Goal: Obtain resource: Download file/media

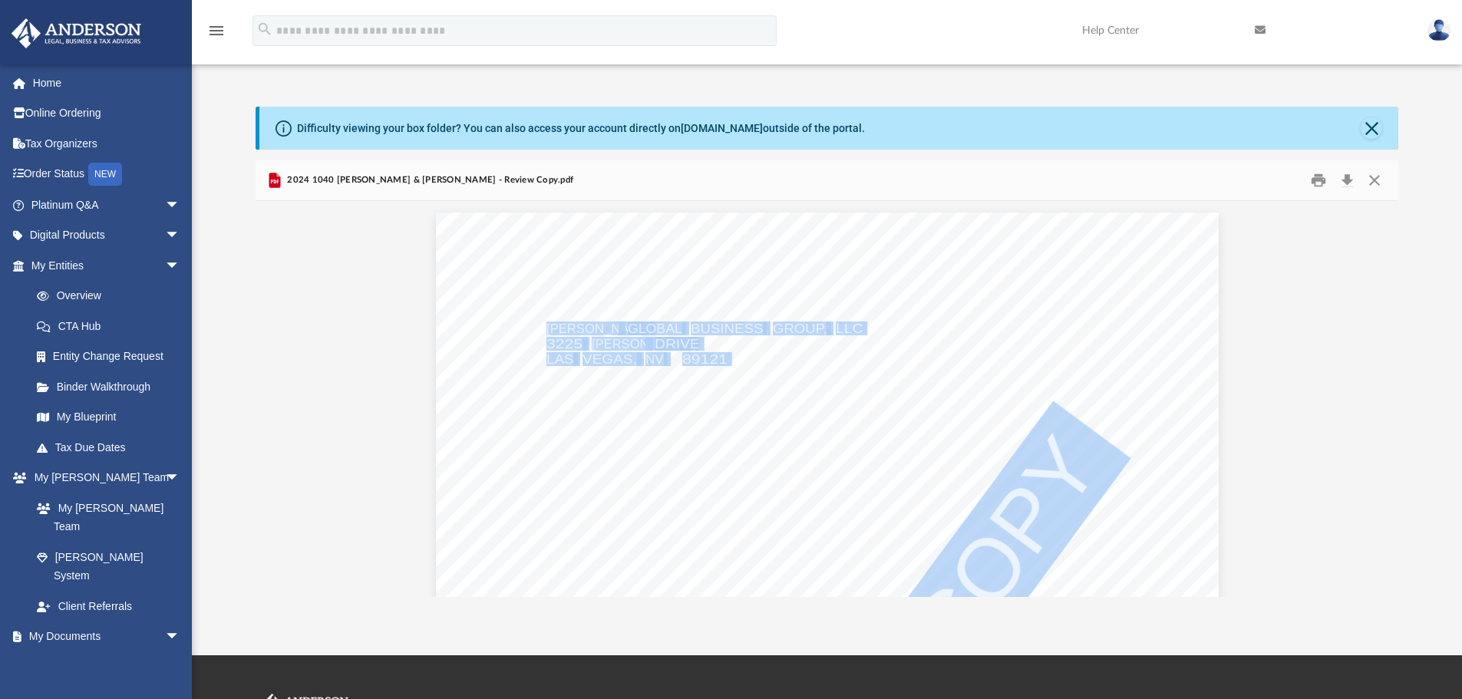
scroll to position [338, 1131]
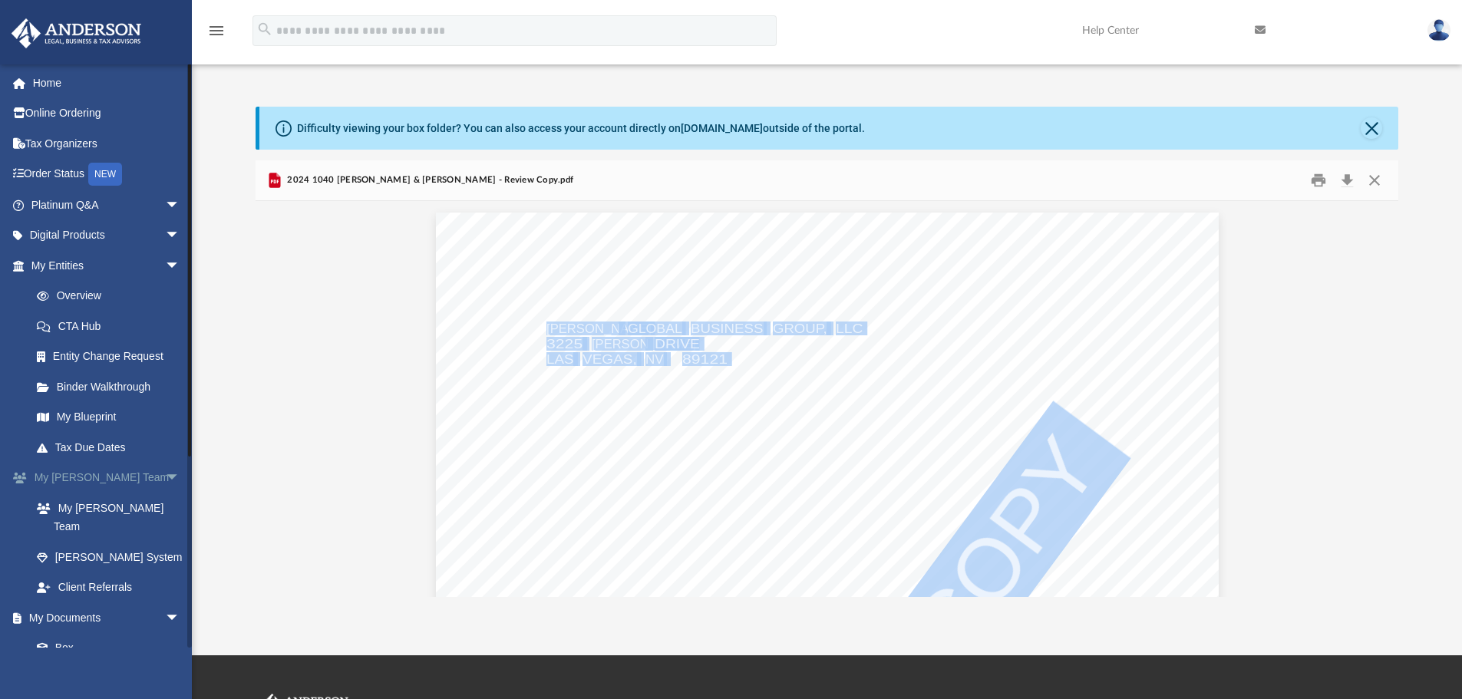
click at [165, 474] on span "arrow_drop_down" at bounding box center [180, 478] width 31 height 31
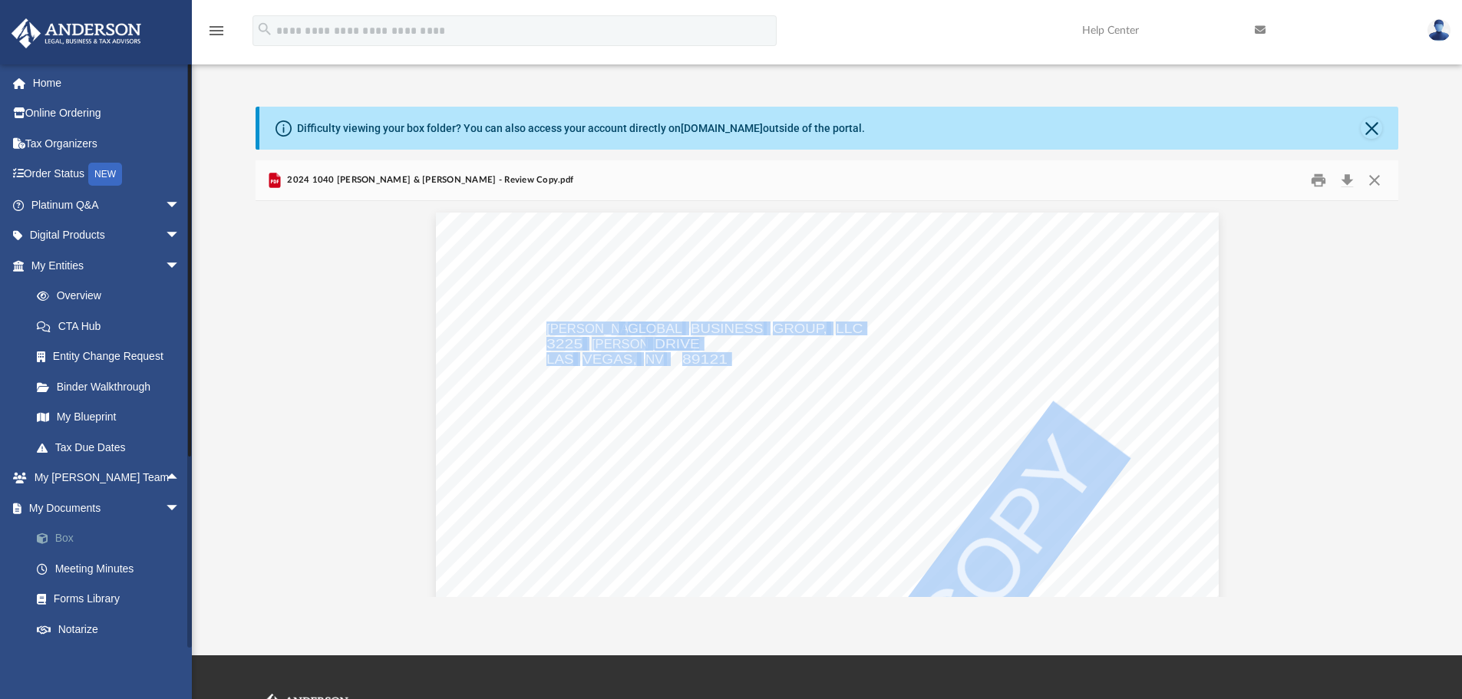
click at [68, 530] on link "Box" at bounding box center [112, 538] width 182 height 31
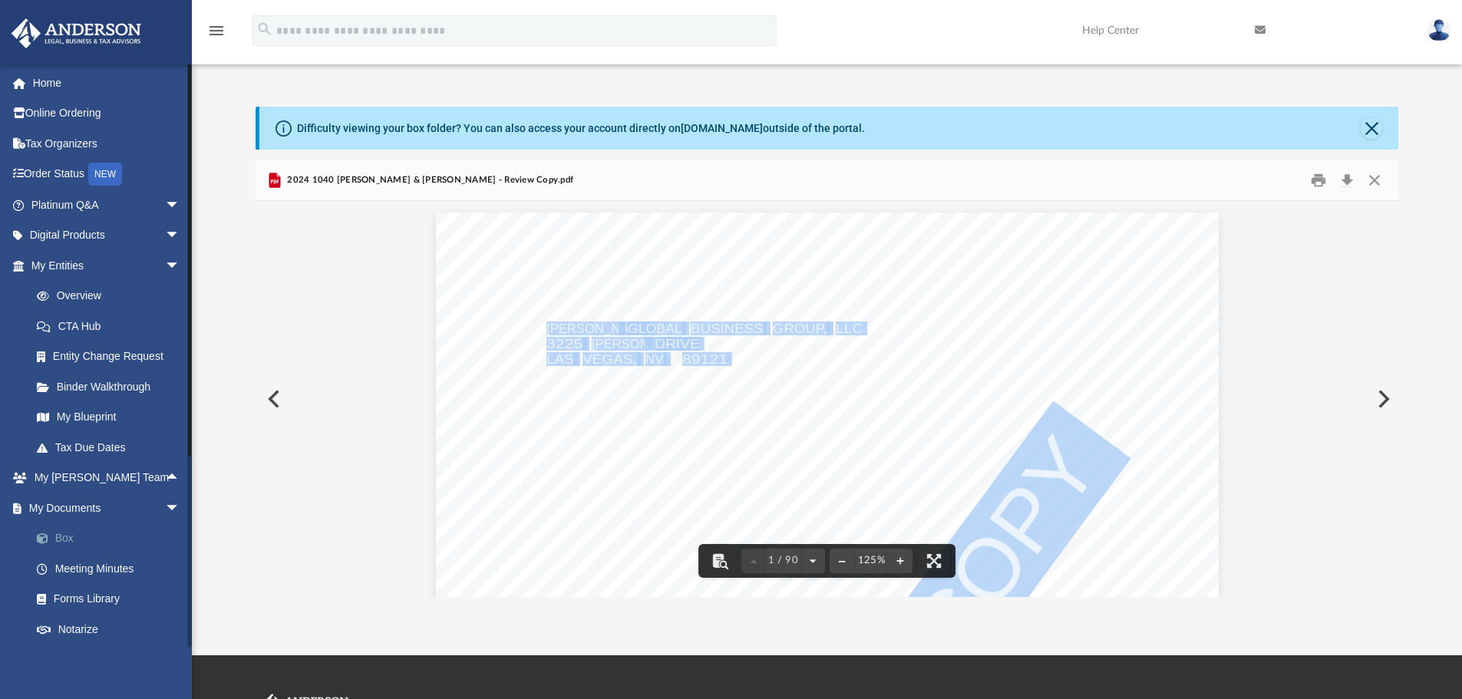
click at [70, 529] on link "Box" at bounding box center [112, 538] width 182 height 31
click at [270, 395] on button "Preview" at bounding box center [273, 399] width 34 height 43
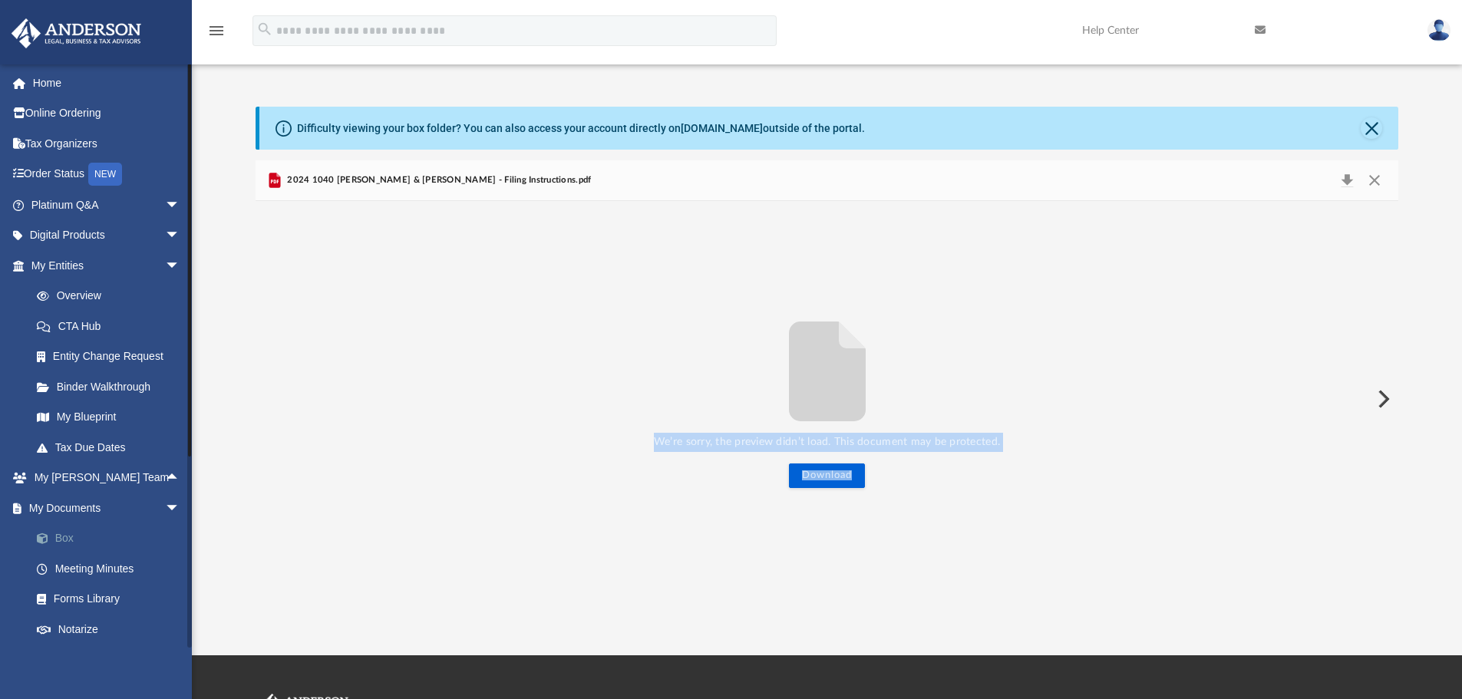
click at [78, 526] on link "Box" at bounding box center [112, 538] width 182 height 31
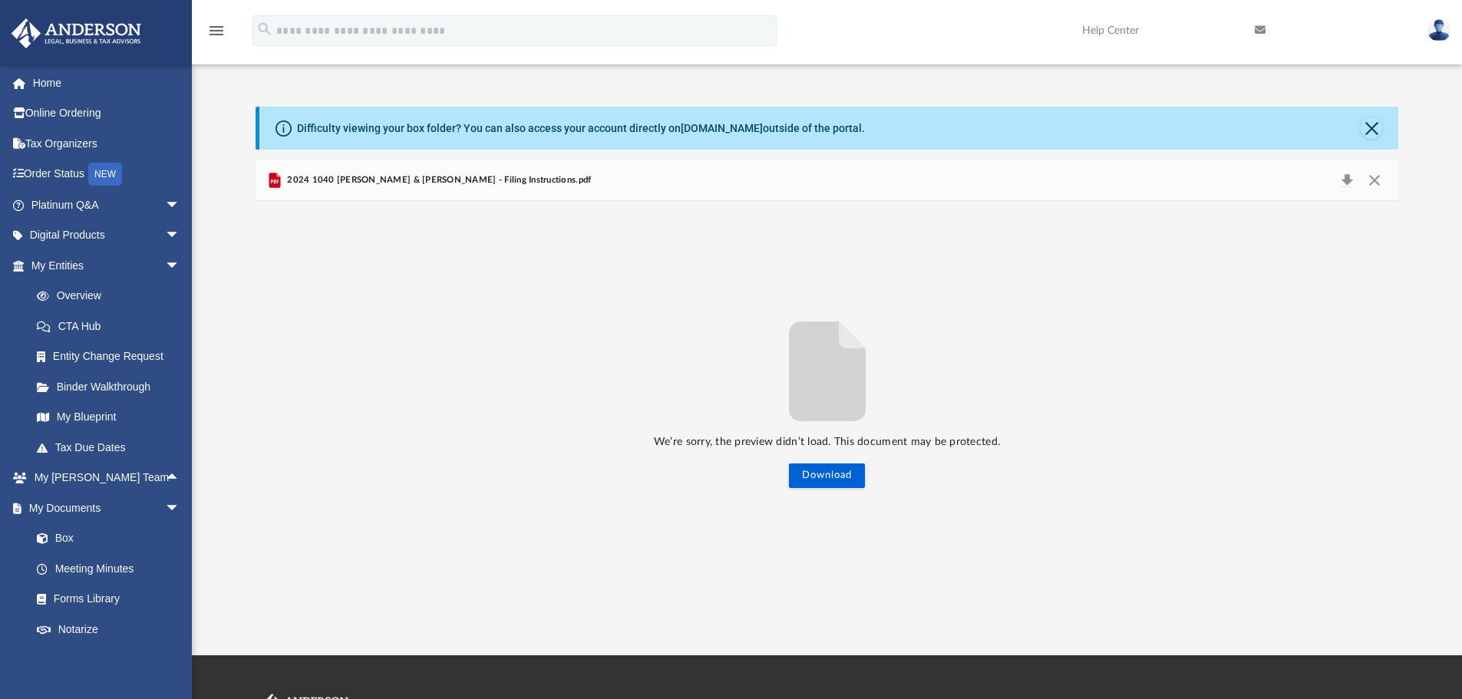
click at [1372, 169] on div "2024 1040 Lydia & Kevin Kersey - Filing Instructions.pdf" at bounding box center [828, 180] width 1144 height 41
click at [1373, 174] on button "Close" at bounding box center [1375, 180] width 28 height 21
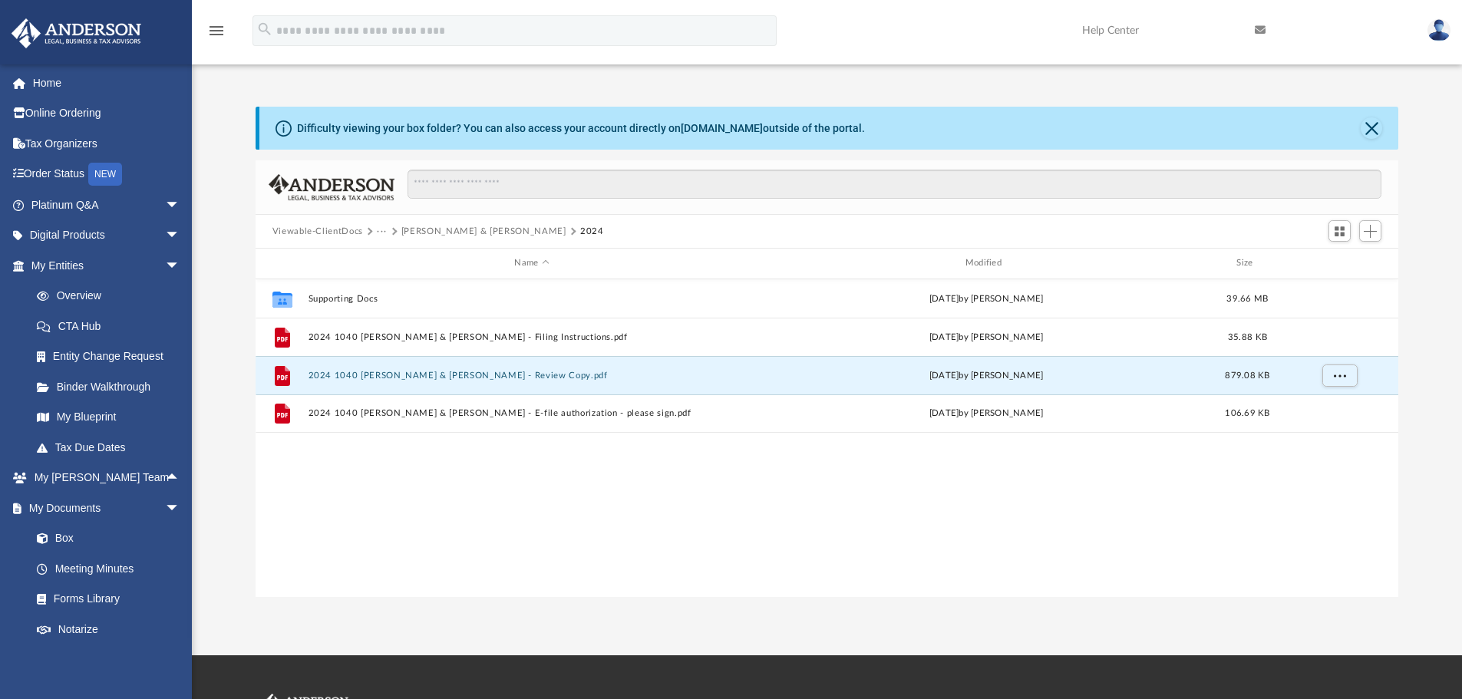
click at [311, 231] on button "Viewable-ClientDocs" at bounding box center [317, 232] width 91 height 14
click at [345, 230] on button "Viewable-ClientDocs" at bounding box center [317, 232] width 91 height 14
click at [1371, 120] on button "Close" at bounding box center [1371, 127] width 21 height 21
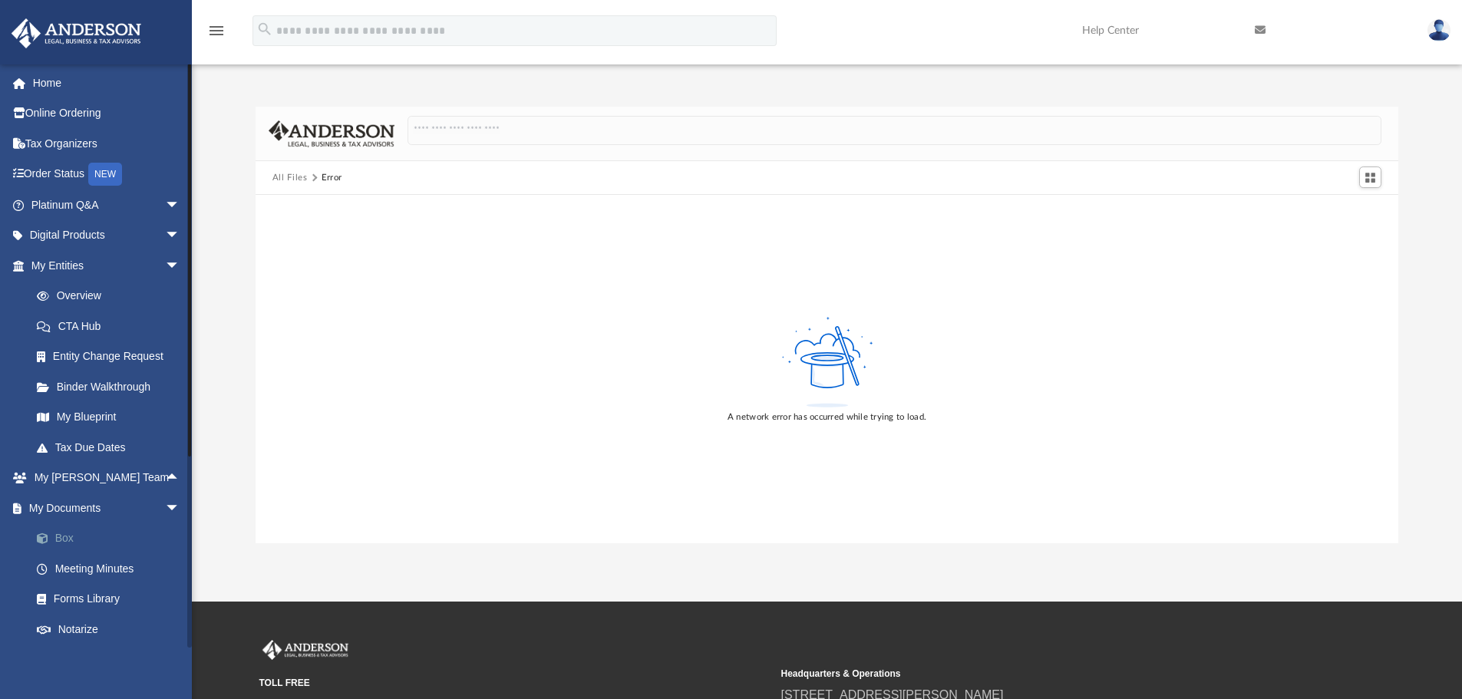
click at [94, 533] on link "Box" at bounding box center [112, 538] width 182 height 31
click at [61, 507] on link "My Documents arrow_drop_down" at bounding box center [107, 508] width 193 height 31
click at [72, 267] on link "My Entities arrow_drop_down" at bounding box center [107, 265] width 193 height 31
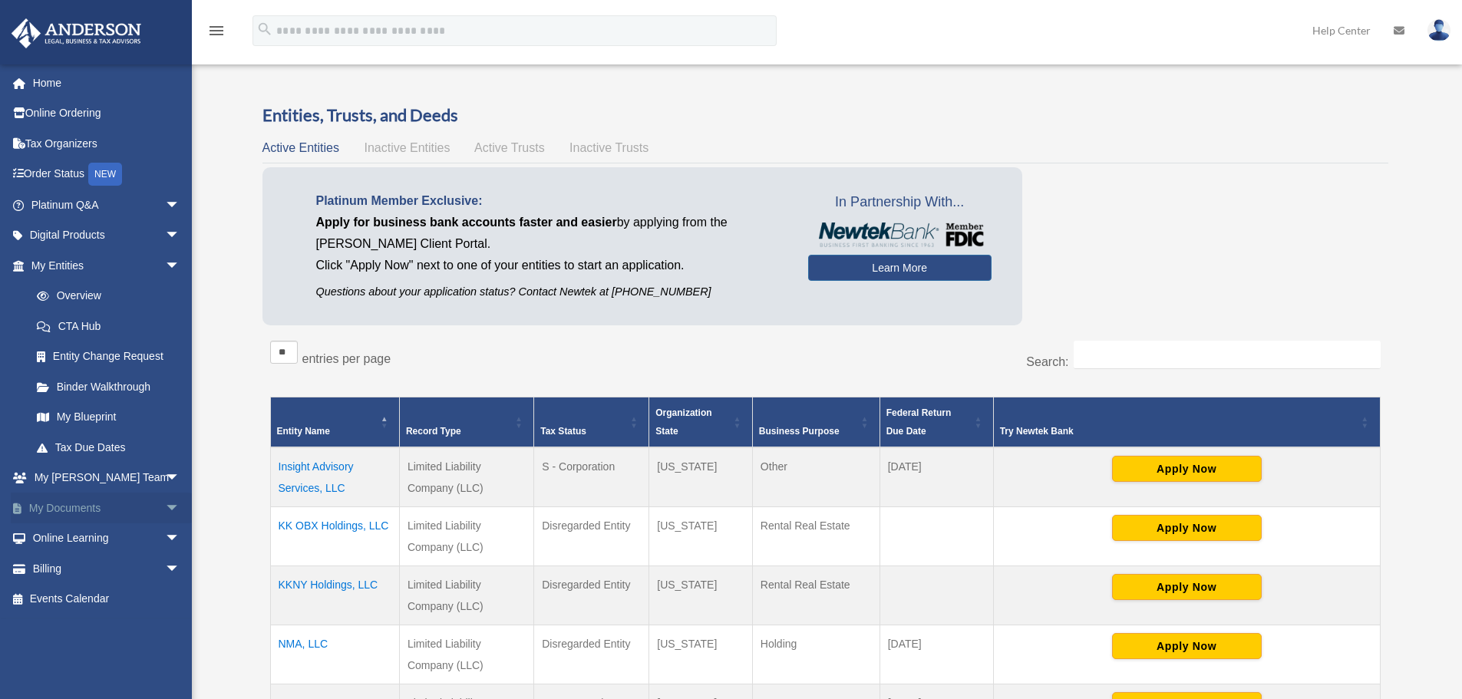
click at [98, 513] on link "My Documents arrow_drop_down" at bounding box center [107, 508] width 193 height 31
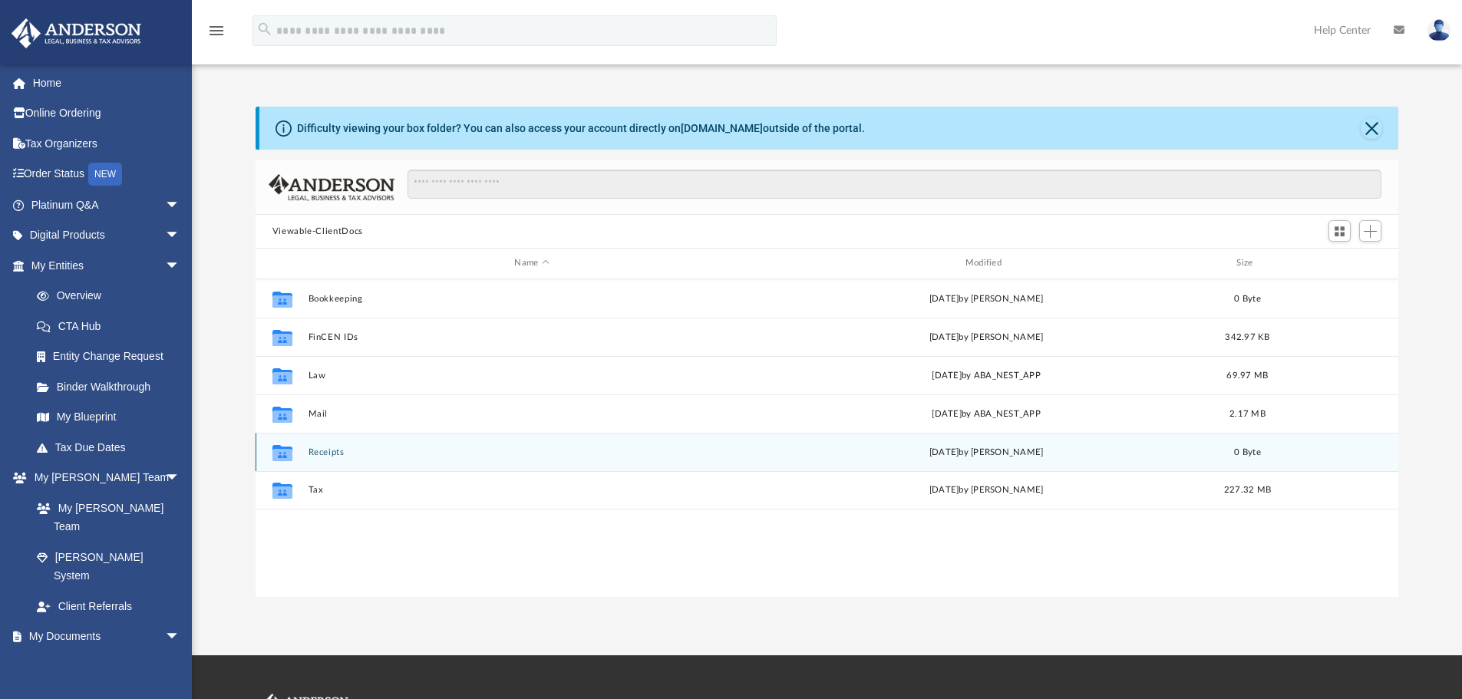
scroll to position [338, 1131]
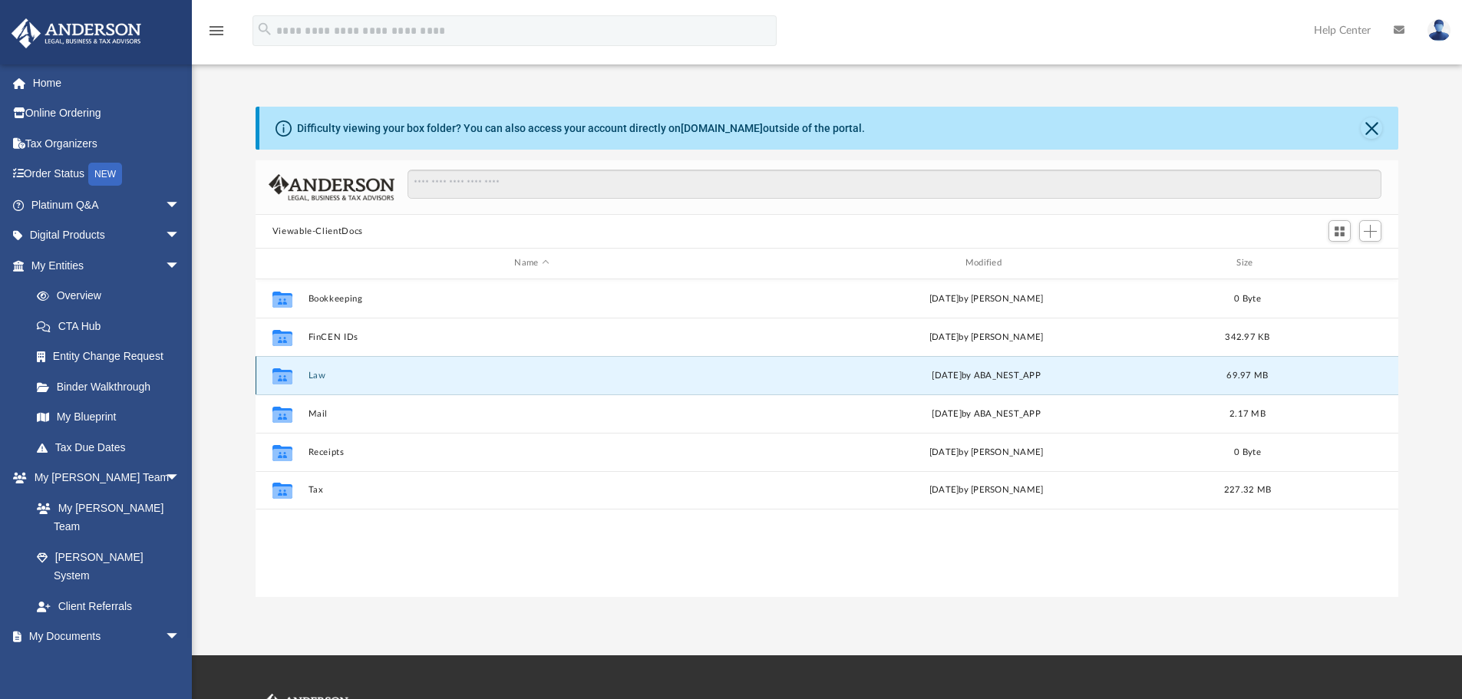
click at [381, 375] on button "Law" at bounding box center [531, 376] width 447 height 10
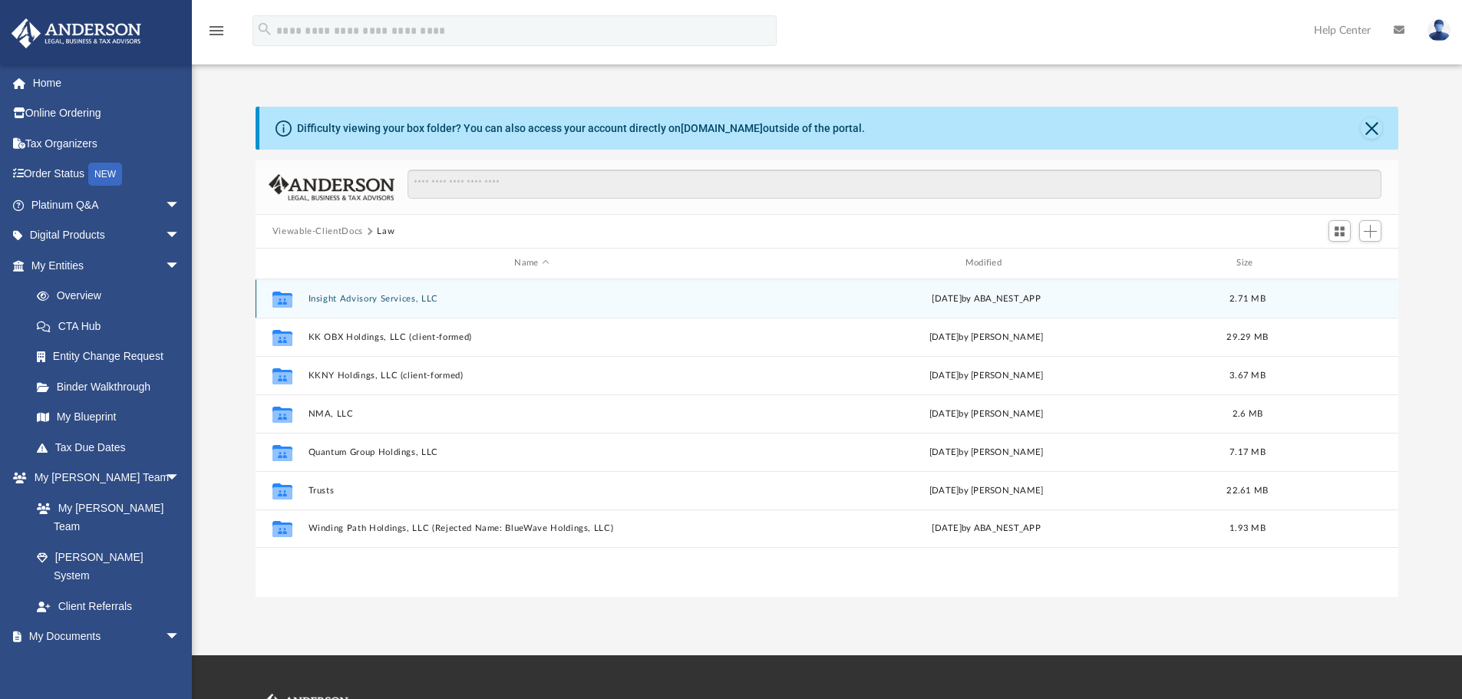
click at [414, 304] on div "Collaborated Folder Insight Advisory Services, LLC Wed Jan 29 2025 by ABA_NEST_…" at bounding box center [828, 298] width 1144 height 38
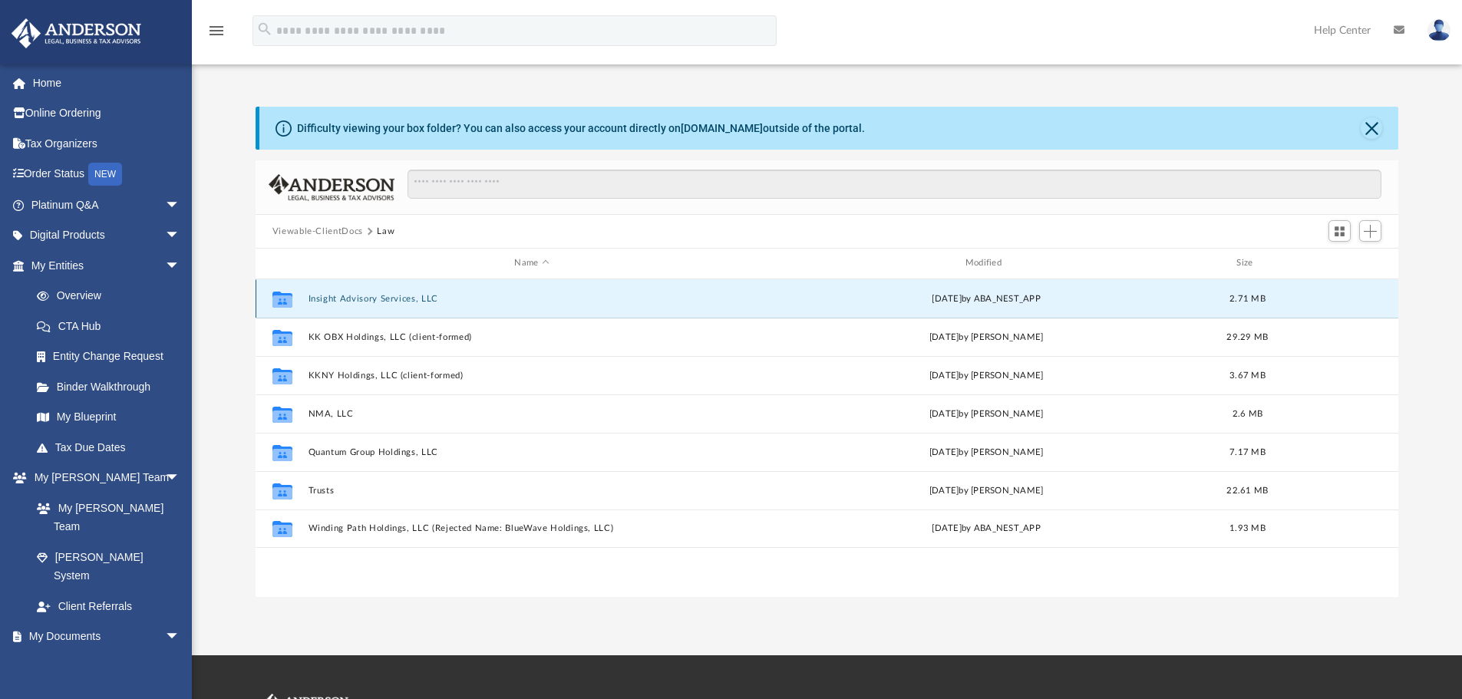
click at [414, 303] on button "Insight Advisory Services, LLC" at bounding box center [531, 299] width 447 height 10
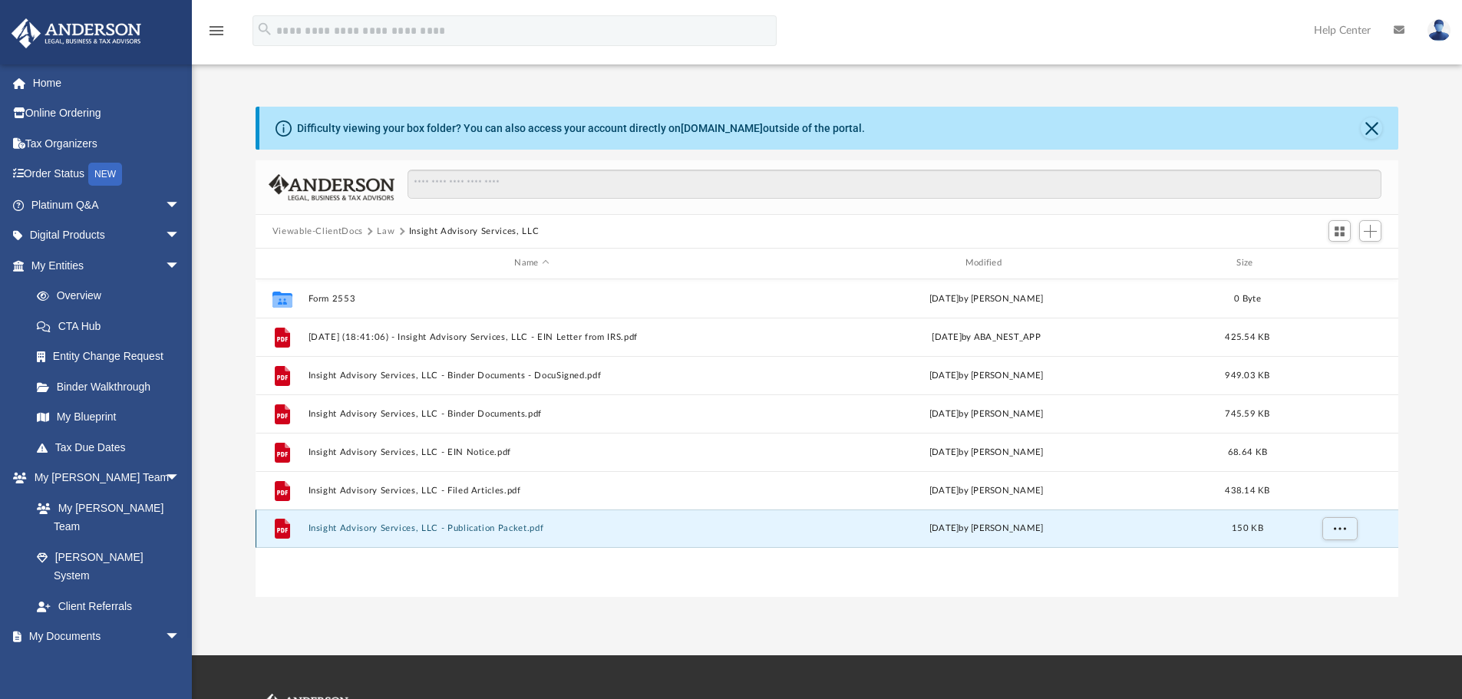
click at [487, 525] on button "Insight Advisory Services, LLC - Publication Packet.pdf" at bounding box center [531, 528] width 447 height 10
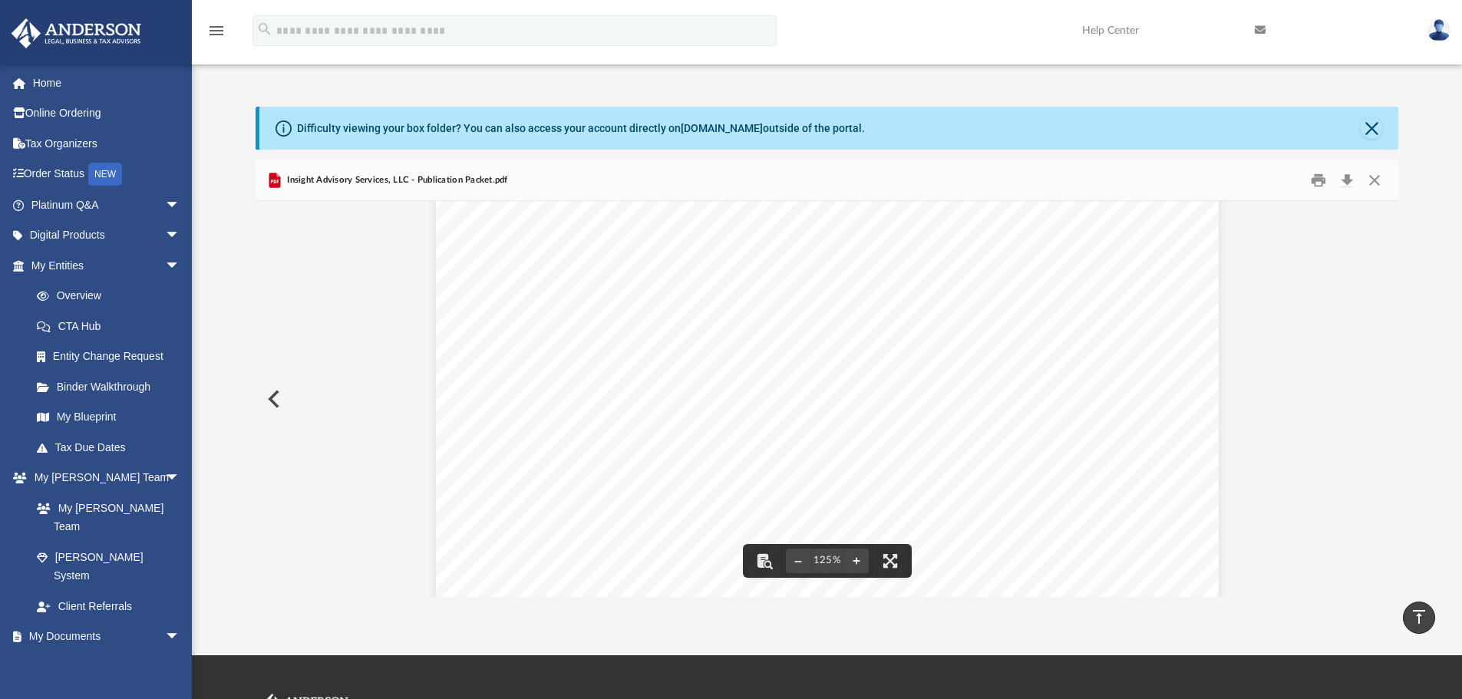
scroll to position [180, 0]
click at [1317, 180] on button "Print" at bounding box center [1318, 181] width 31 height 24
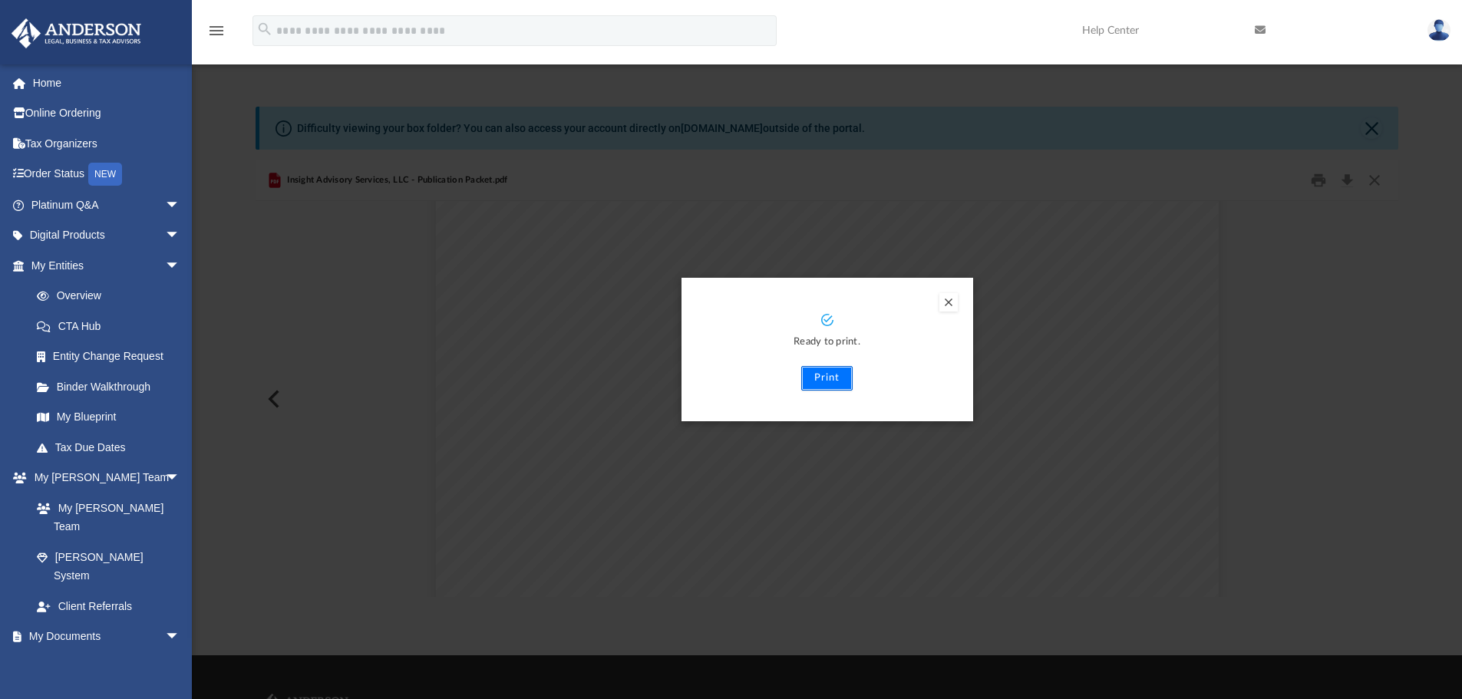
click at [833, 381] on button "Print" at bounding box center [826, 378] width 51 height 25
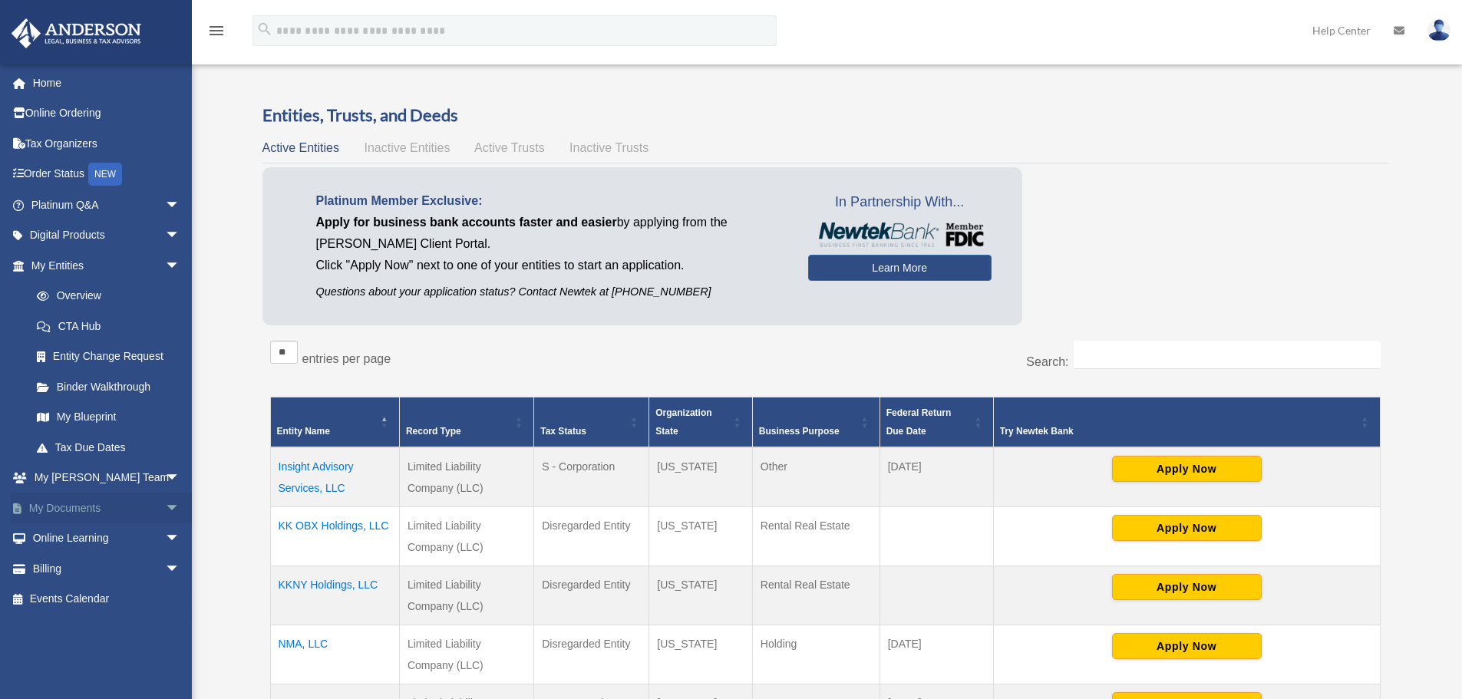
click at [115, 496] on link "My Documents arrow_drop_down" at bounding box center [107, 508] width 193 height 31
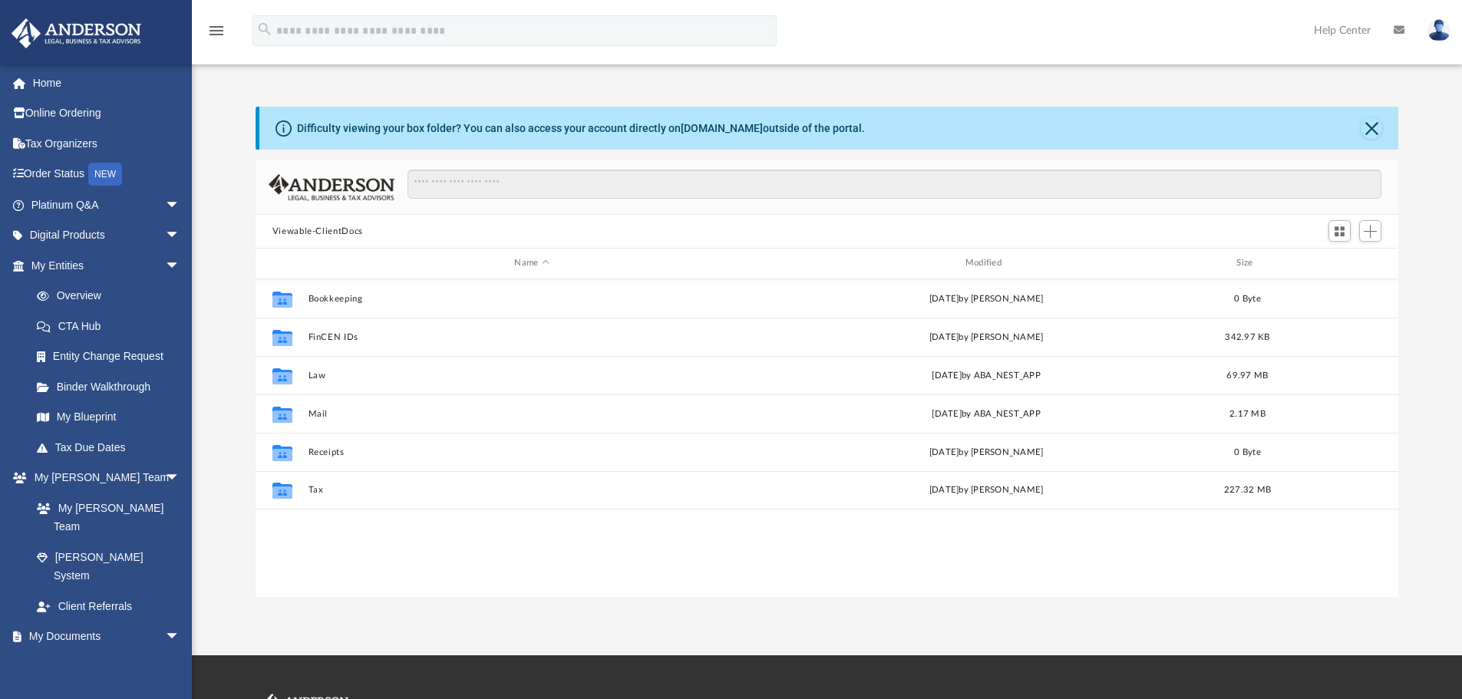
scroll to position [338, 1131]
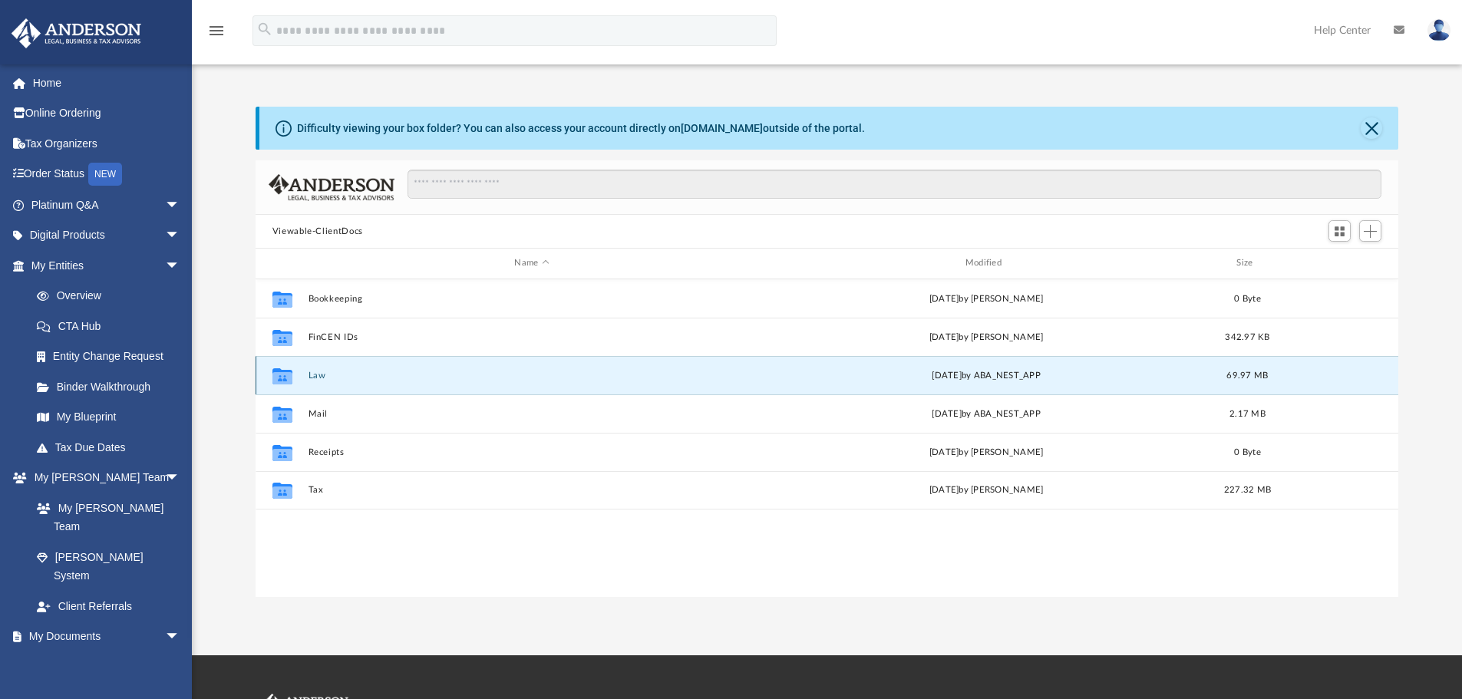
click at [411, 380] on button "Law" at bounding box center [531, 376] width 447 height 10
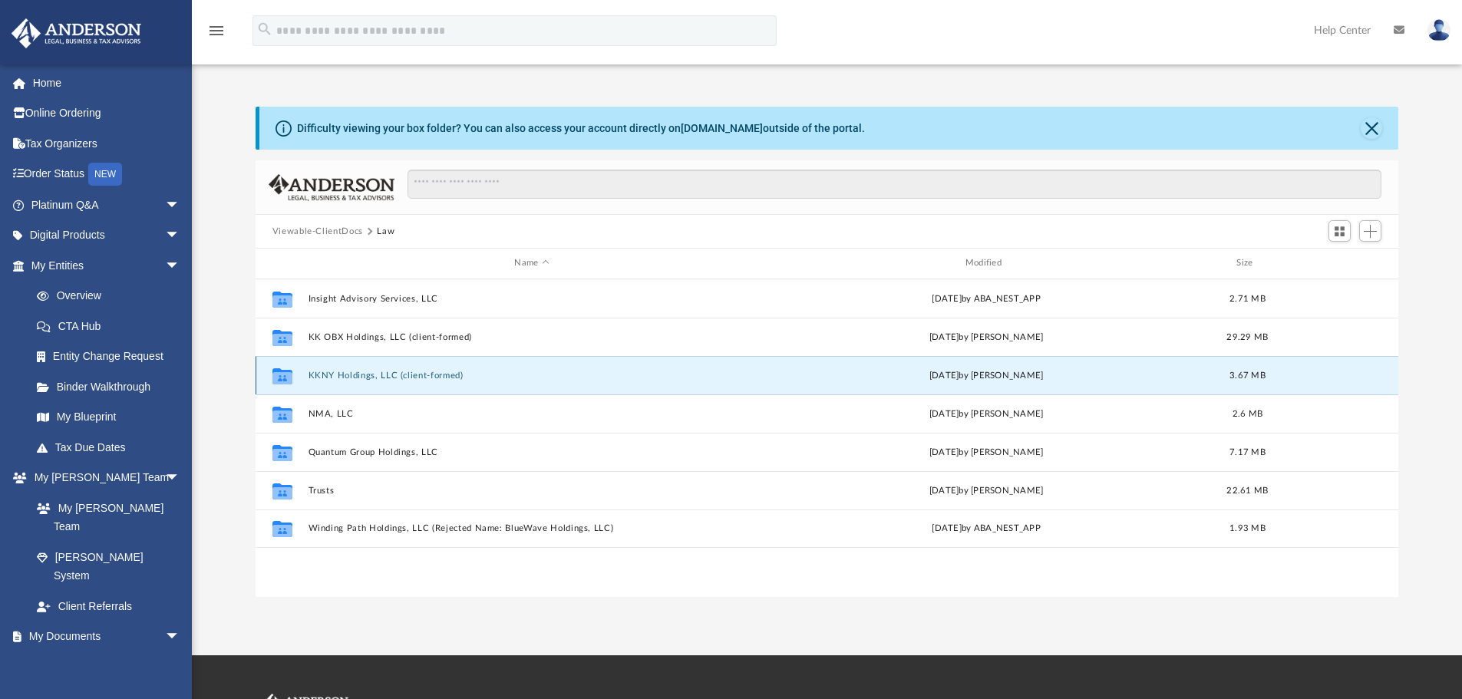
click at [363, 371] on button "KKNY Holdings, LLC (client-formed)" at bounding box center [531, 376] width 447 height 10
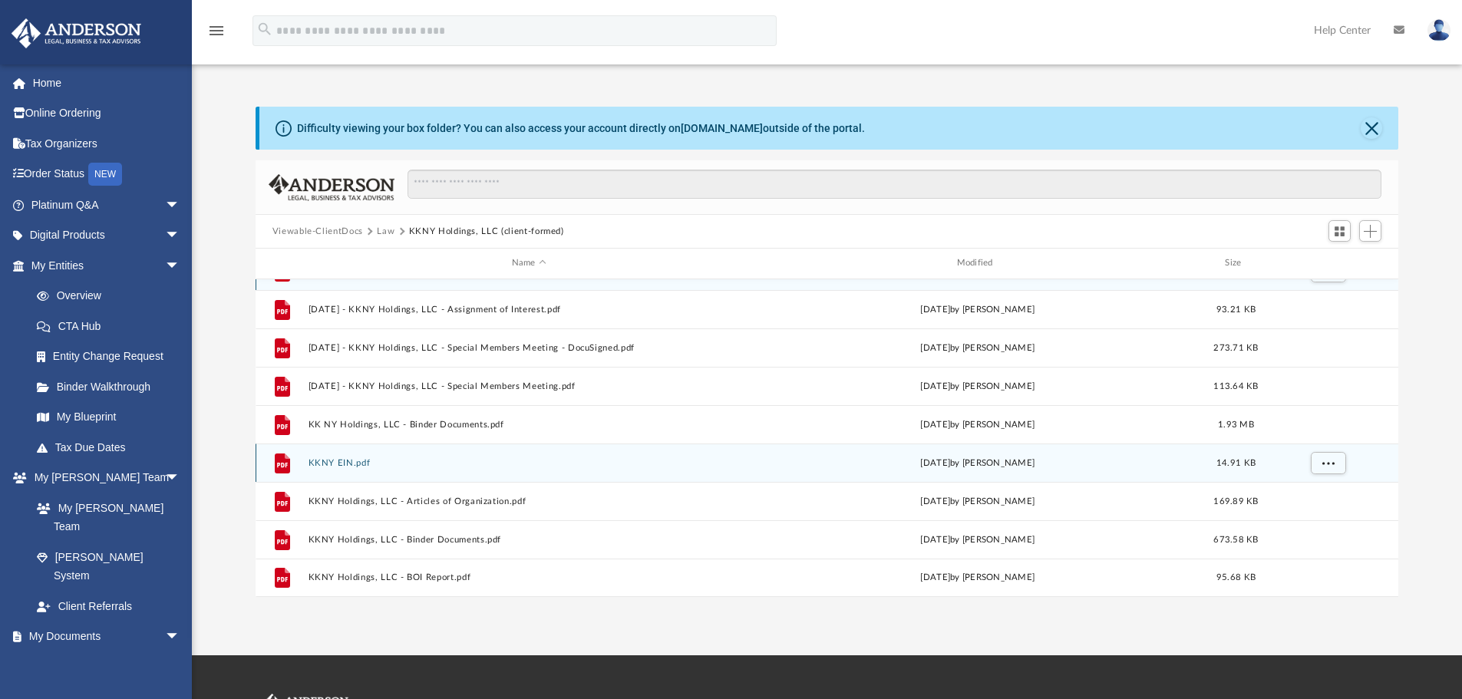
scroll to position [153, 0]
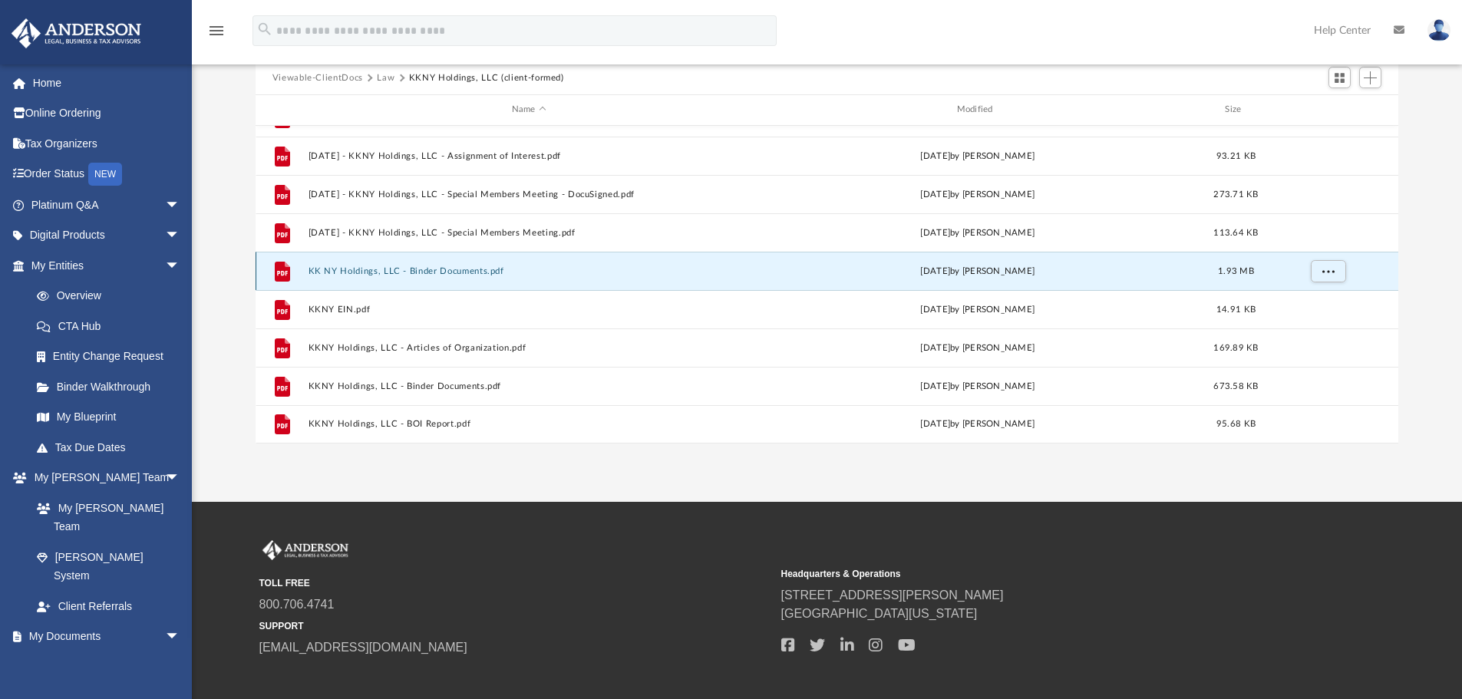
click at [466, 267] on button "KK NY Holdings, LLC - Binder Documents.pdf" at bounding box center [529, 271] width 442 height 10
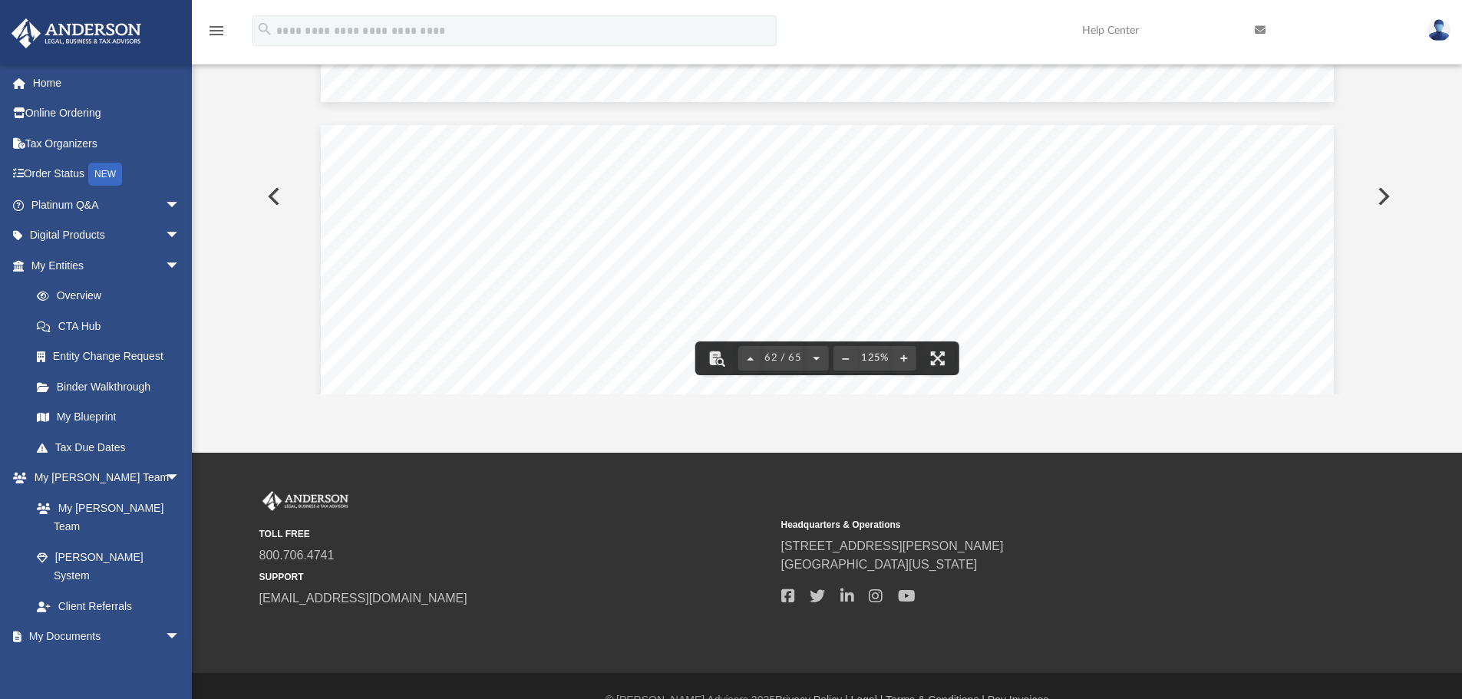
scroll to position [231, 0]
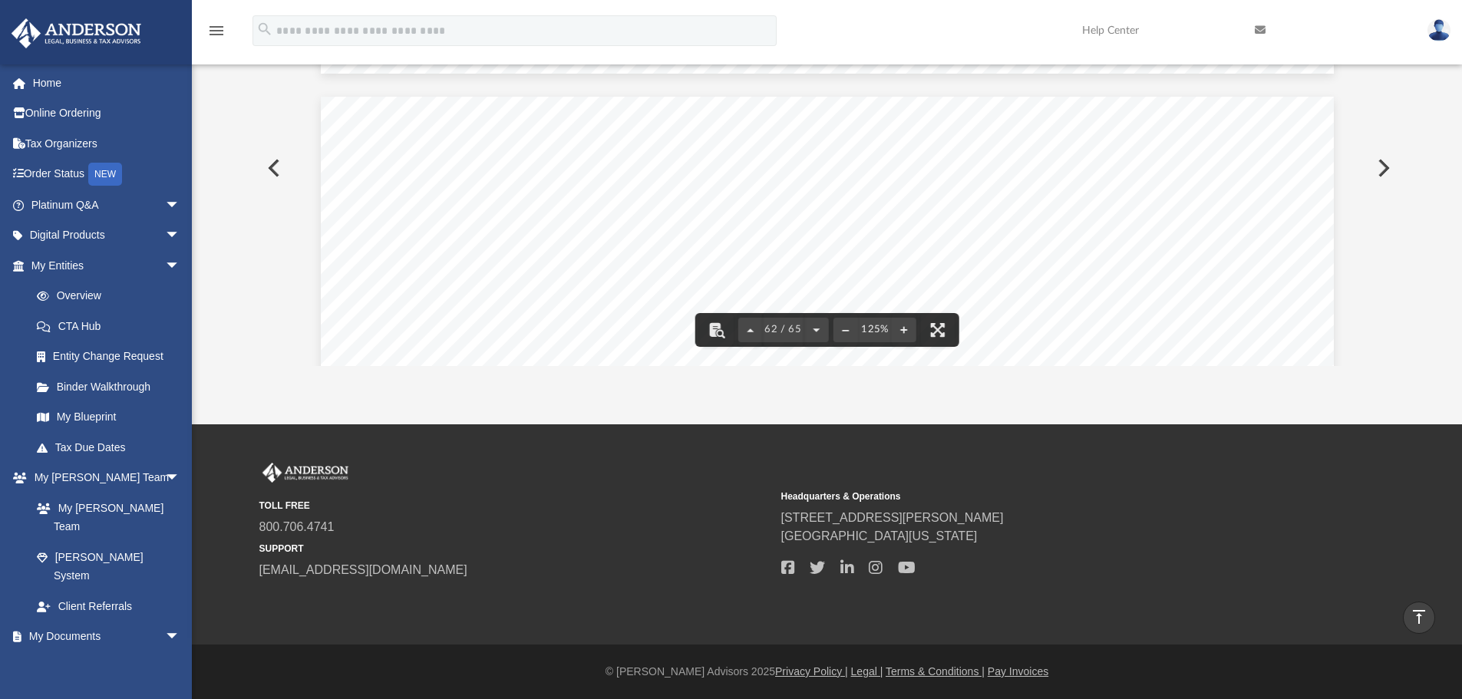
click at [277, 175] on button "Preview" at bounding box center [273, 168] width 34 height 43
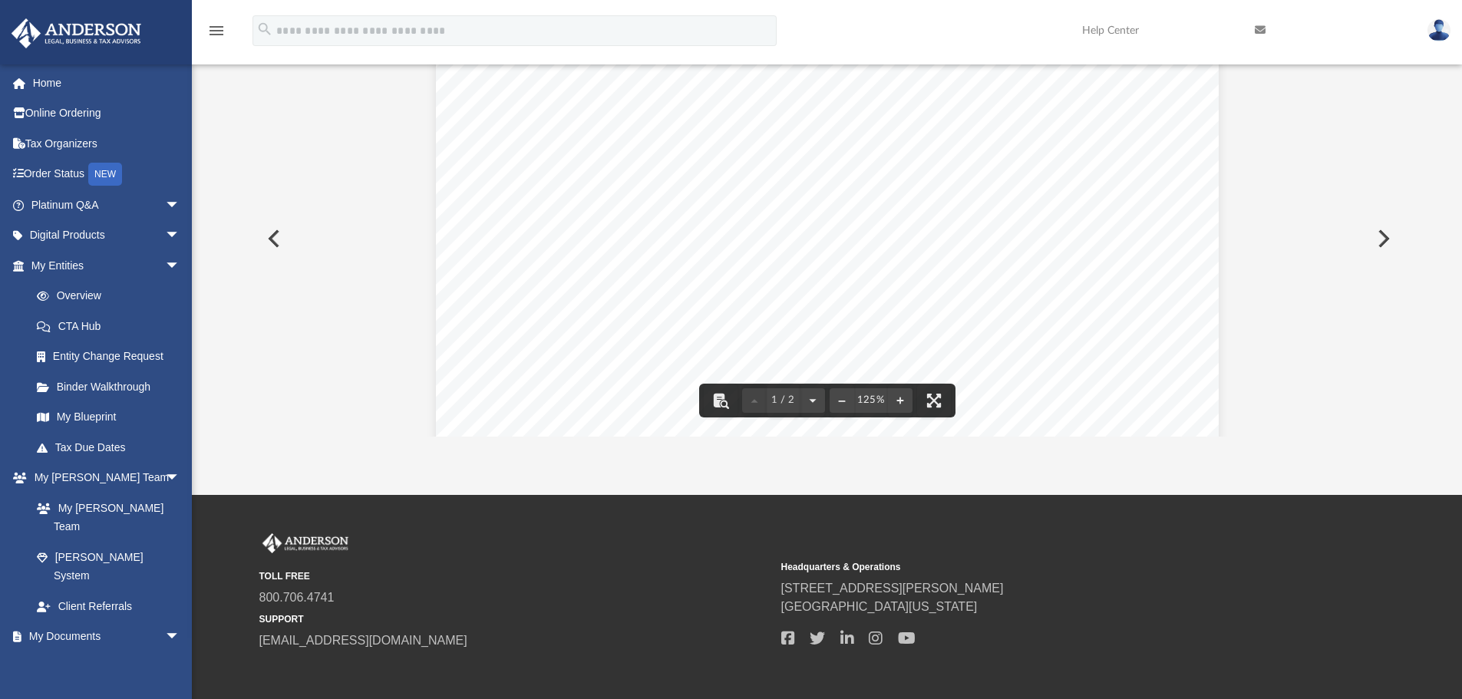
scroll to position [460, 0]
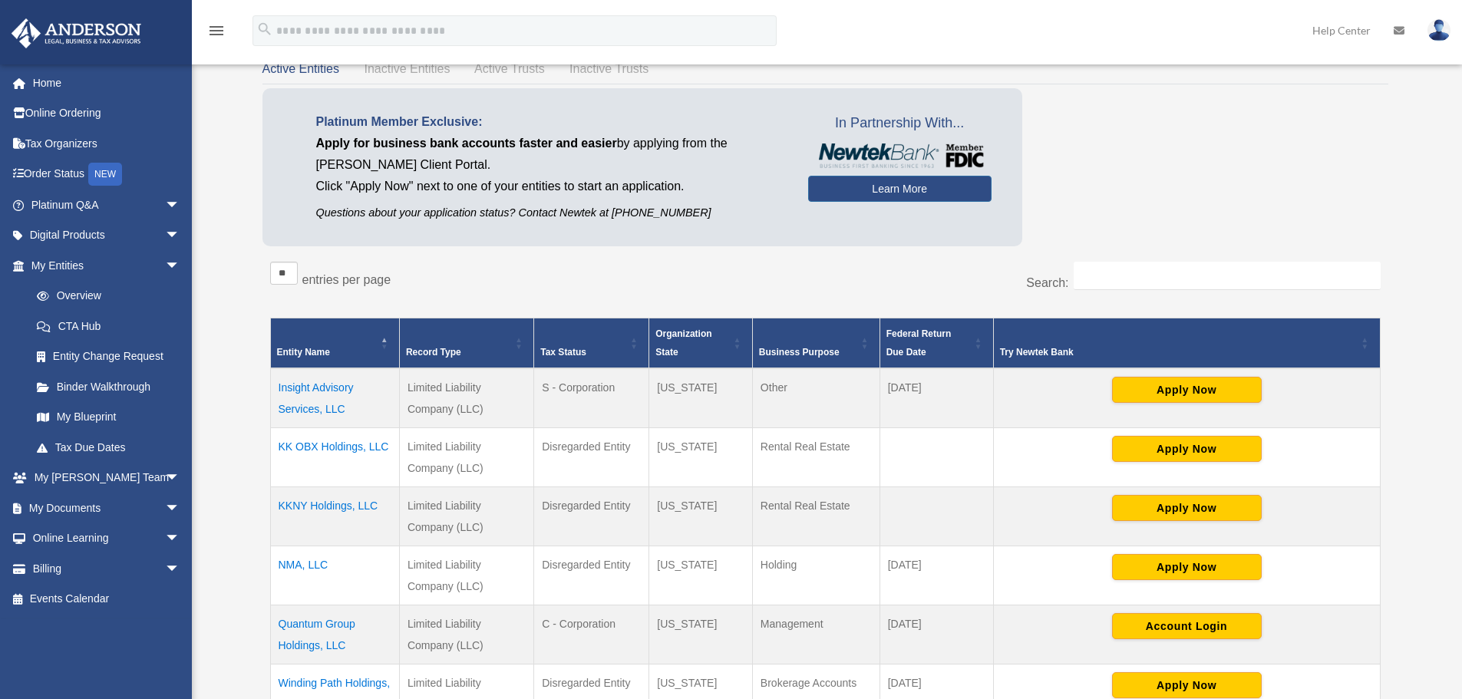
scroll to position [307, 0]
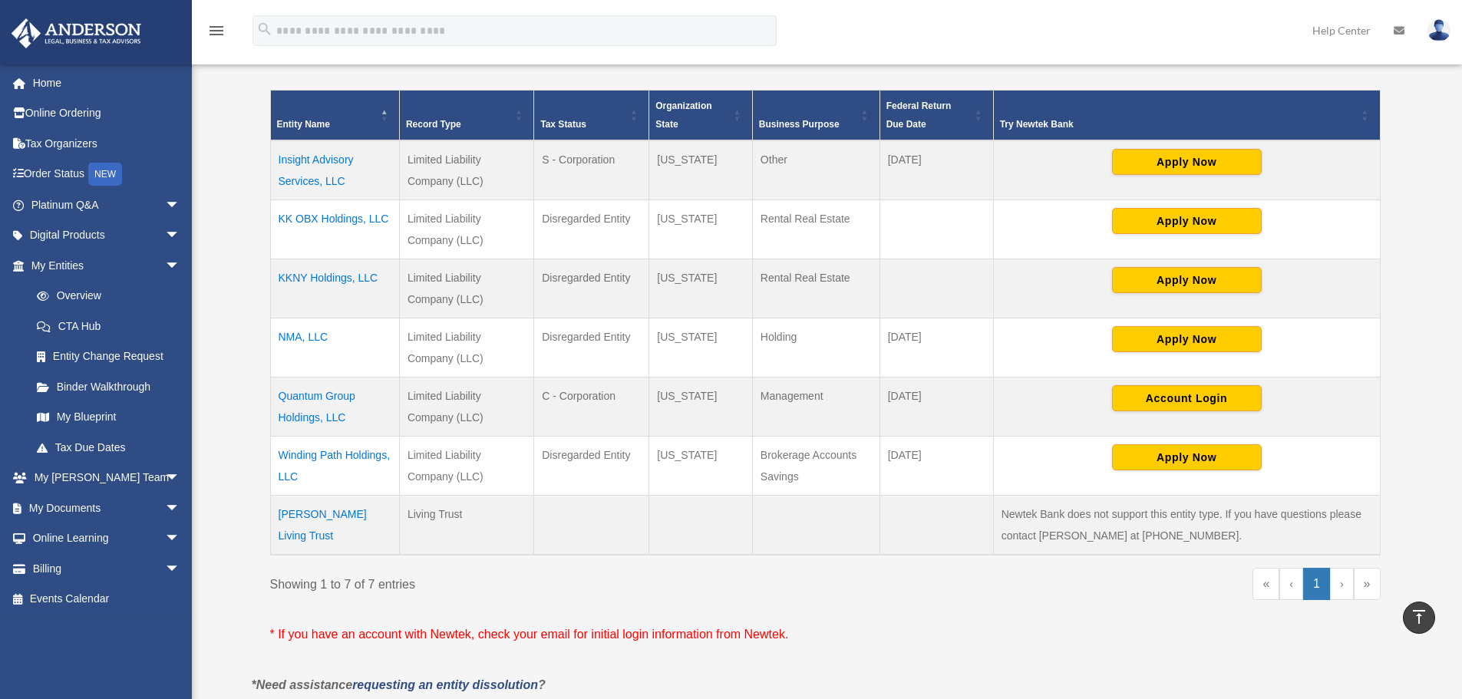
click at [315, 401] on td "Quantum Group Holdings, LLC" at bounding box center [334, 407] width 129 height 59
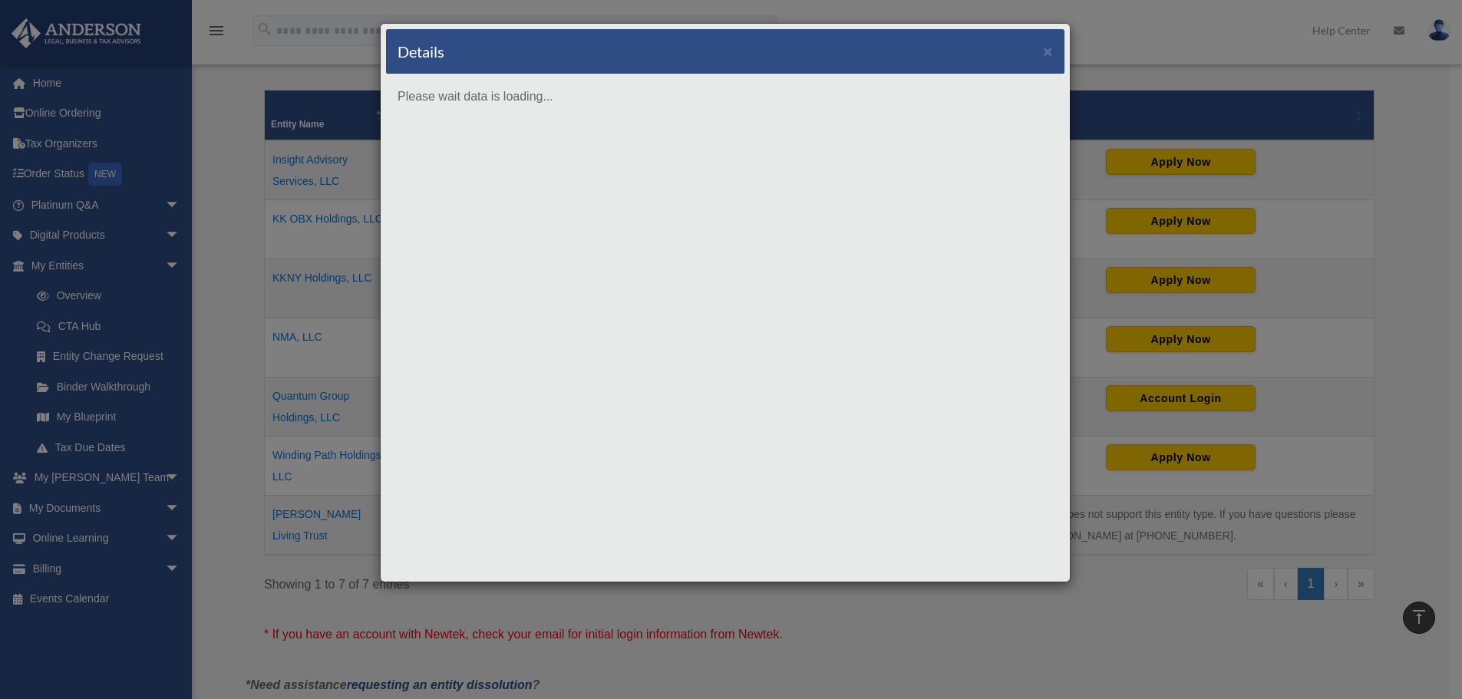
click at [316, 402] on body "X Get a chance to win 6 months of Platinum for free just by filling out this su…" at bounding box center [731, 387] width 1462 height 1388
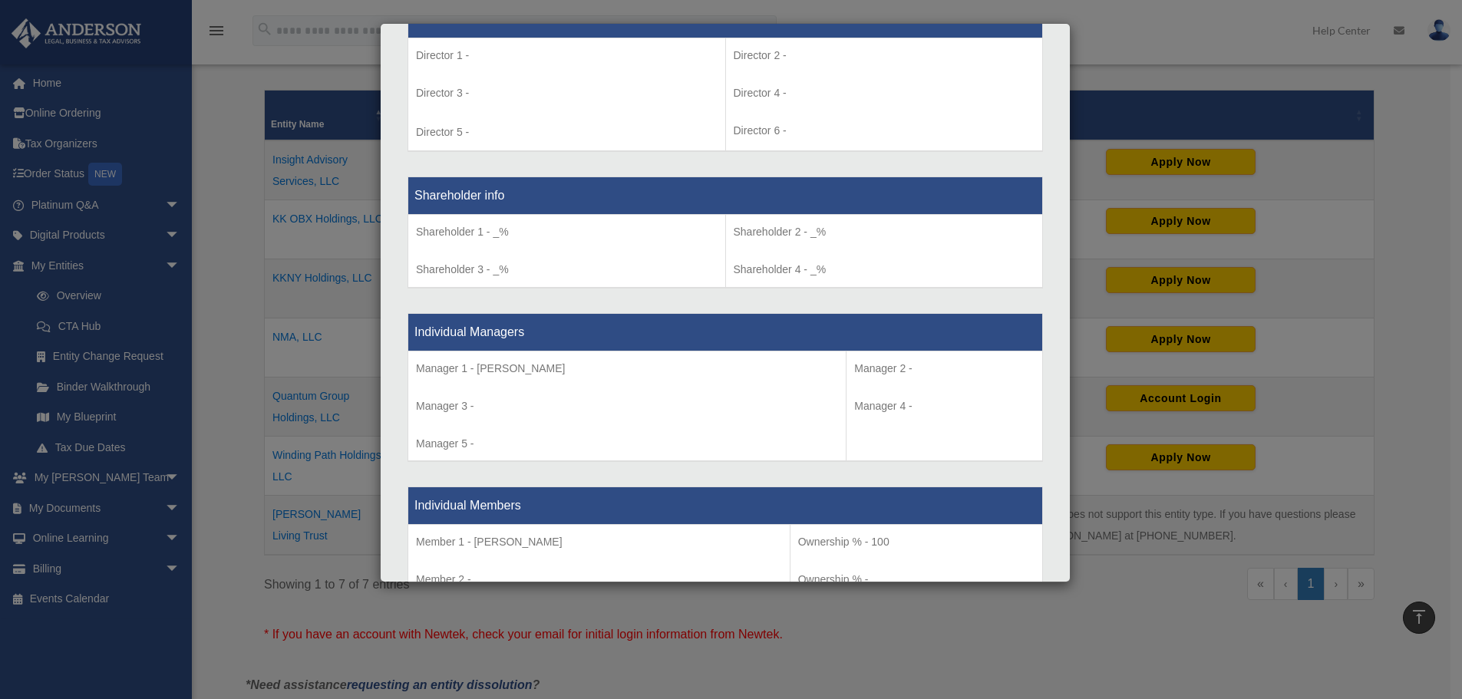
scroll to position [1381, 0]
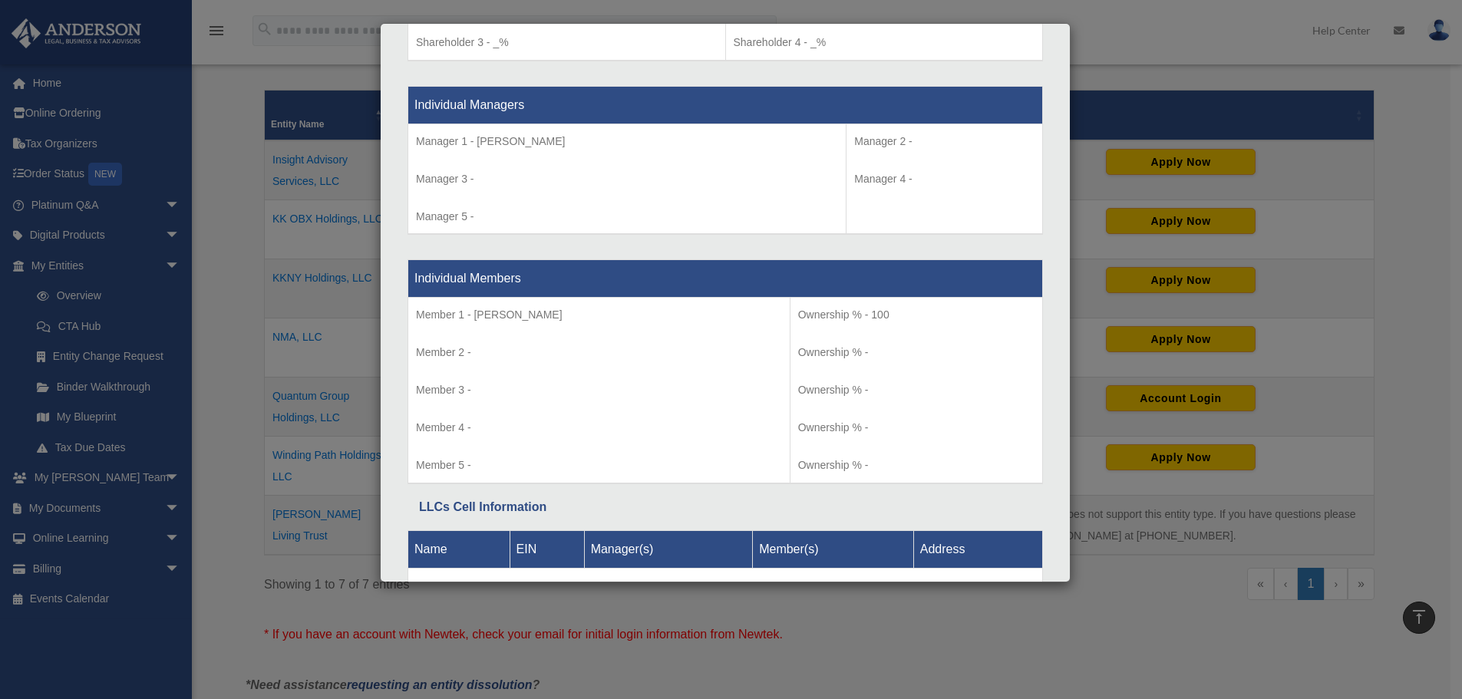
click at [227, 81] on div "Details × Articles Sent Organizational Date" at bounding box center [731, 349] width 1462 height 699
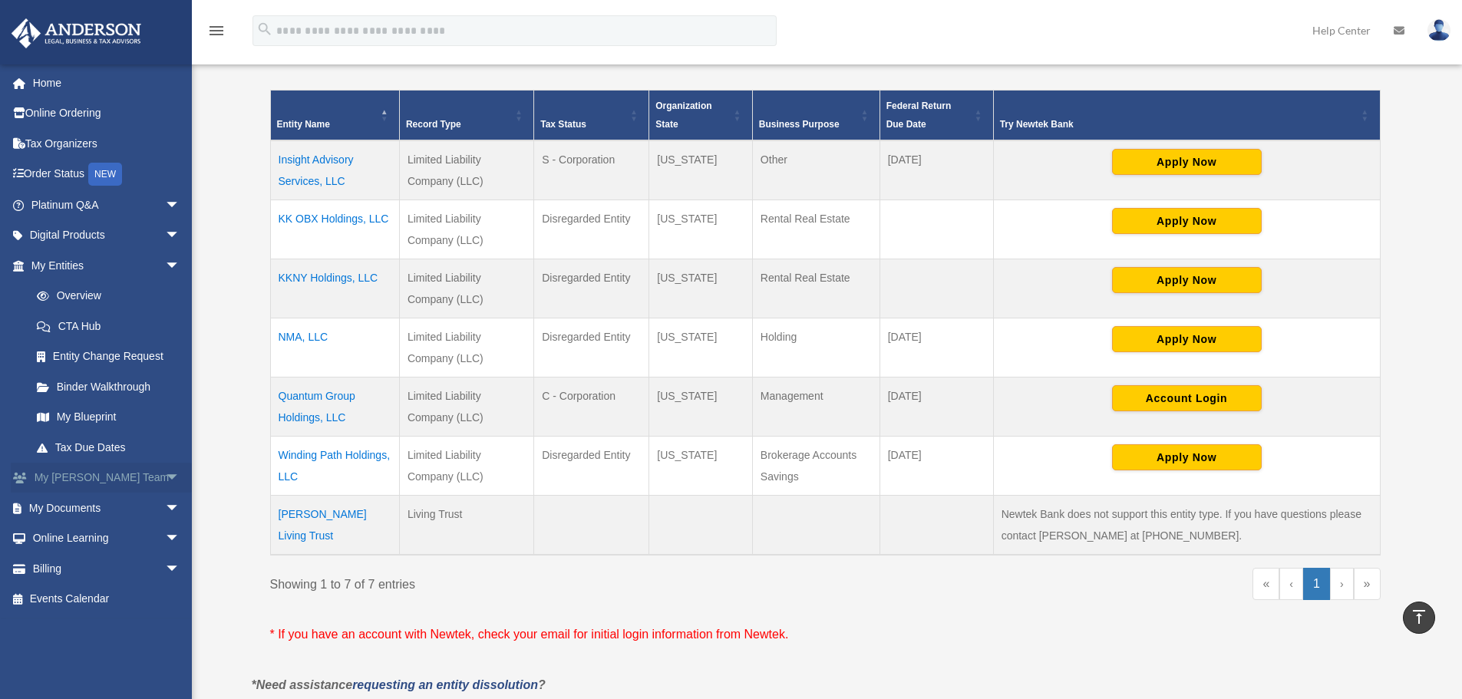
click at [77, 473] on link "My [PERSON_NAME] Team arrow_drop_down" at bounding box center [107, 478] width 193 height 31
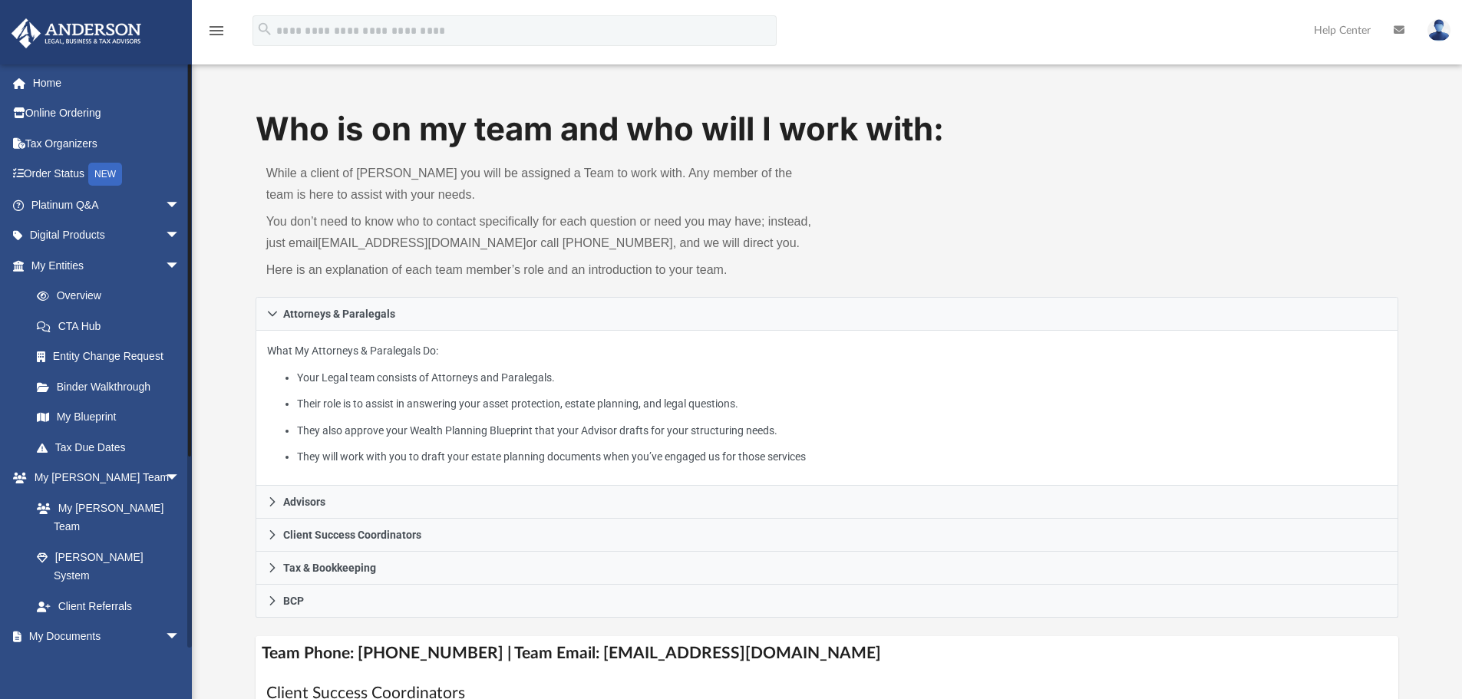
click at [78, 652] on link "Box" at bounding box center [112, 667] width 182 height 31
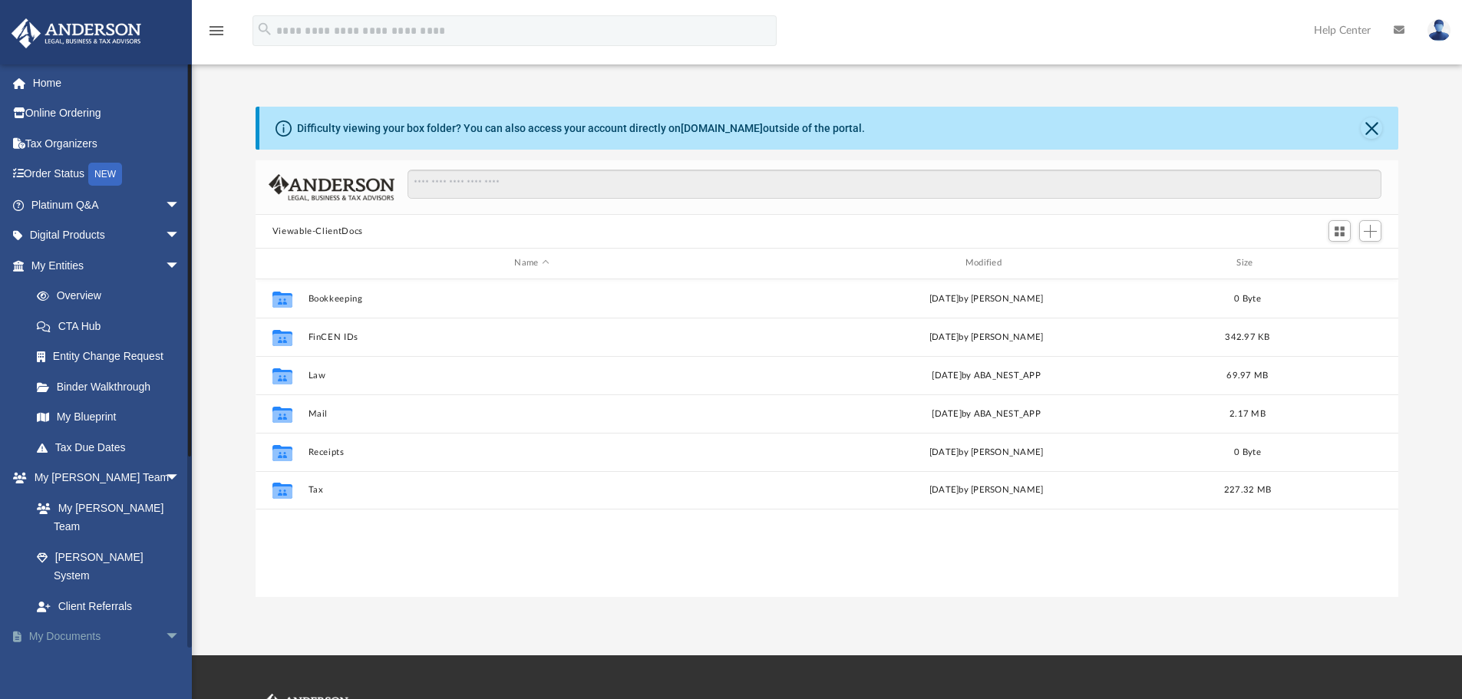
scroll to position [338, 1131]
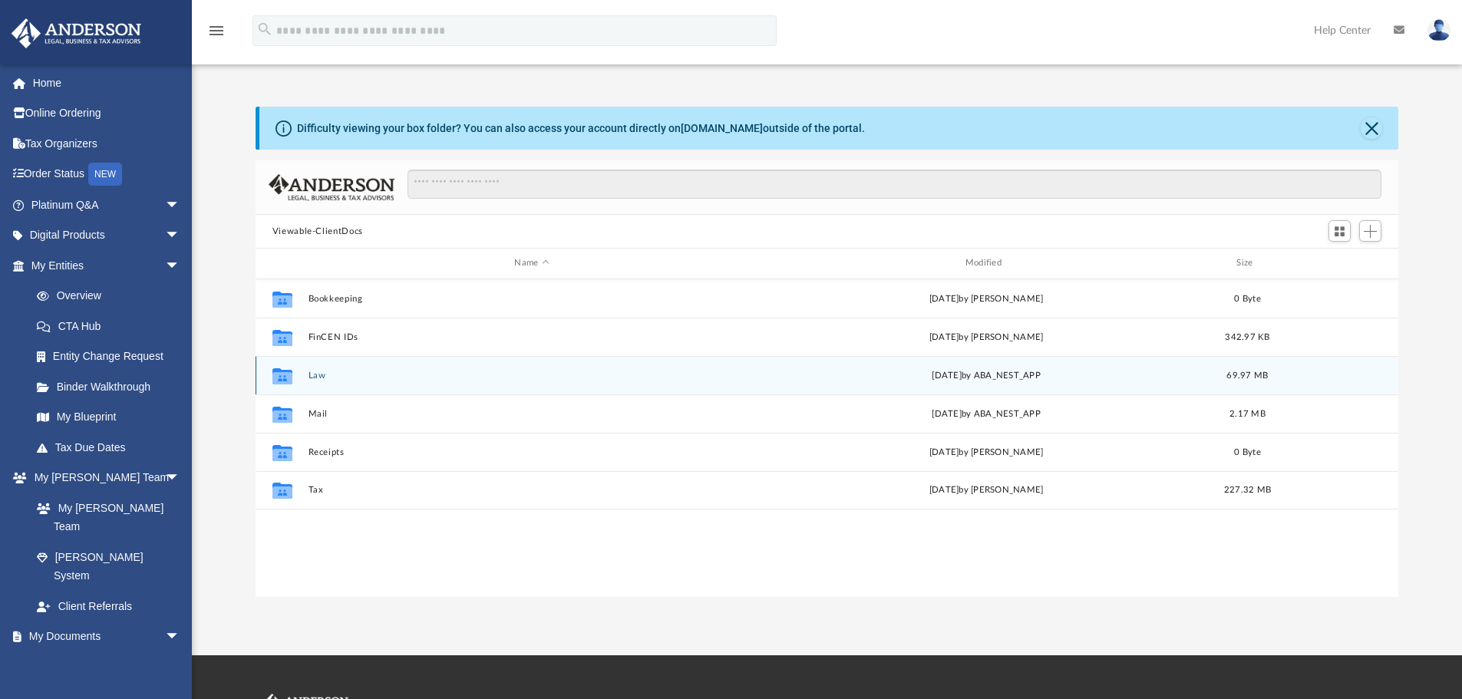
click at [394, 380] on button "Law" at bounding box center [531, 376] width 447 height 10
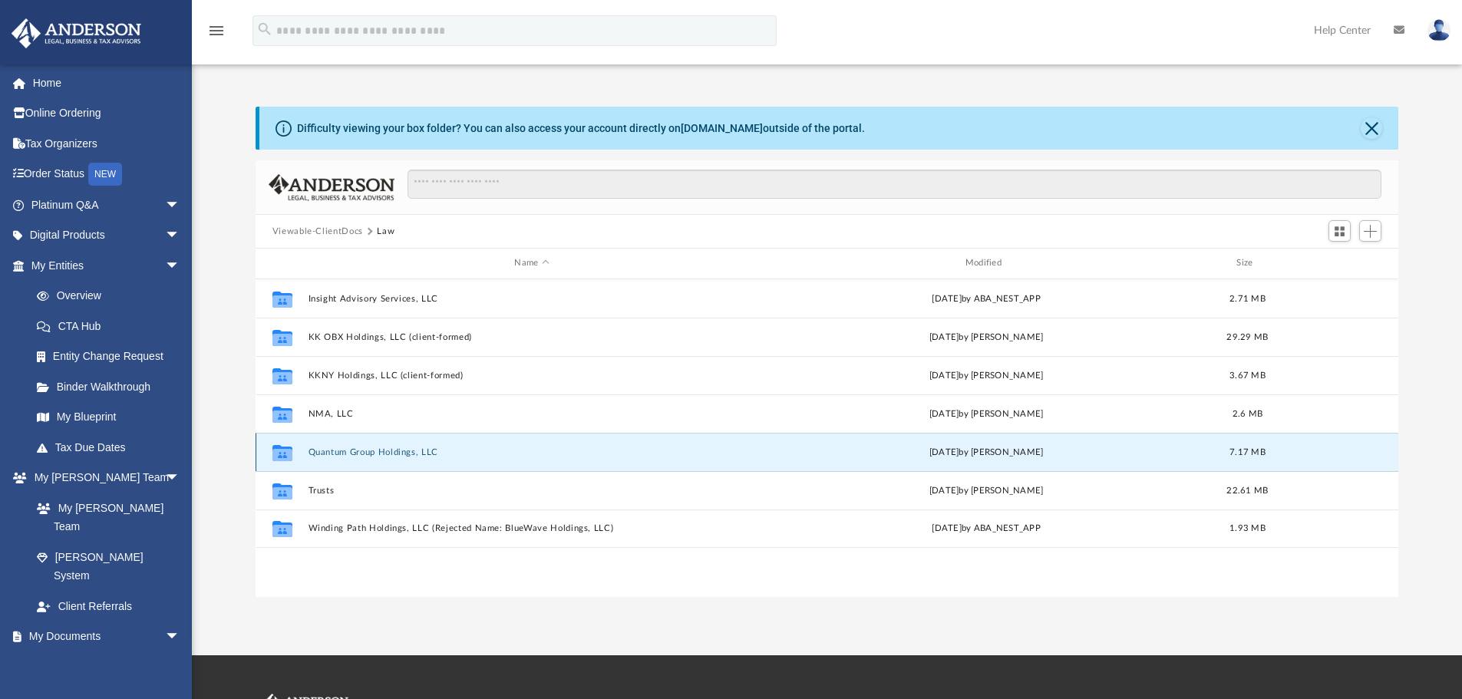
click at [391, 448] on button "Quantum Group Holdings, LLC" at bounding box center [531, 452] width 447 height 10
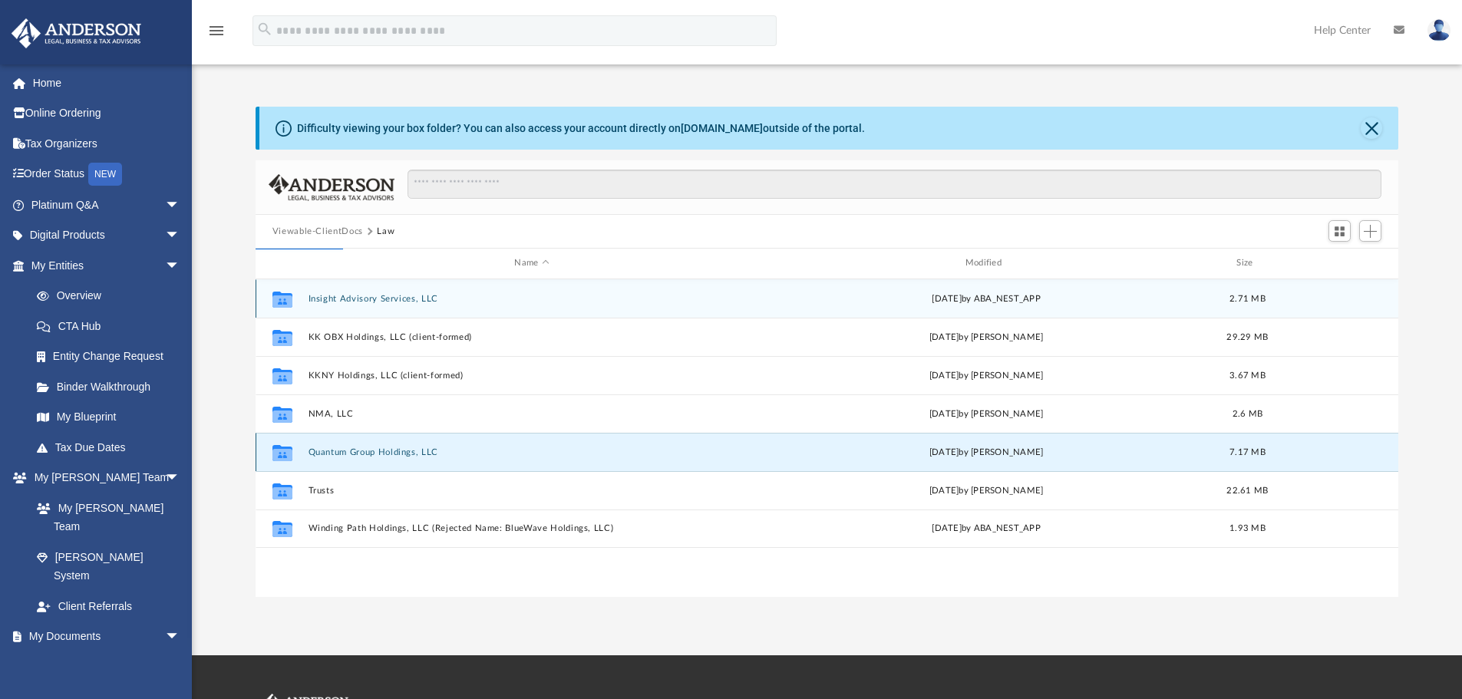
click at [390, 450] on button "Quantum Group Holdings, LLC" at bounding box center [531, 452] width 447 height 10
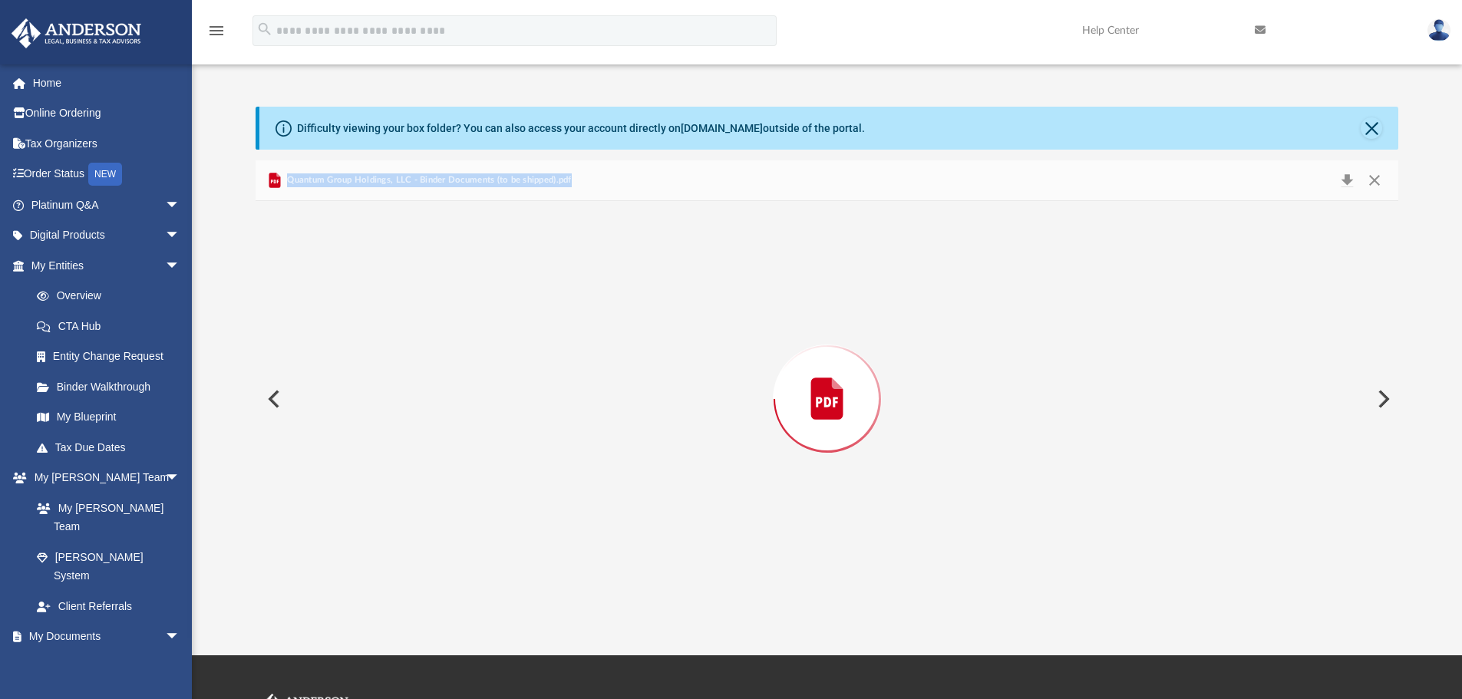
click at [390, 450] on div "Preview" at bounding box center [828, 399] width 1144 height 396
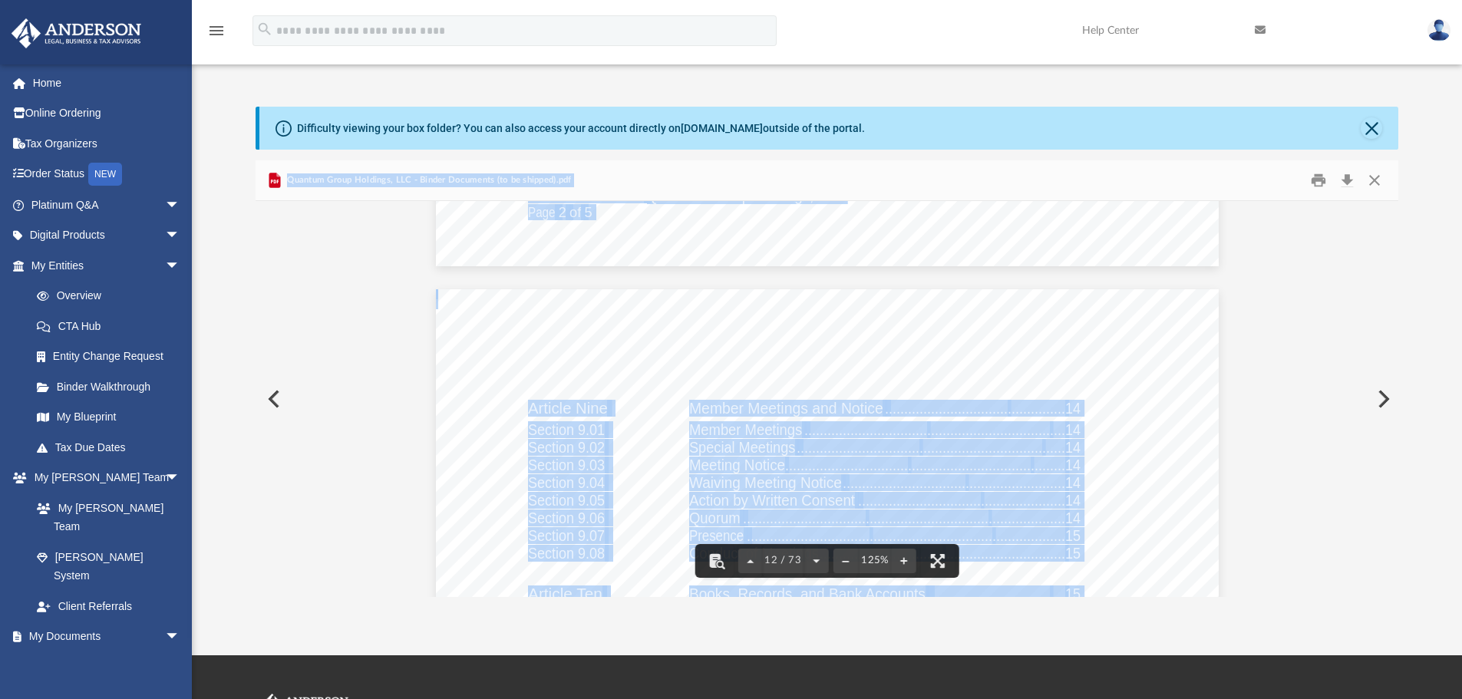
scroll to position [11358, 0]
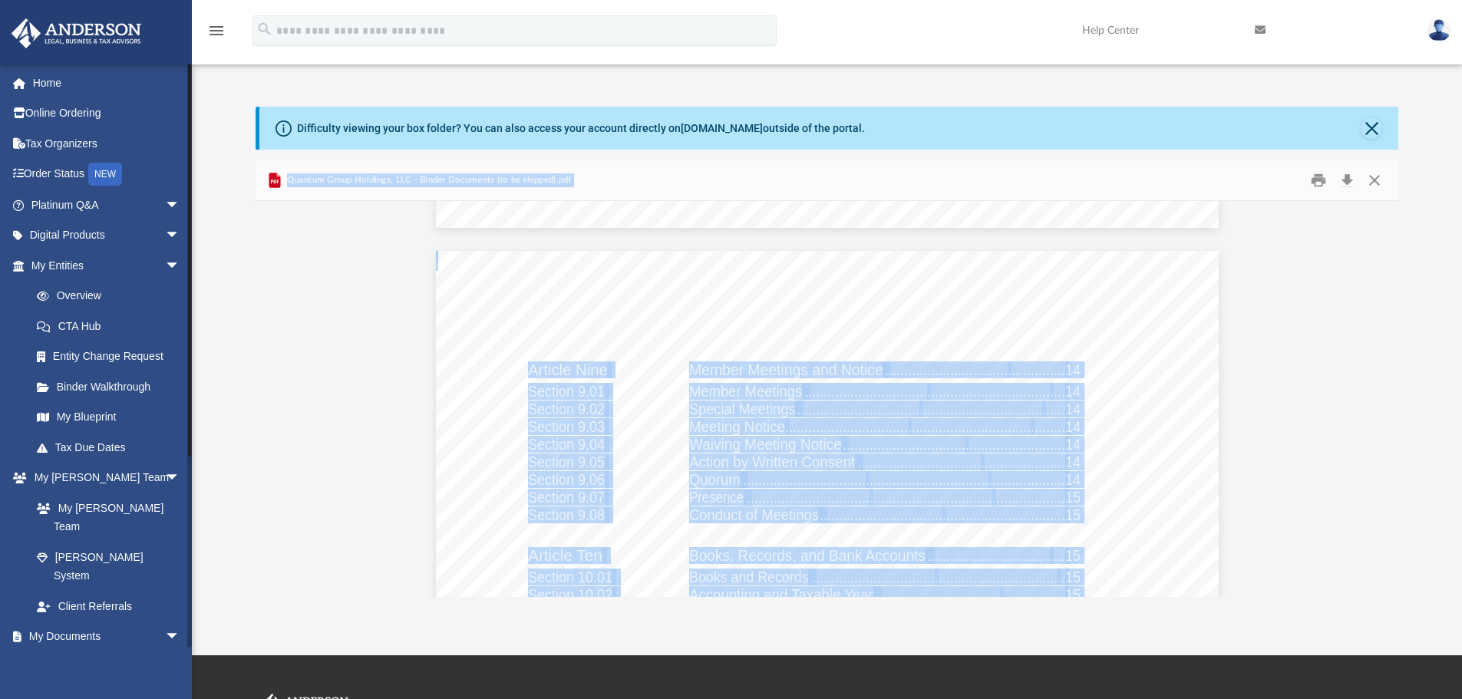
click at [78, 652] on link "Box" at bounding box center [112, 667] width 182 height 31
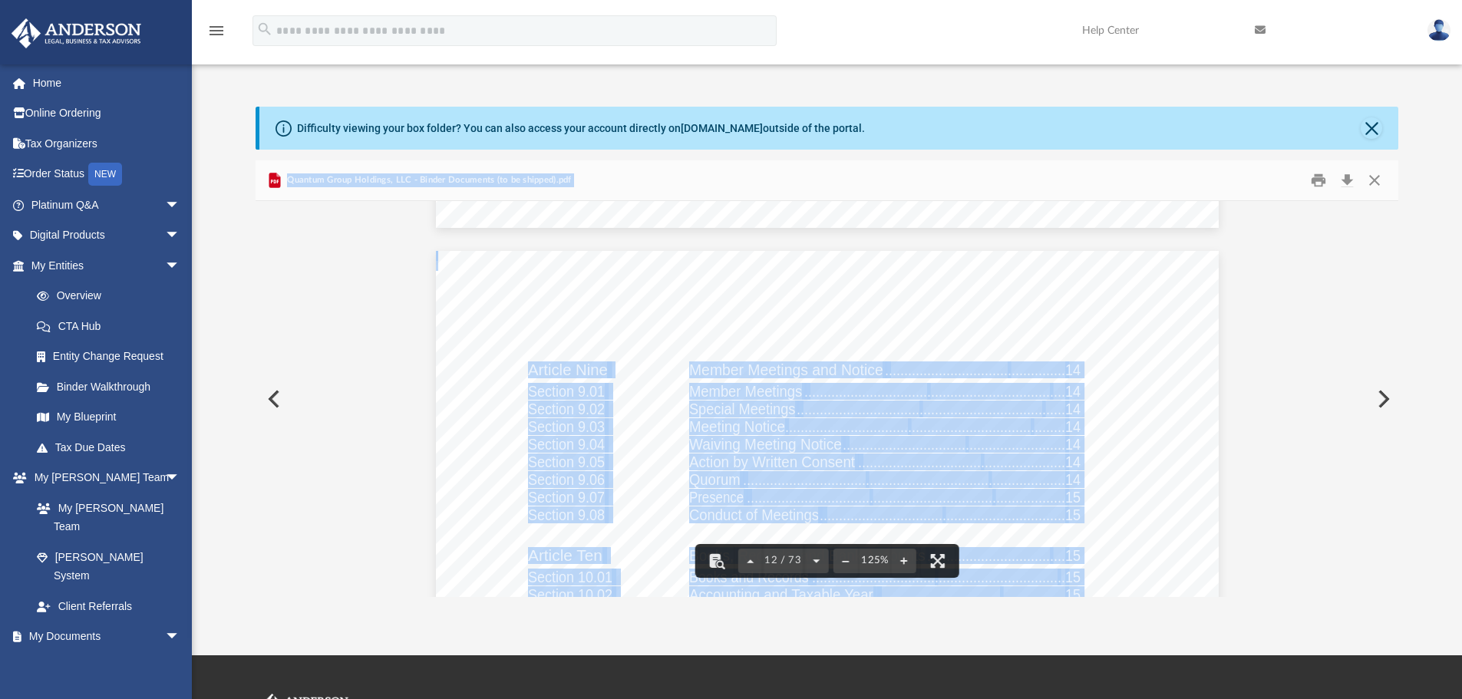
click at [279, 403] on button "Preview" at bounding box center [273, 399] width 34 height 43
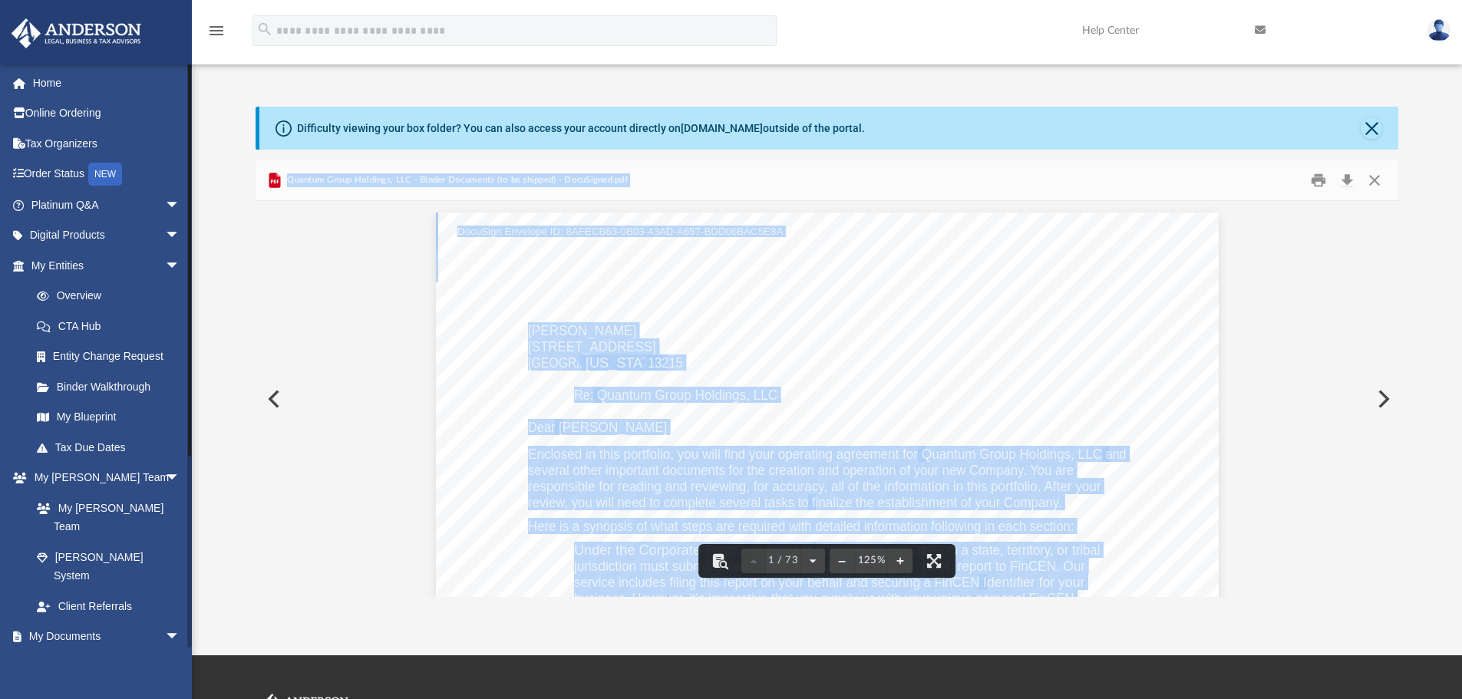
click at [57, 652] on link "Box" at bounding box center [112, 667] width 182 height 31
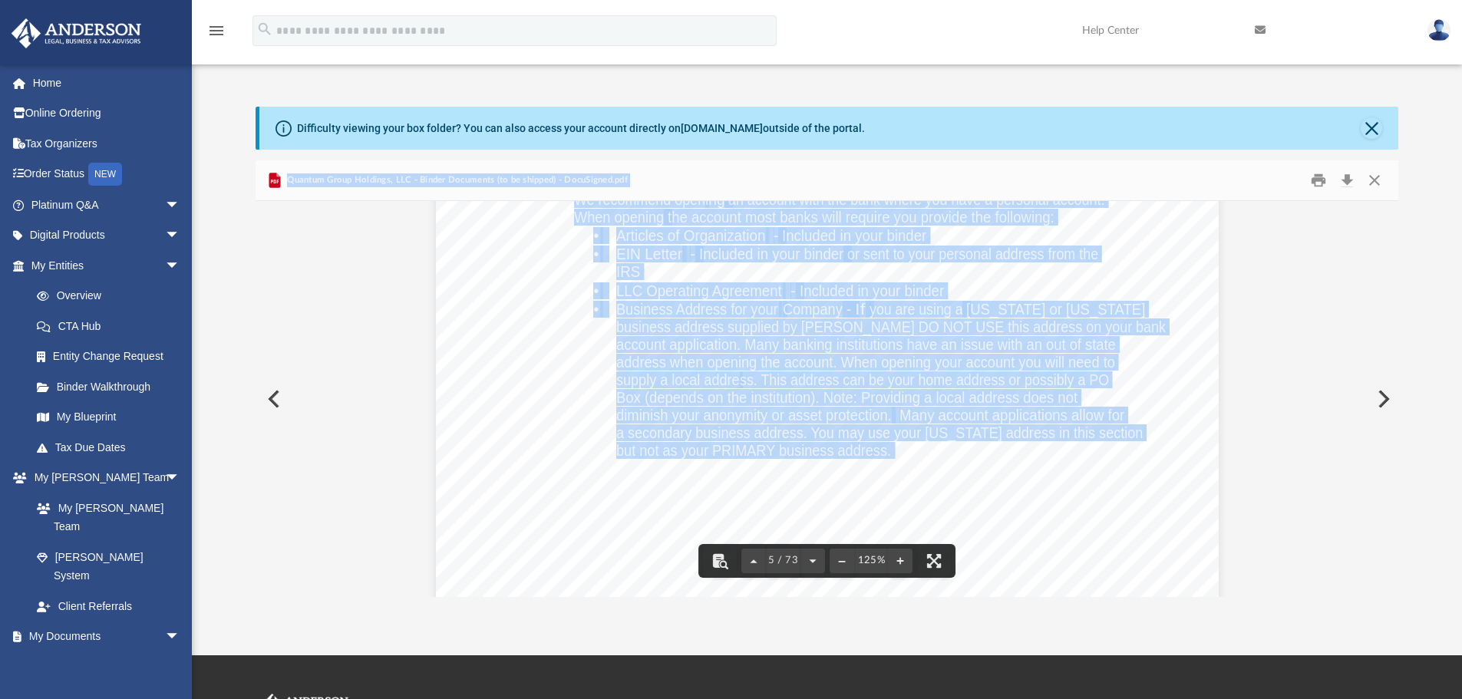
scroll to position [4835, 0]
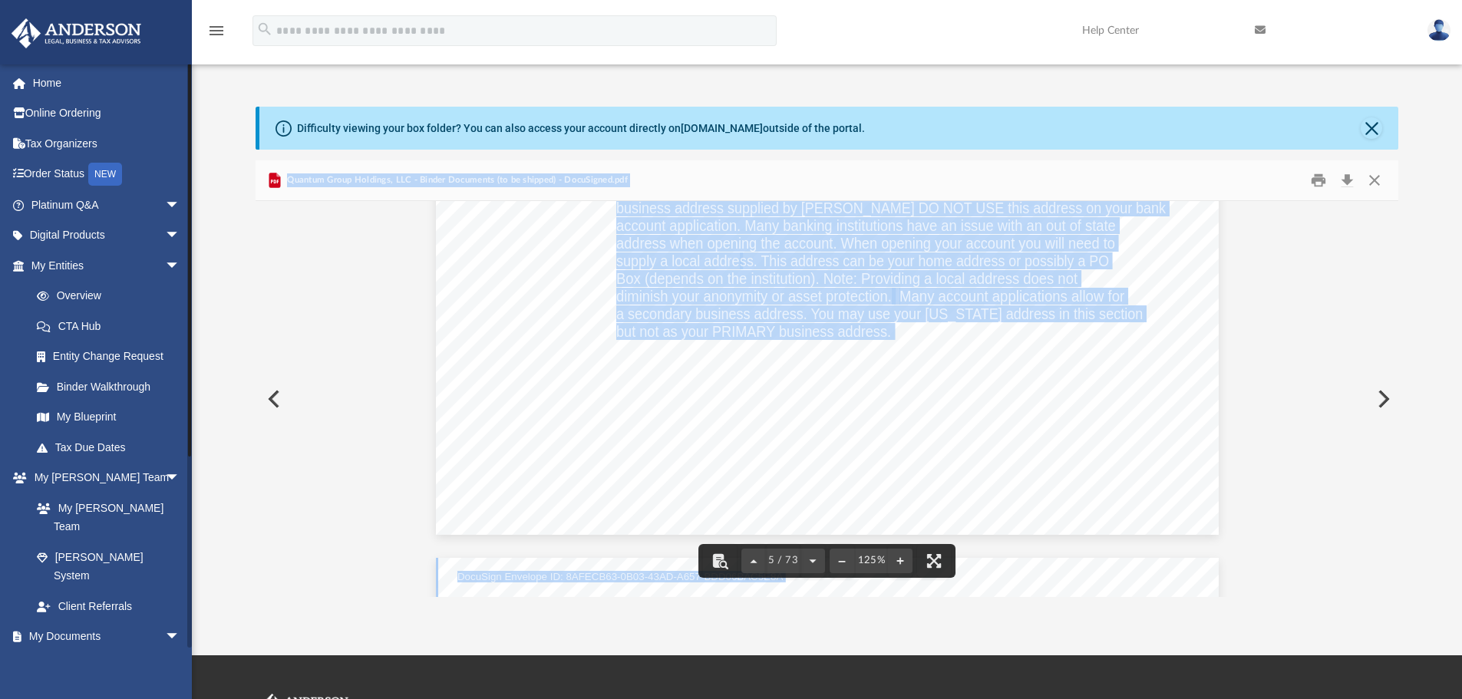
click at [83, 652] on link "Box" at bounding box center [112, 667] width 182 height 31
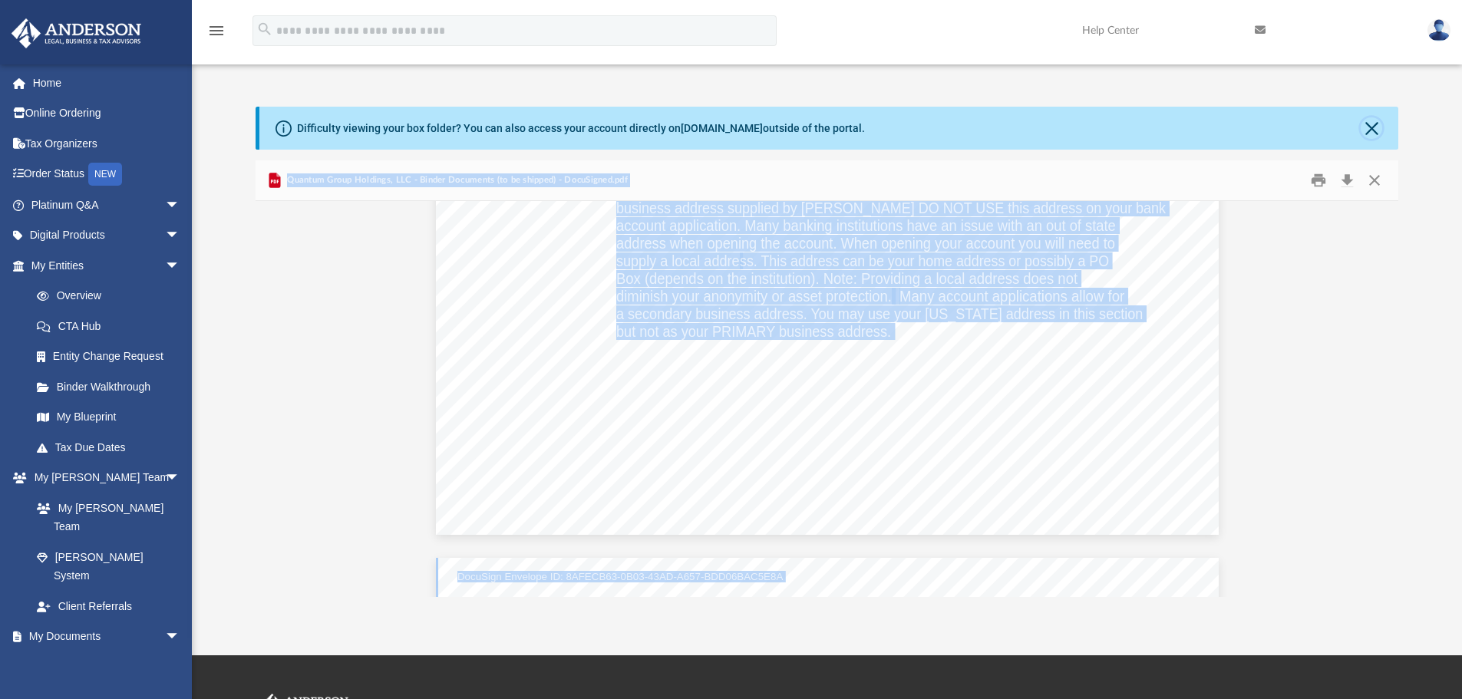
click at [1361, 133] on div "Difficulty viewing your box folder? You can also access your account directly o…" at bounding box center [829, 128] width 1140 height 43
click at [1365, 124] on button "Close" at bounding box center [1371, 127] width 21 height 21
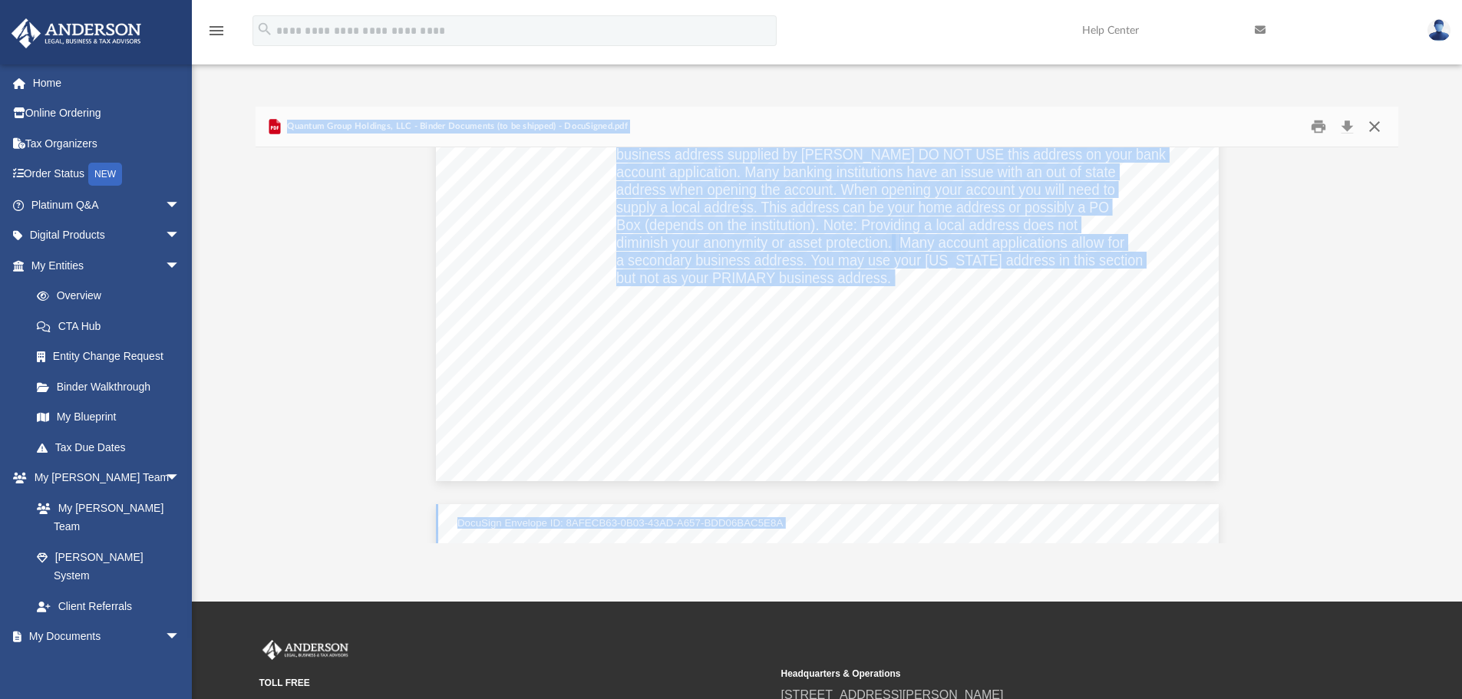
click at [1376, 116] on button "Close" at bounding box center [1375, 127] width 28 height 24
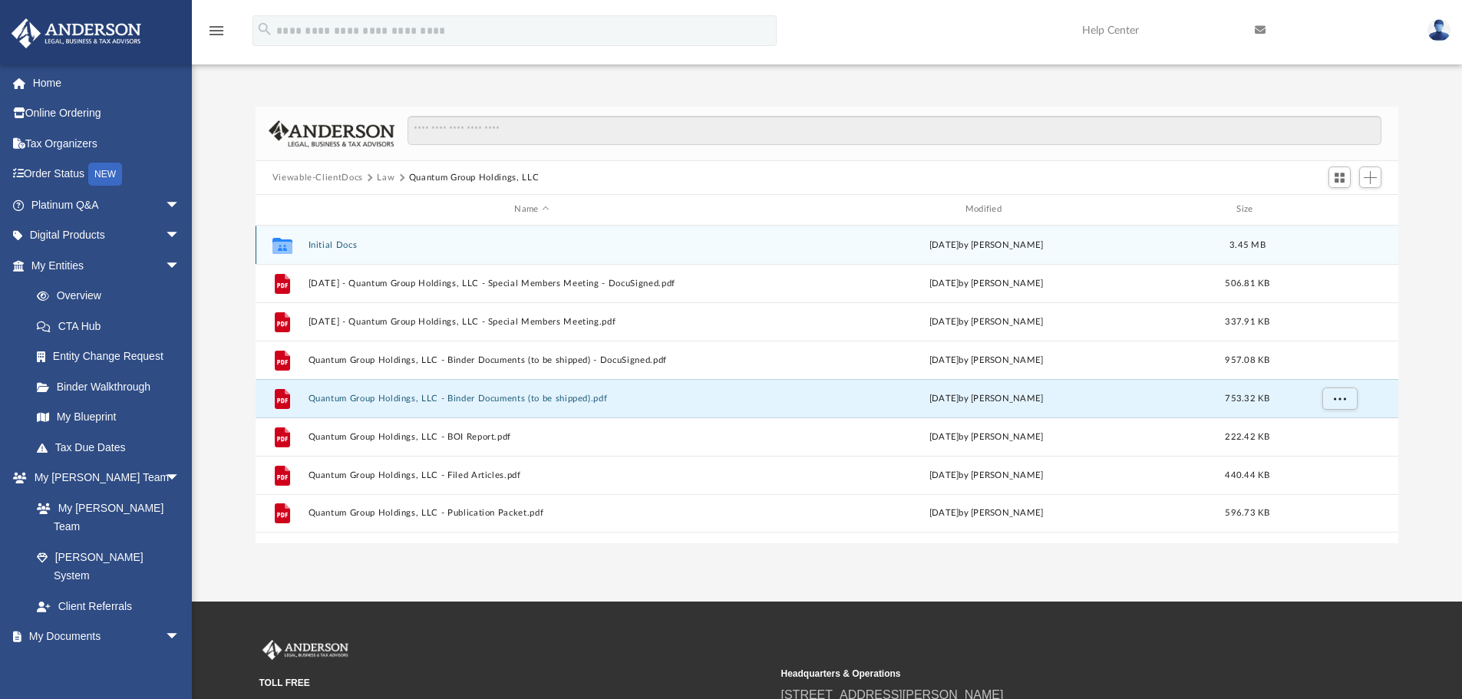
click at [281, 241] on icon "grid" at bounding box center [282, 245] width 20 height 16
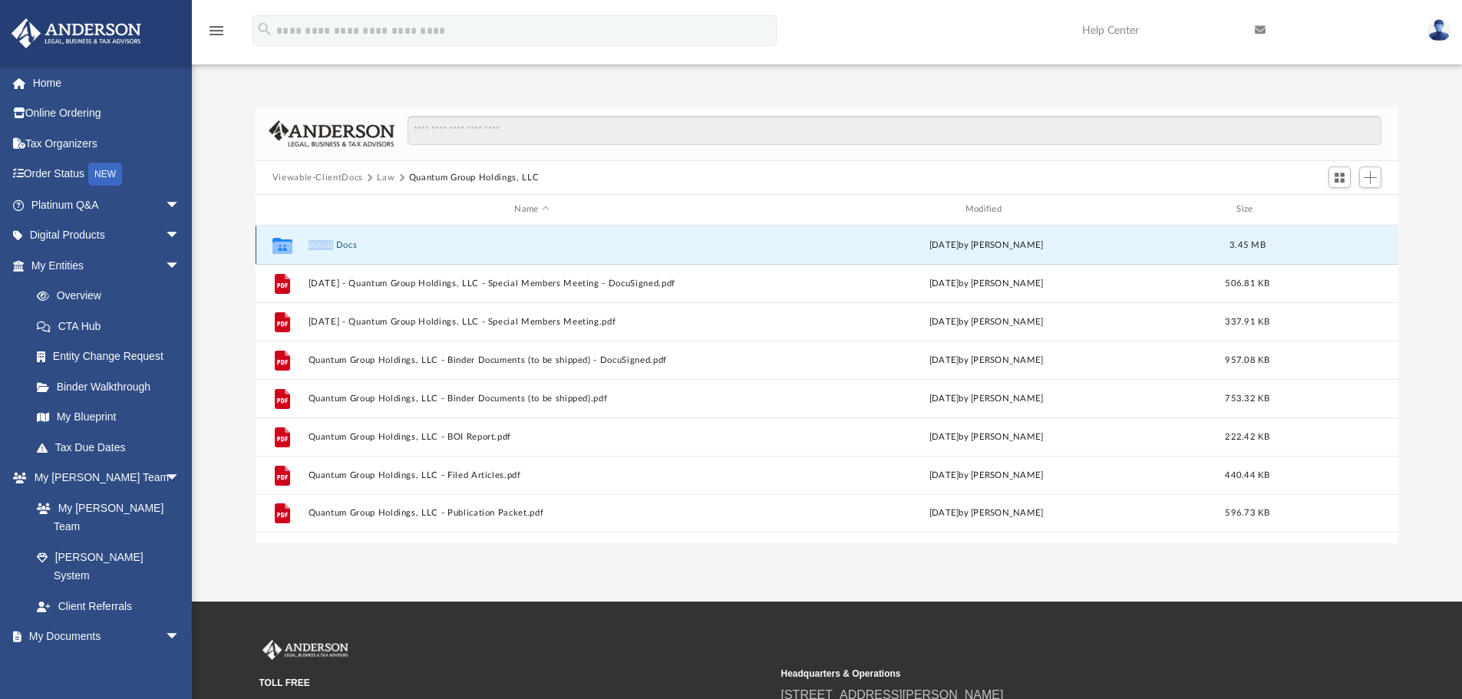
click at [279, 241] on icon "grid" at bounding box center [282, 245] width 20 height 16
click at [325, 240] on button "Initial Docs" at bounding box center [531, 245] width 447 height 10
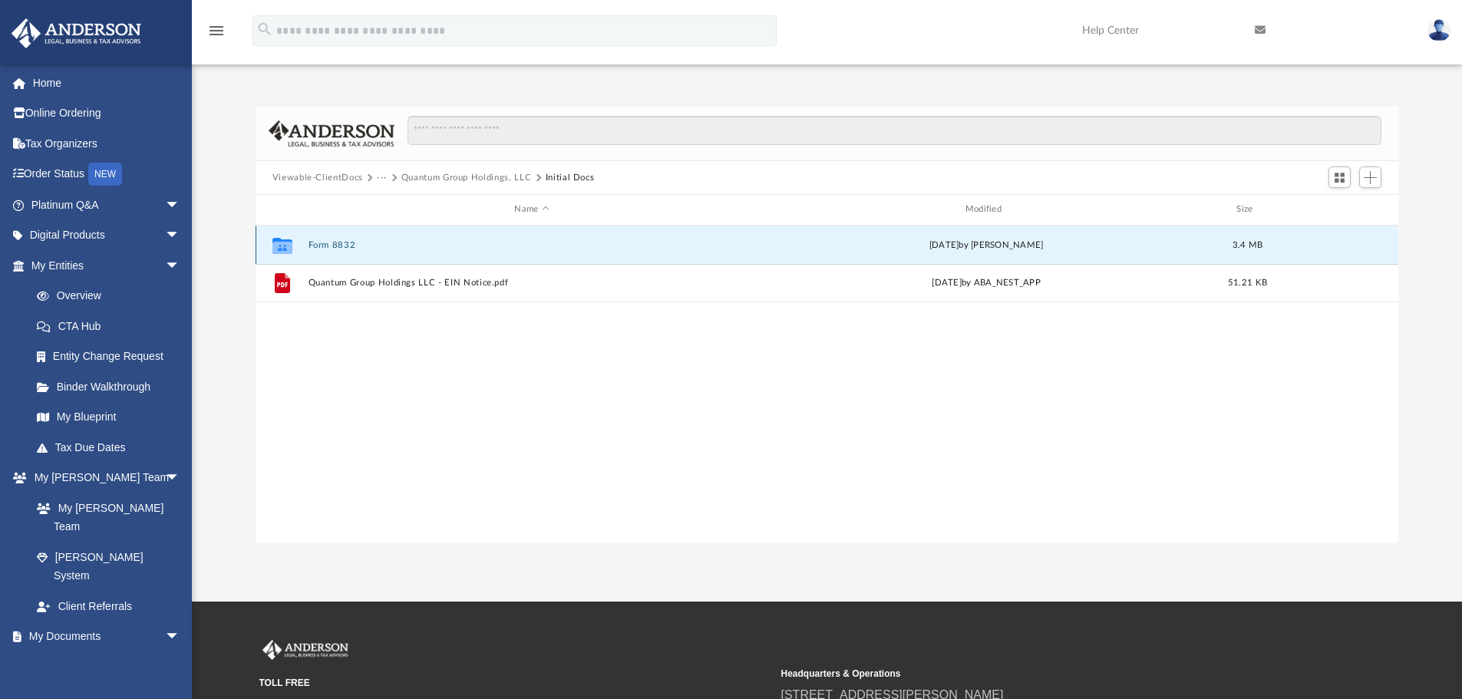
click at [318, 242] on button "Form 8832" at bounding box center [531, 245] width 447 height 10
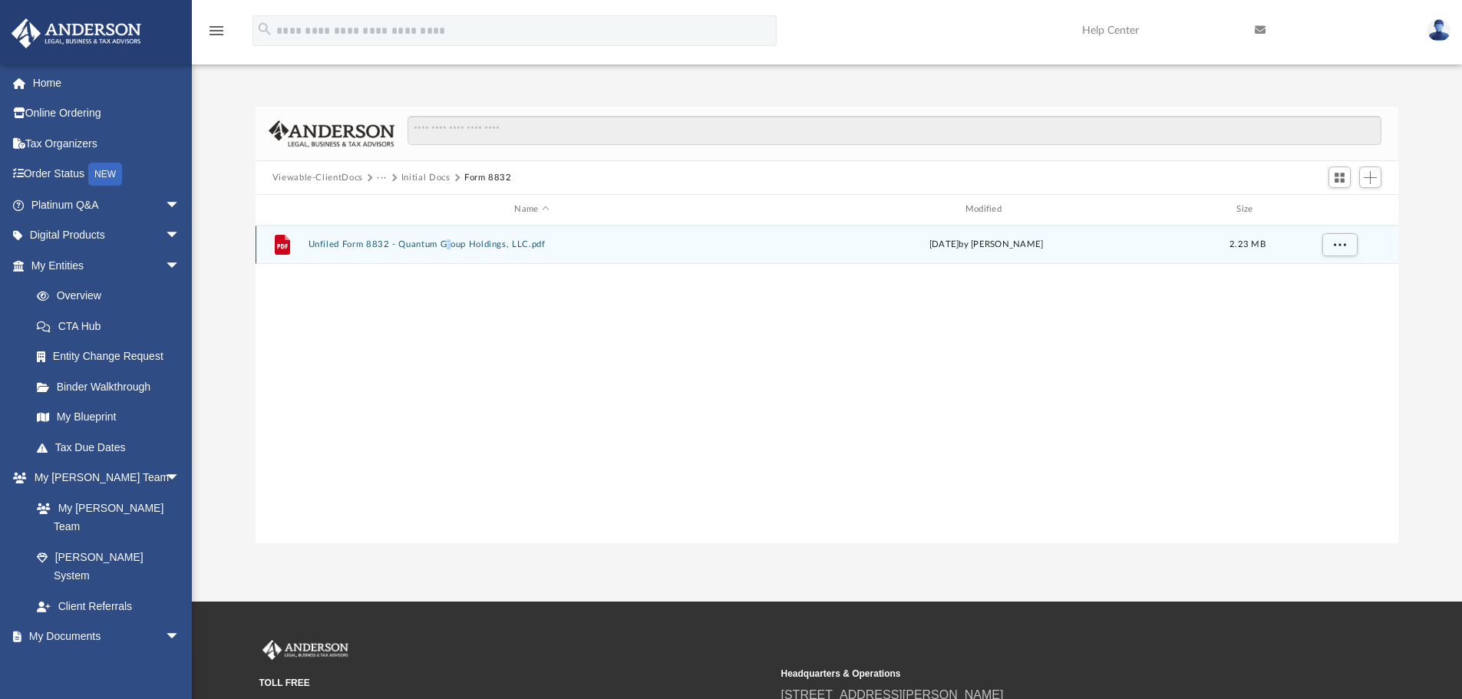
click at [450, 239] on div "File Unfiled Form 8832 - Quantum Group Holdings, LLC.pdf [DATE] by [PERSON_NAME…" at bounding box center [828, 245] width 1144 height 38
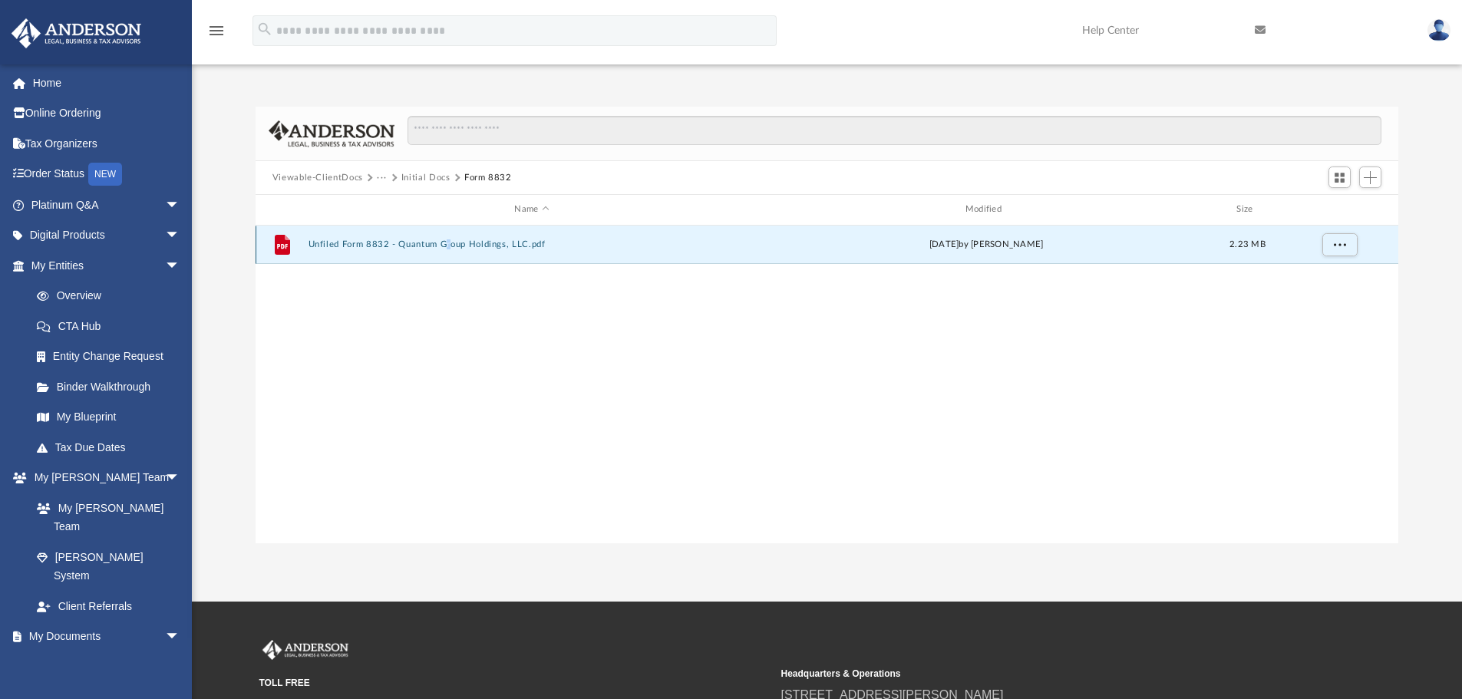
click at [444, 243] on button "Unfiled Form 8832 - Quantum Group Holdings, LLC.pdf" at bounding box center [531, 244] width 447 height 10
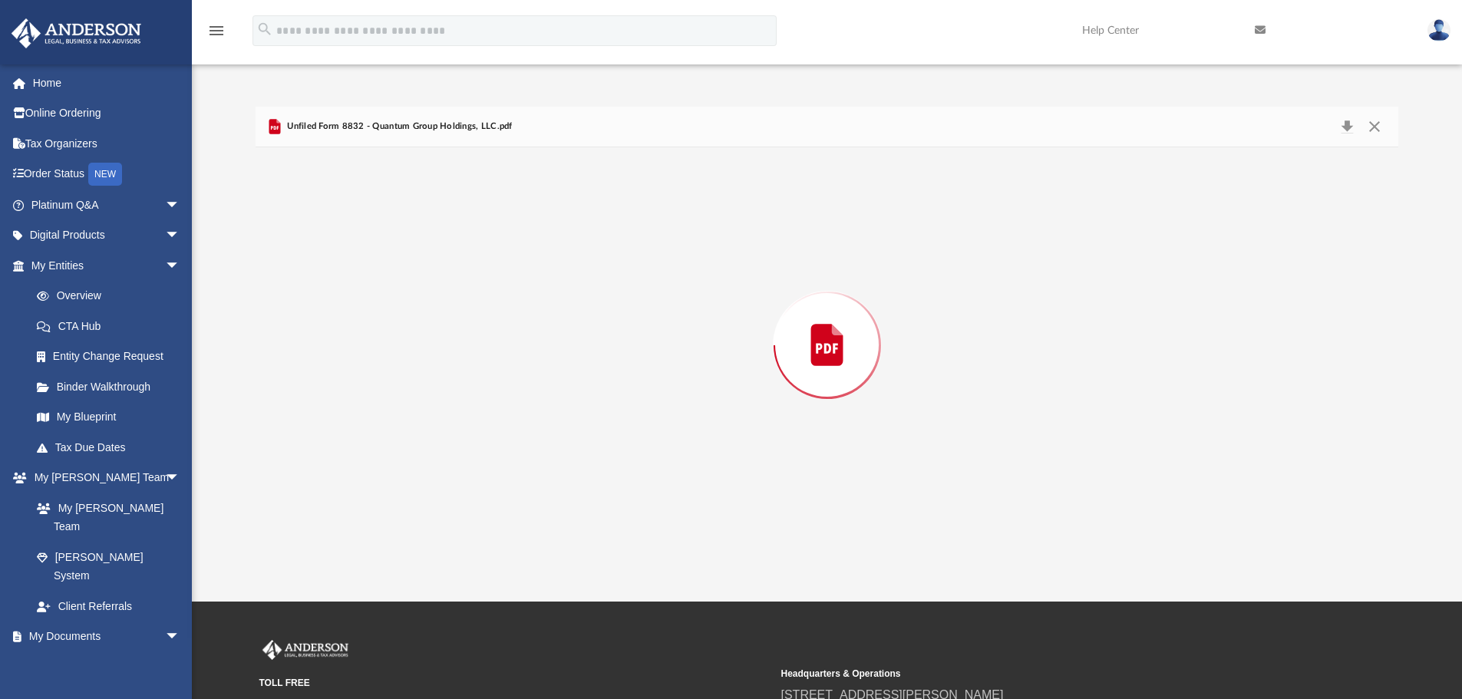
click at [444, 243] on div "Preview" at bounding box center [828, 345] width 1144 height 396
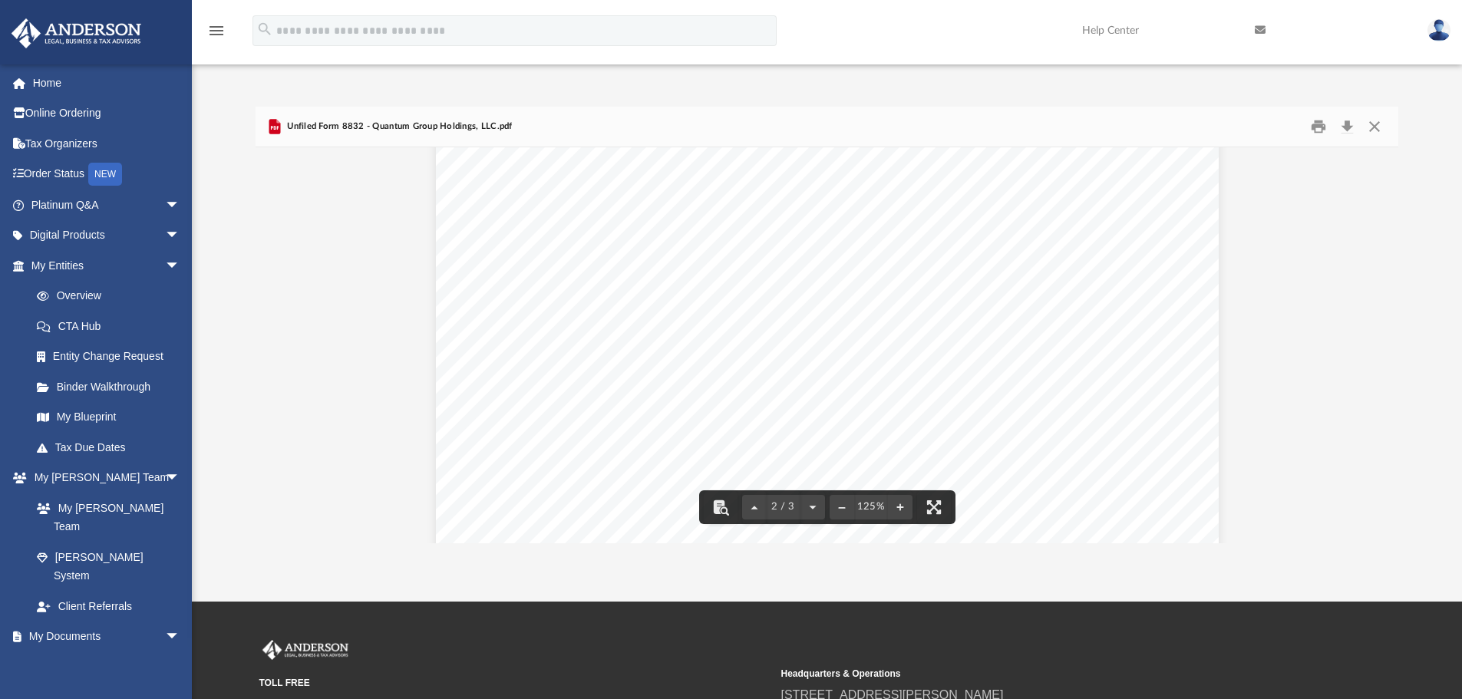
scroll to position [1458, 0]
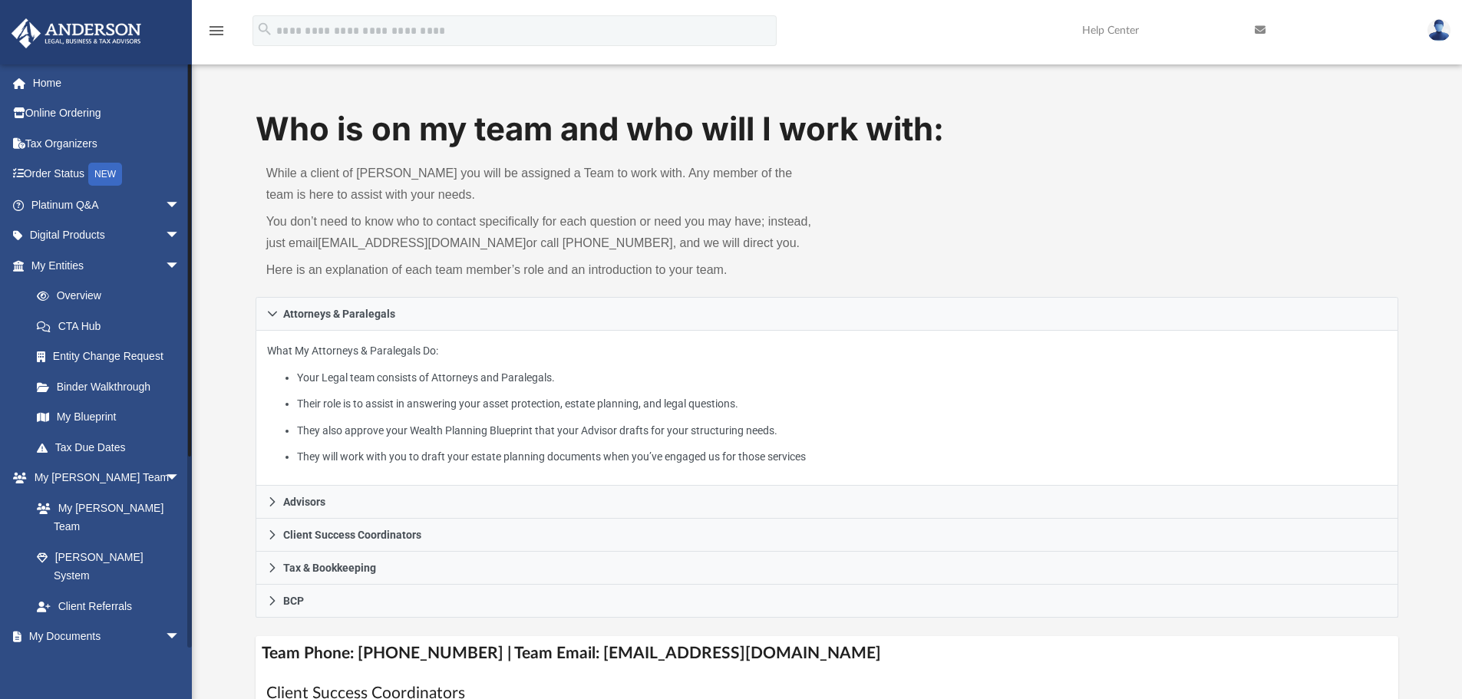
click at [70, 652] on link "Box" at bounding box center [112, 667] width 182 height 31
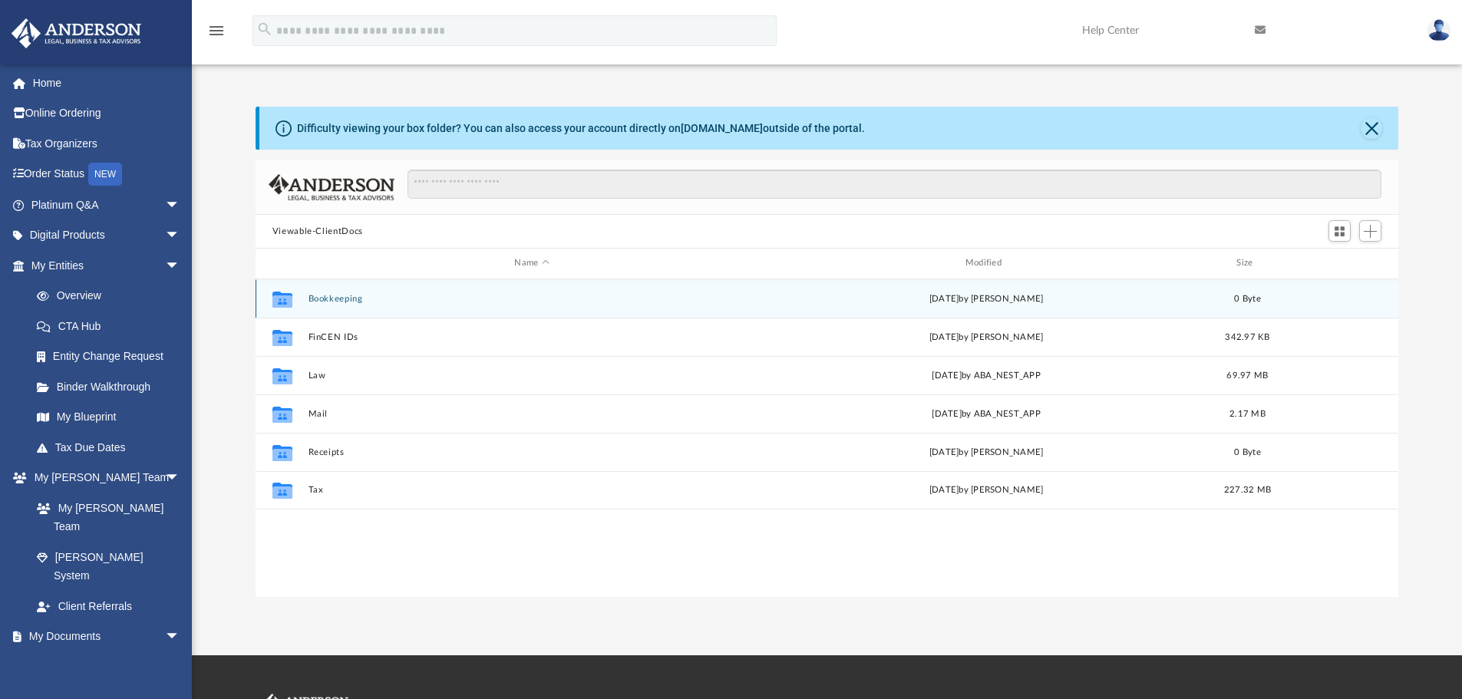
scroll to position [338, 1131]
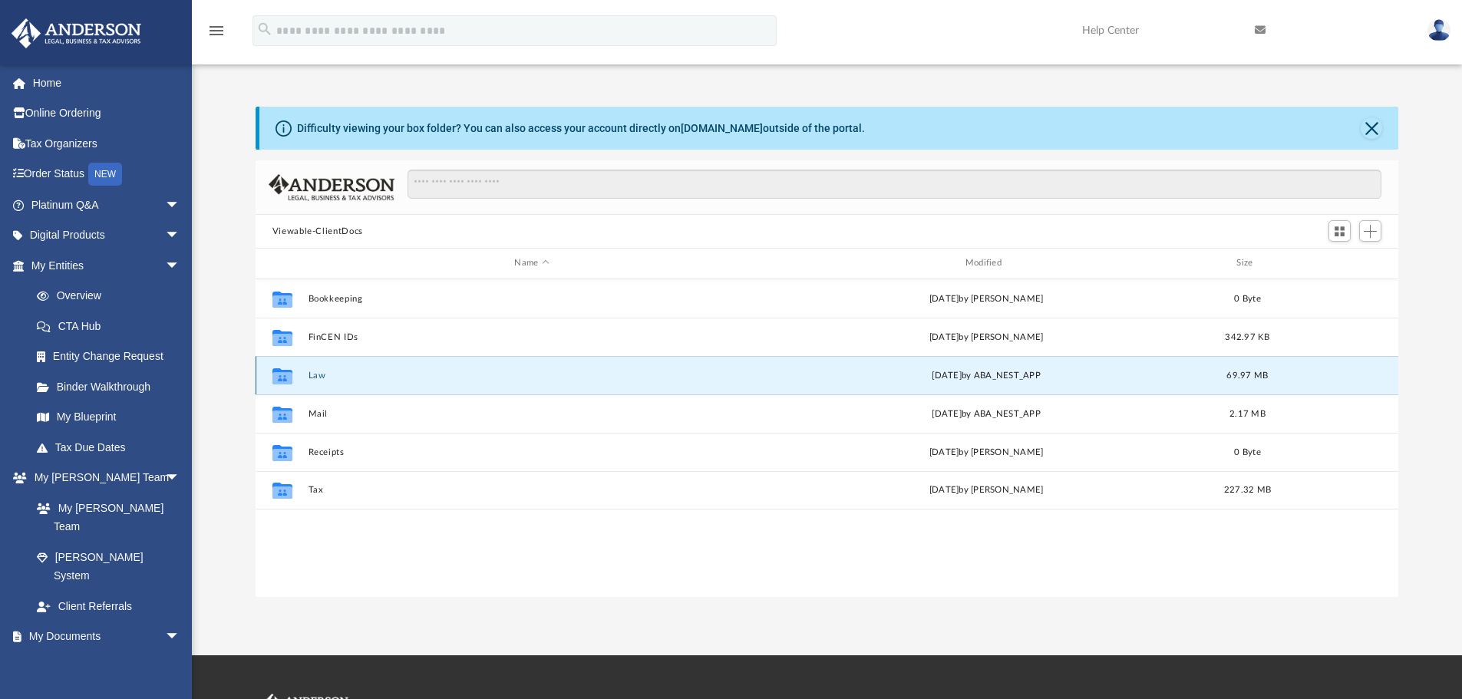
click at [310, 372] on button "Law" at bounding box center [531, 376] width 447 height 10
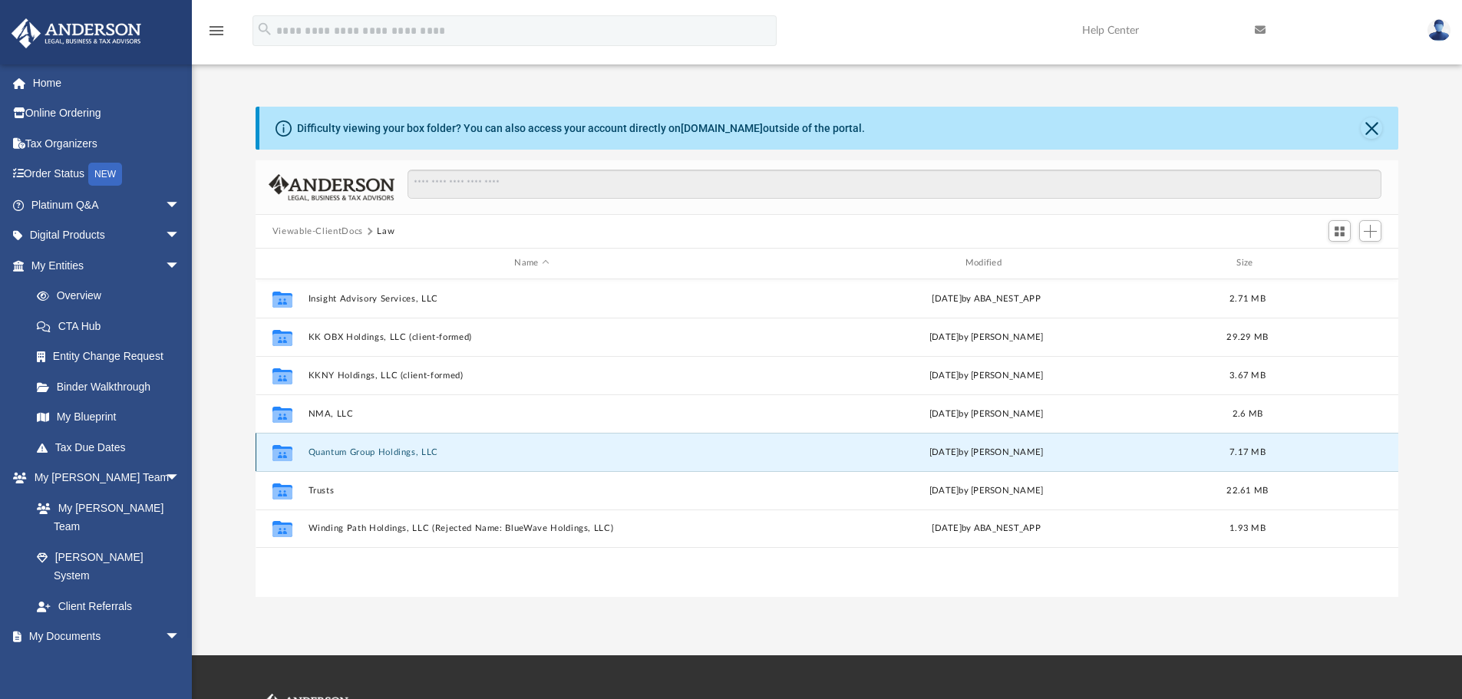
click at [375, 450] on button "Quantum Group Holdings, LLC" at bounding box center [531, 452] width 447 height 10
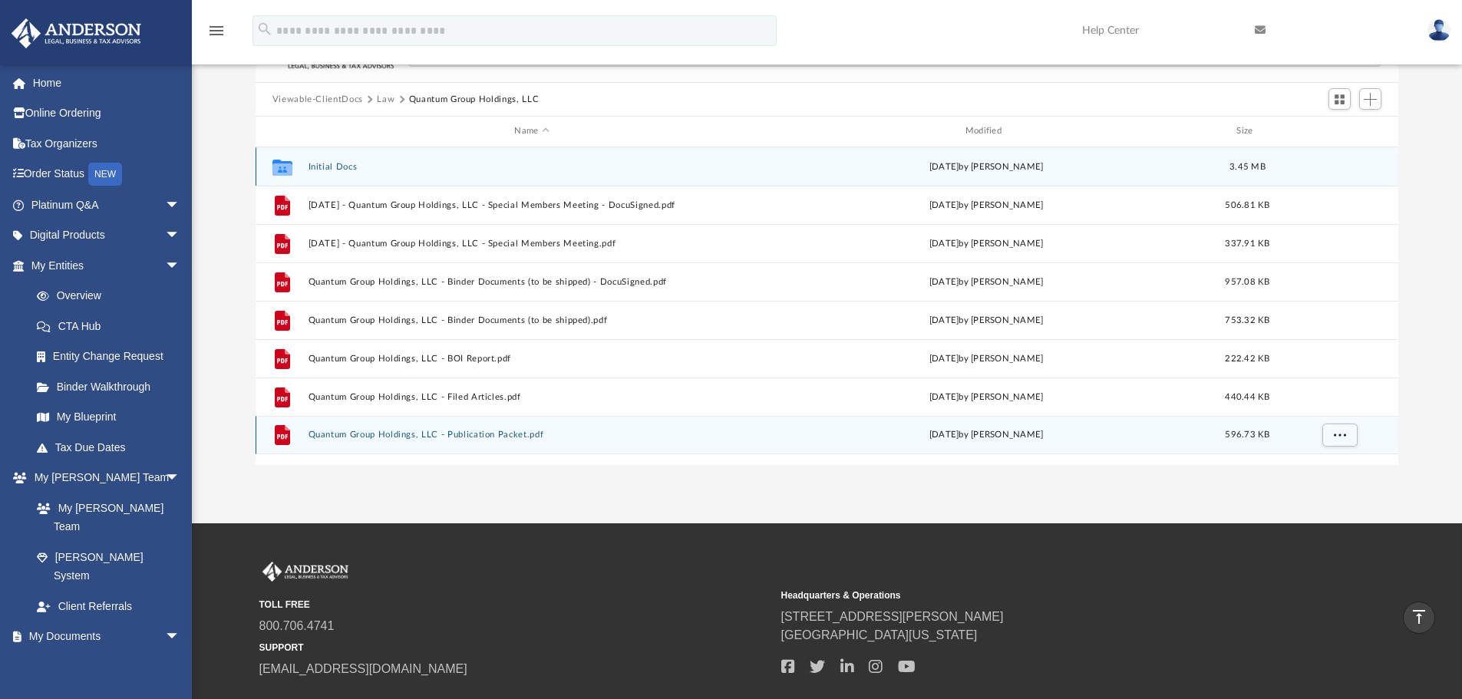
scroll to position [0, 0]
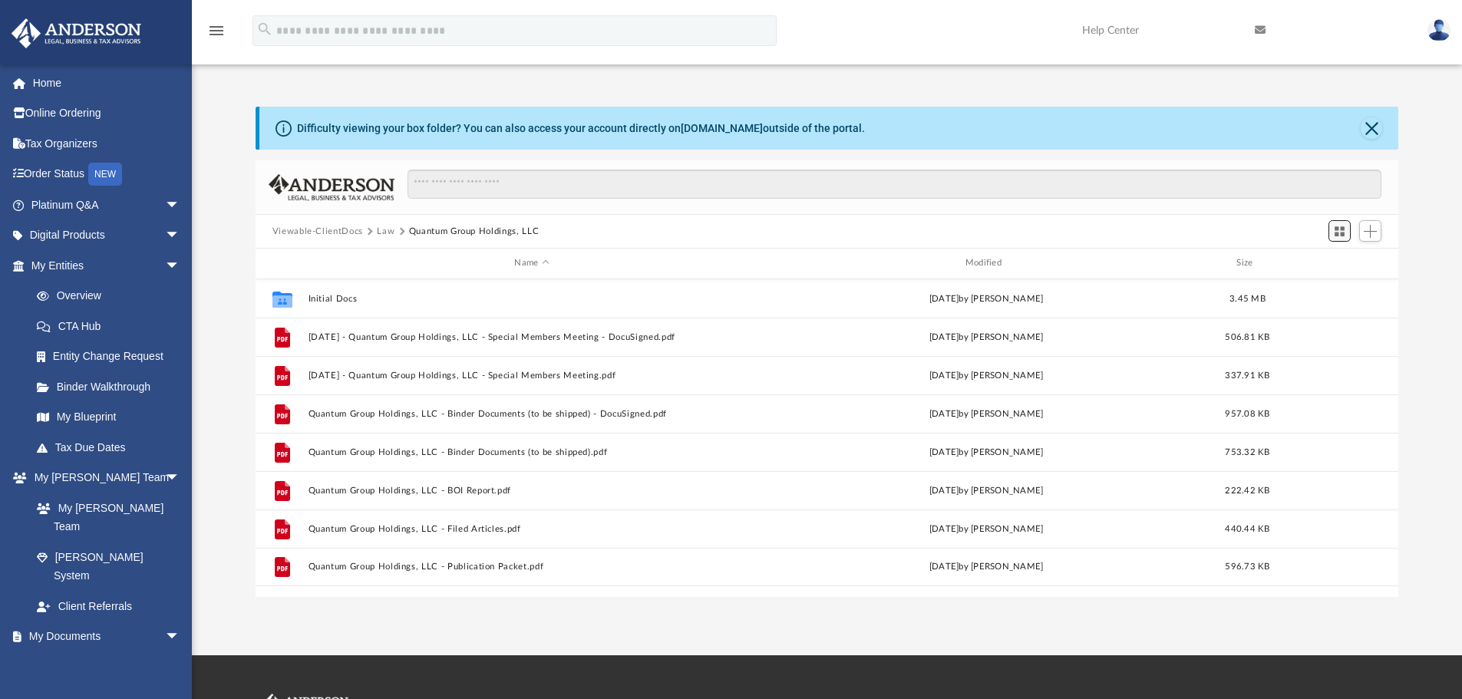
click at [1340, 233] on span "Switch to Grid View" at bounding box center [1339, 231] width 13 height 13
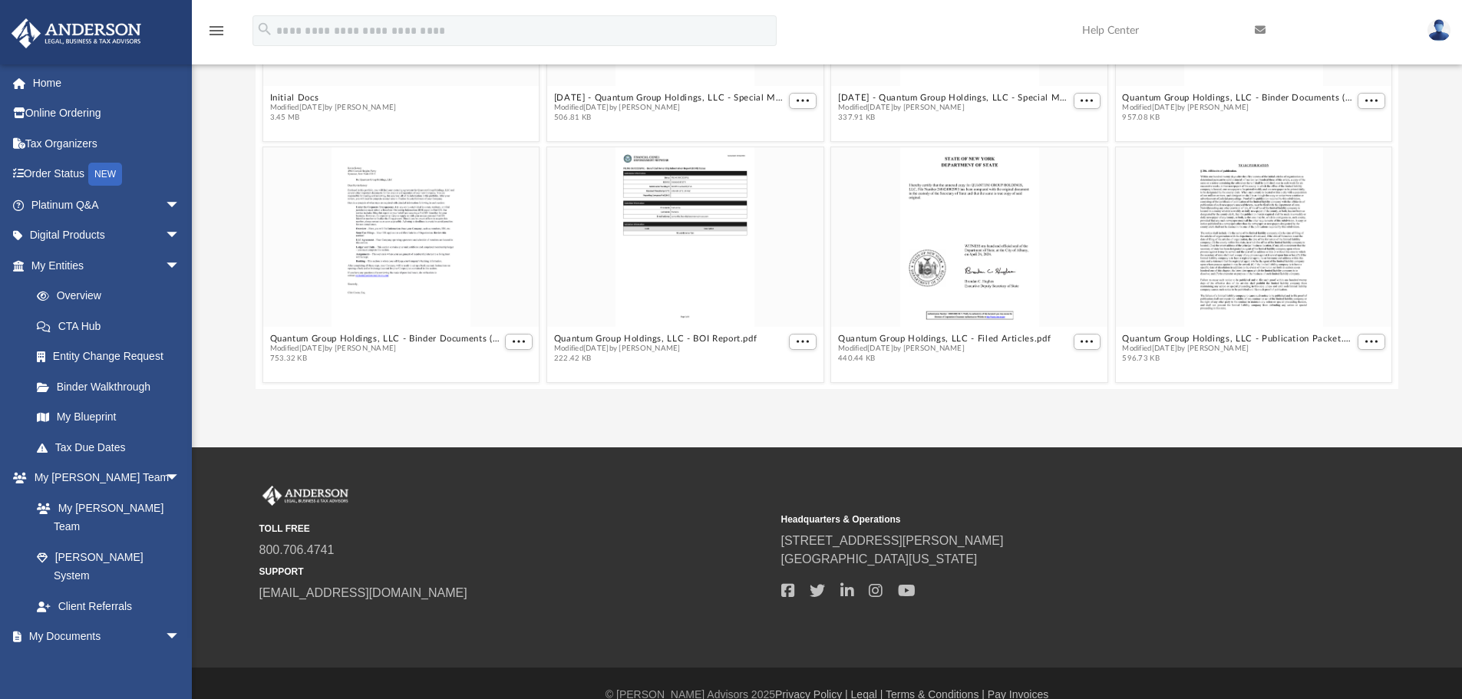
scroll to position [230, 0]
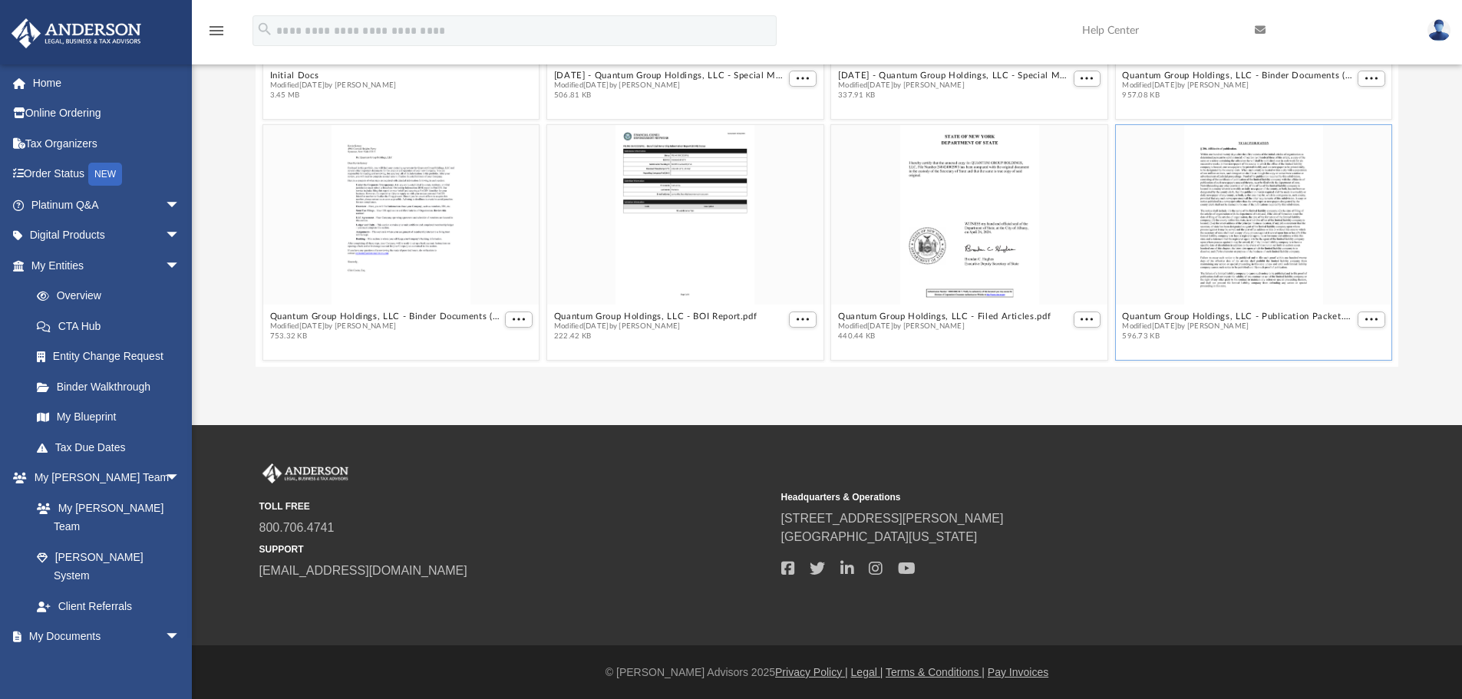
click at [1218, 326] on span "Modified [DATE] by [PERSON_NAME]" at bounding box center [1238, 327] width 232 height 10
click at [1223, 244] on div "grid" at bounding box center [1253, 215] width 276 height 180
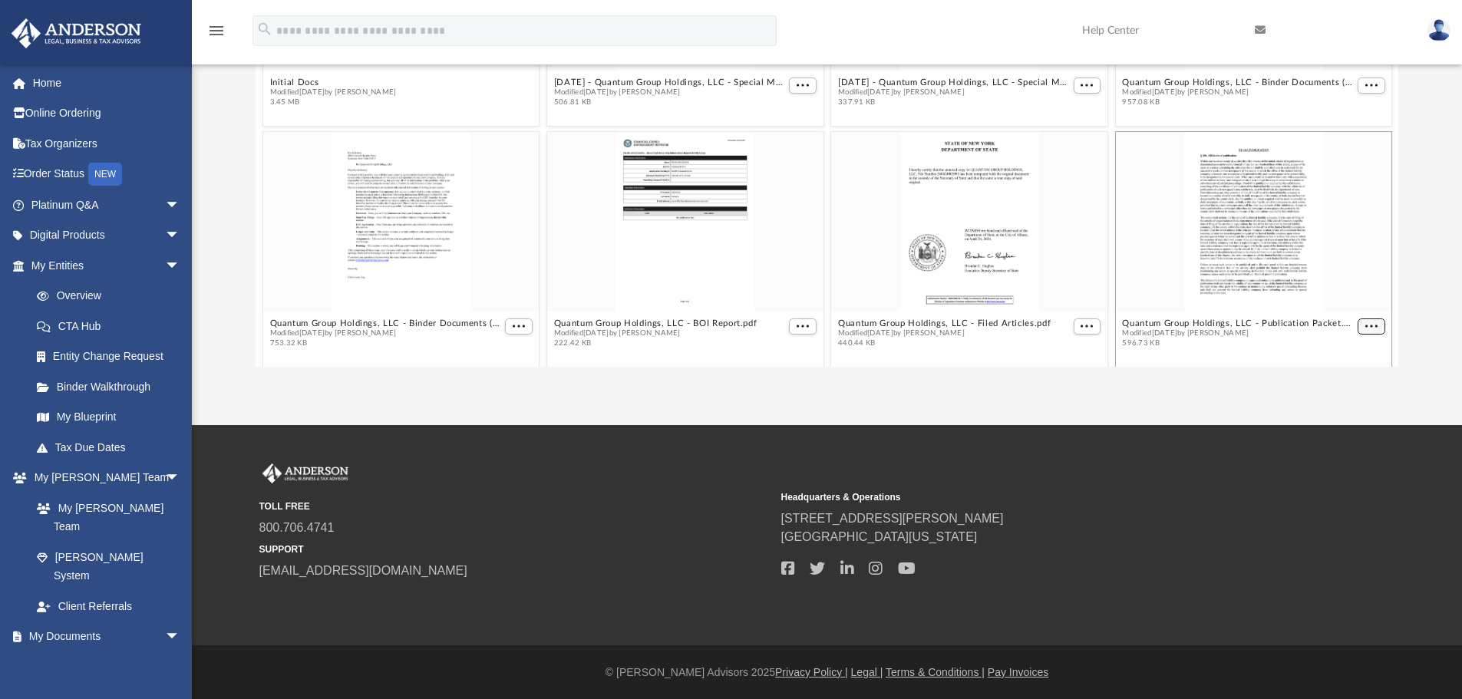
click at [1358, 318] on button "More options" at bounding box center [1372, 326] width 28 height 16
click at [1334, 270] on li "Preview" at bounding box center [1341, 271] width 45 height 16
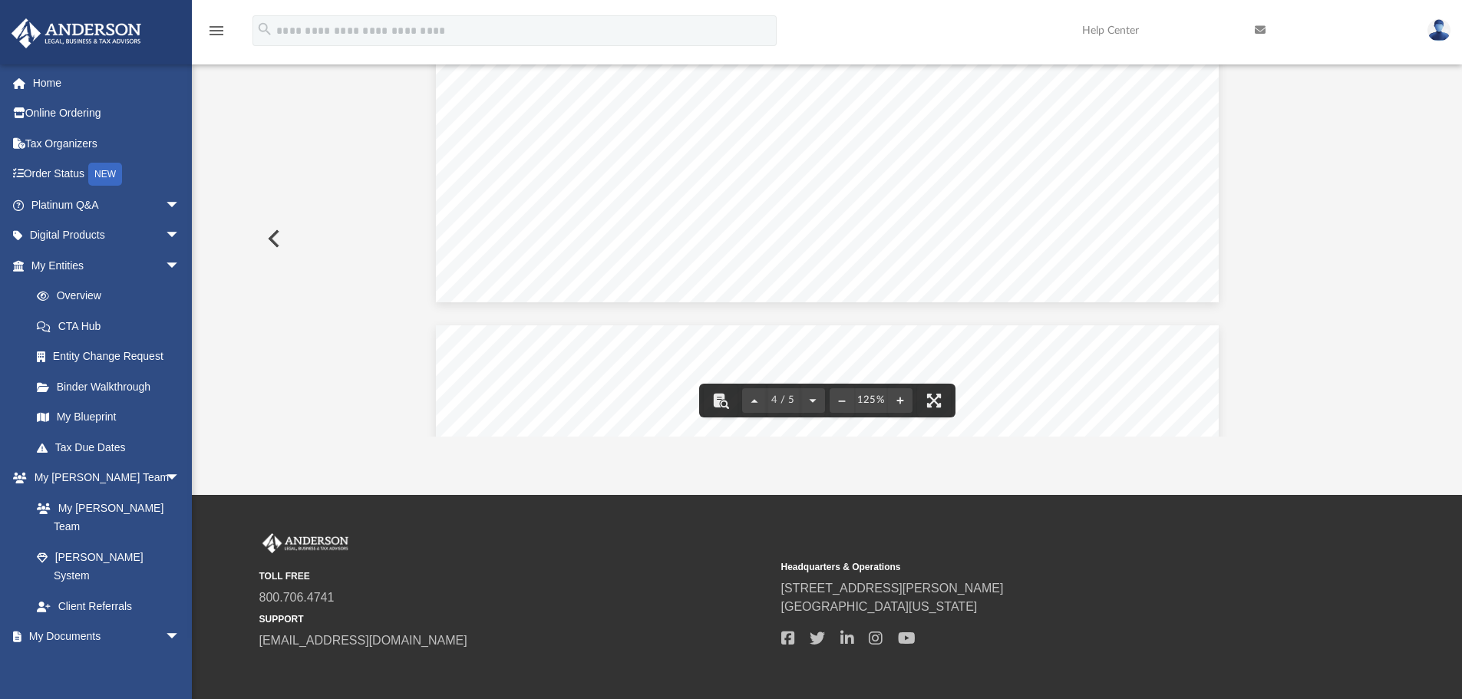
scroll to position [3710, 0]
click at [275, 238] on button "Preview" at bounding box center [273, 238] width 34 height 43
click at [275, 219] on button "Preview" at bounding box center [273, 238] width 34 height 43
drag, startPoint x: 275, startPoint y: 245, endPoint x: 289, endPoint y: 232, distance: 19.0
click at [275, 244] on button "Preview" at bounding box center [273, 238] width 34 height 43
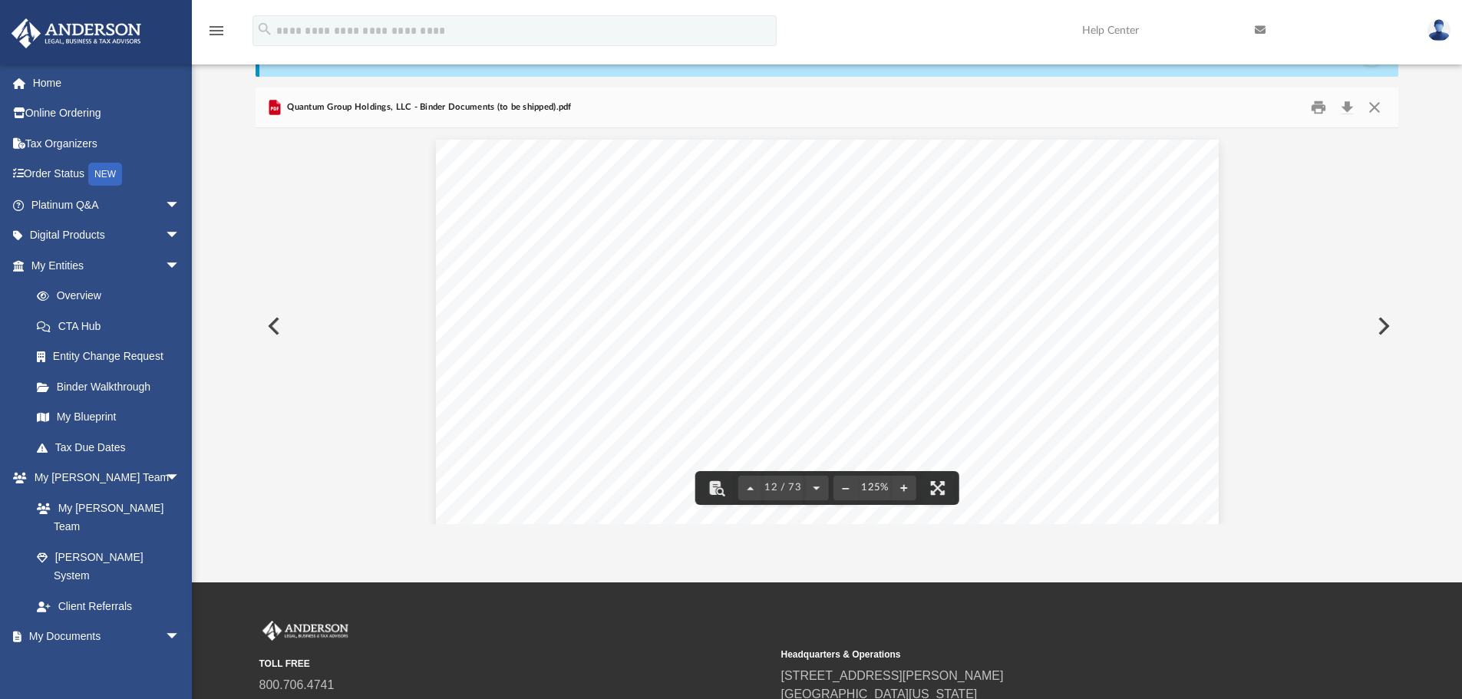
scroll to position [0, 0]
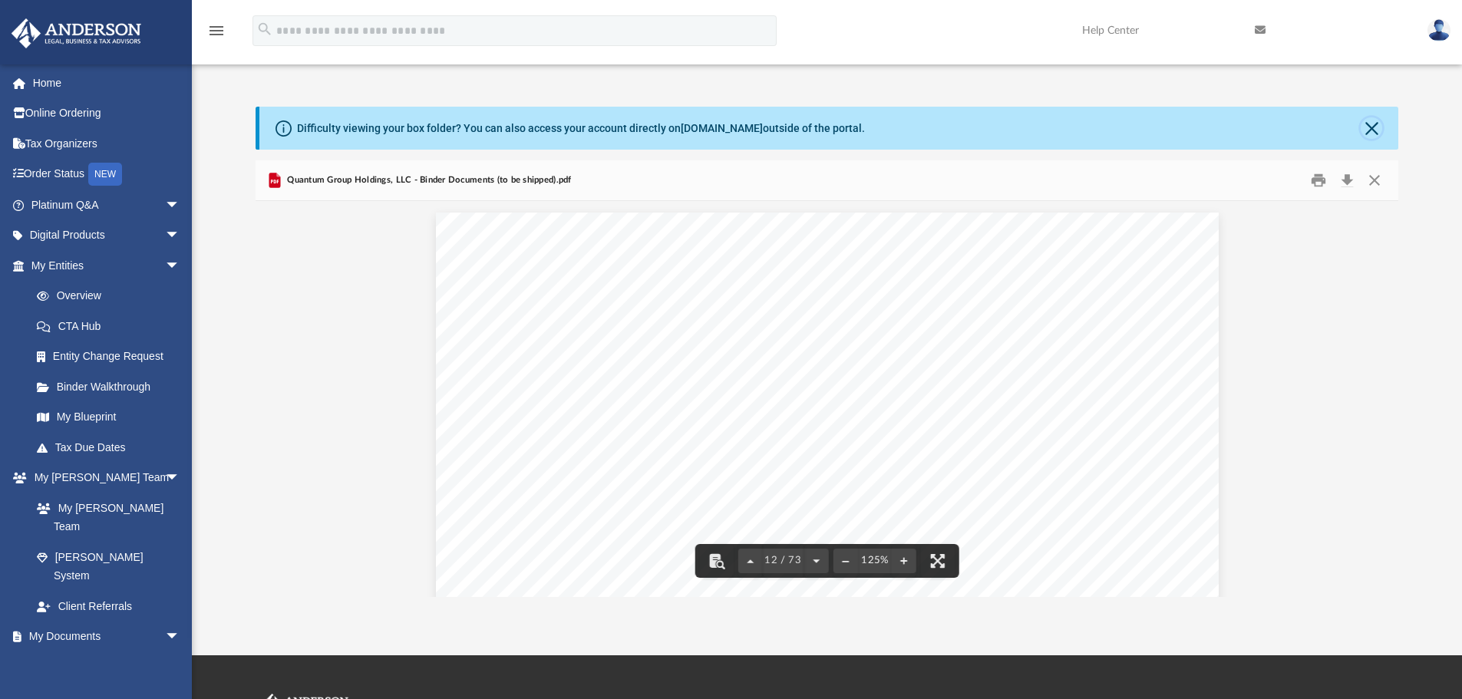
click at [1371, 124] on button "Close" at bounding box center [1371, 127] width 21 height 21
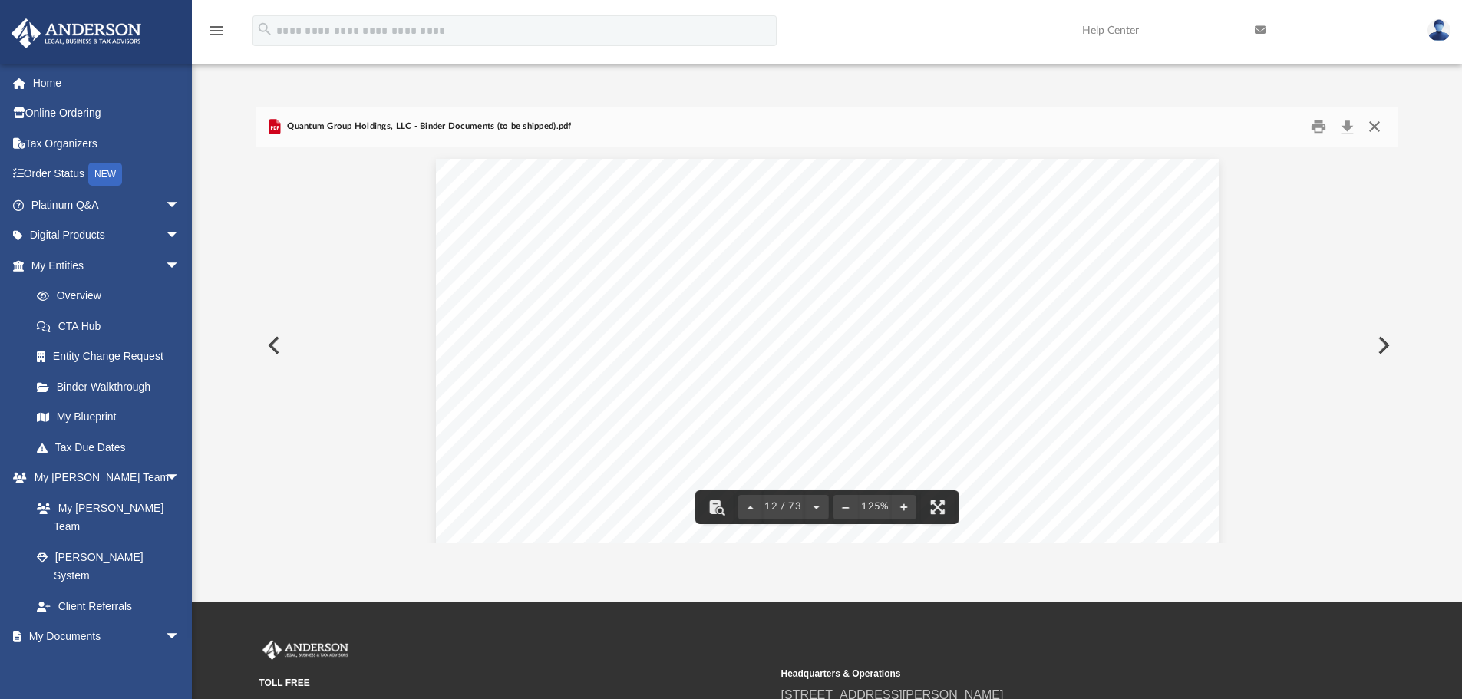
click at [1378, 127] on button "Close" at bounding box center [1375, 127] width 28 height 24
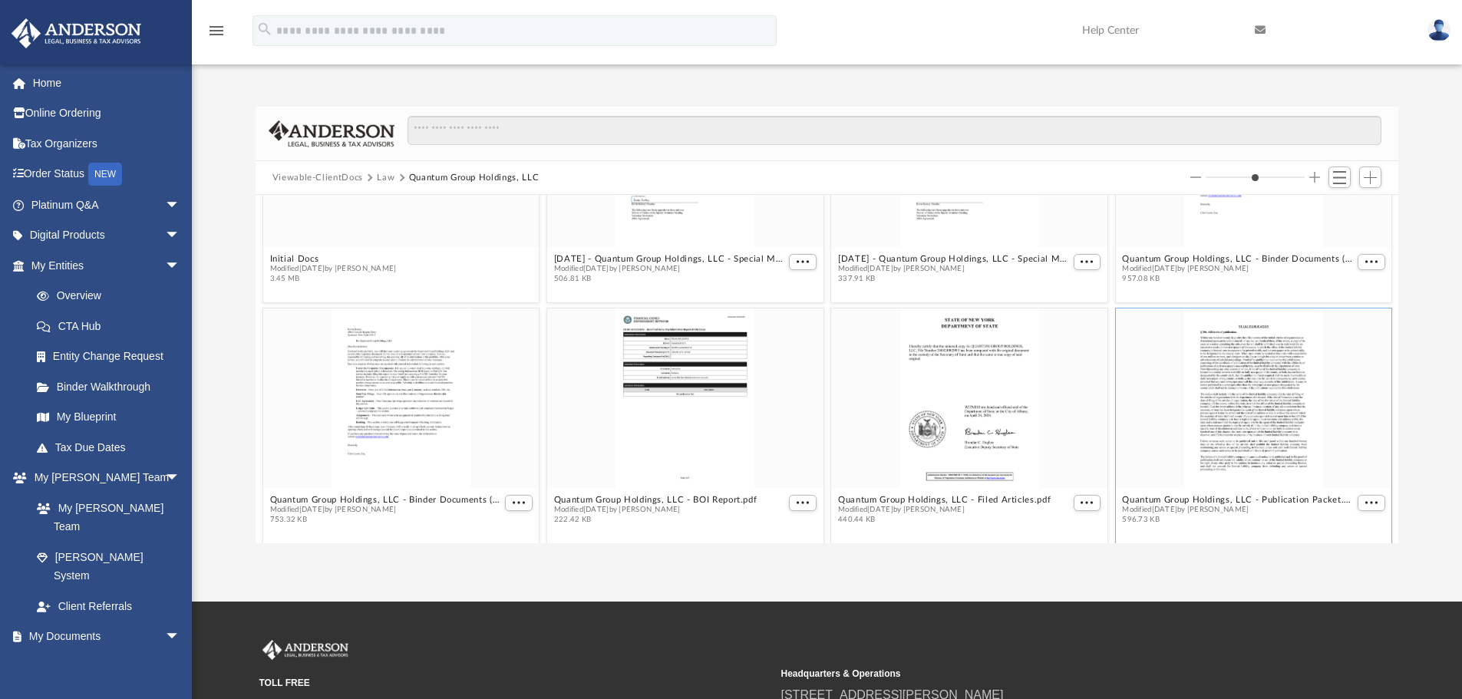
click at [384, 183] on button "Law" at bounding box center [386, 178] width 18 height 14
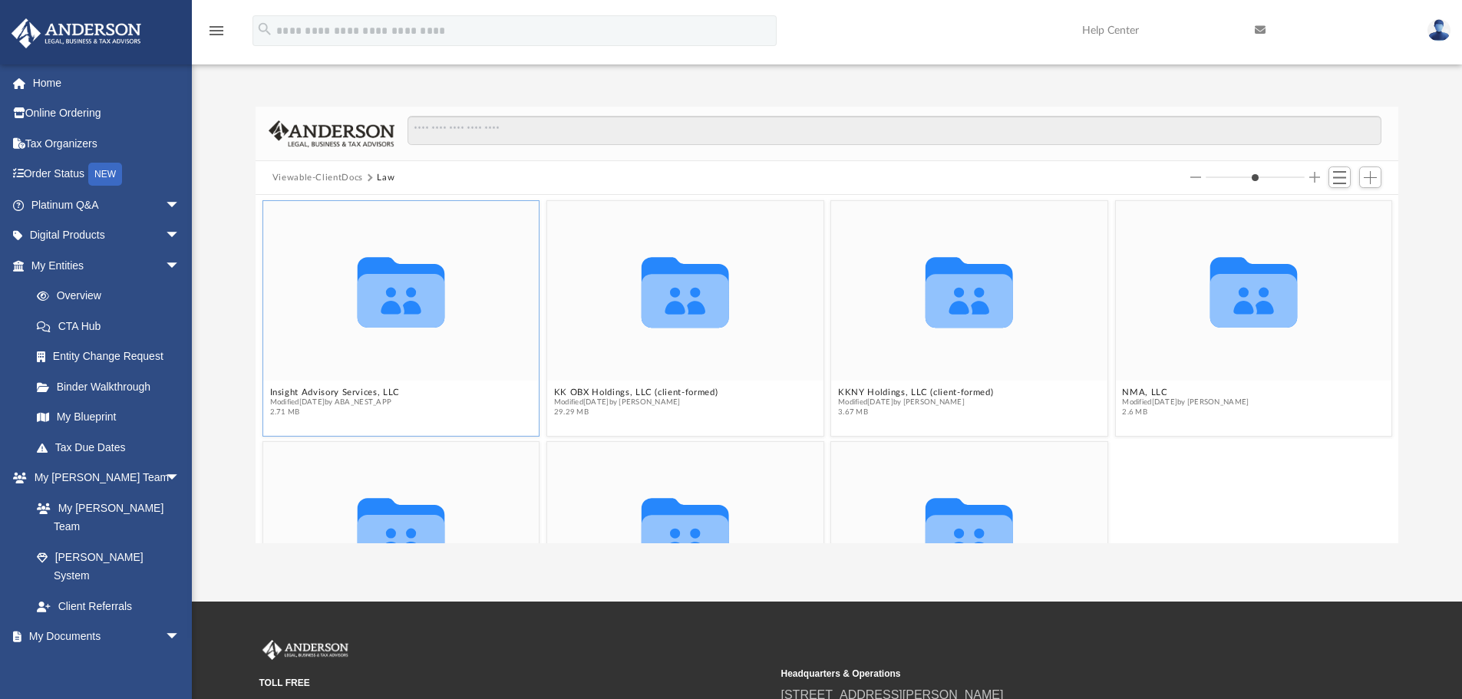
click at [382, 303] on icon "grid" at bounding box center [400, 301] width 87 height 54
click at [371, 393] on button "Insight Advisory Services, LLC" at bounding box center [334, 393] width 130 height 10
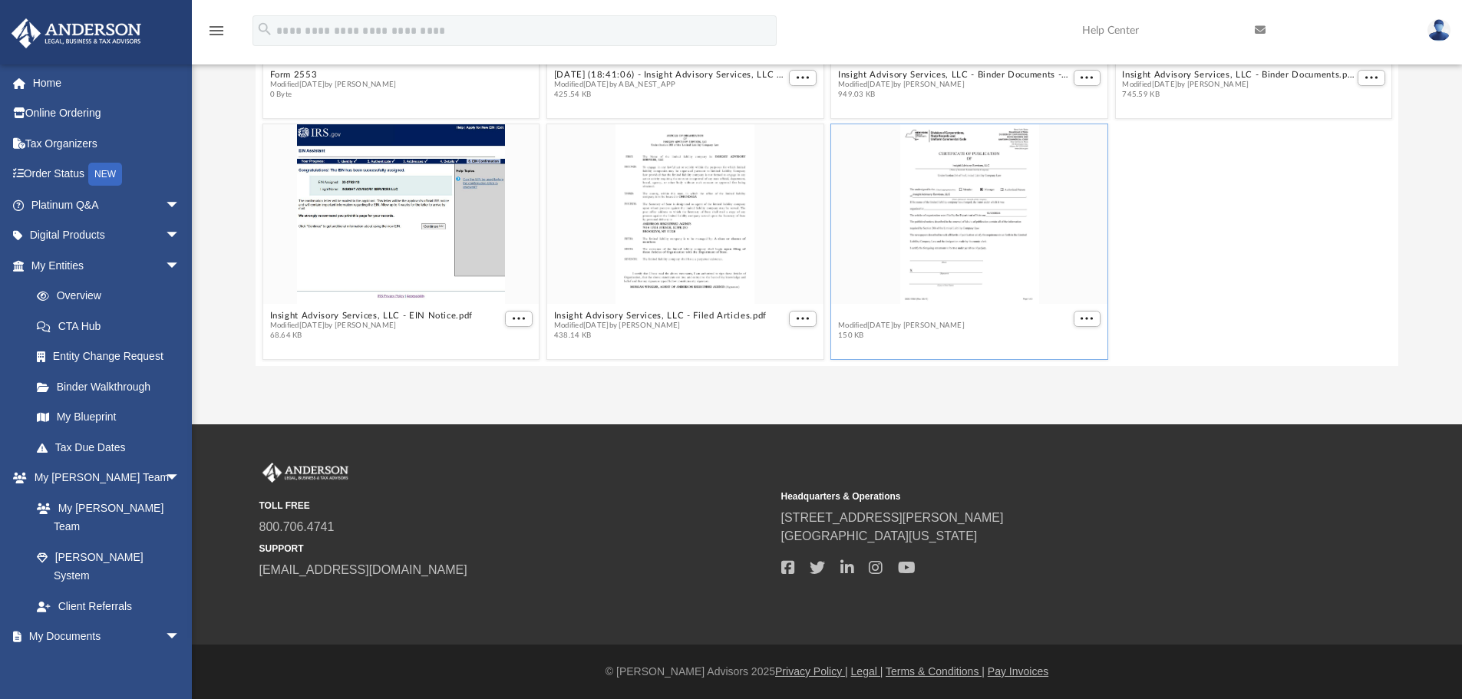
scroll to position [134, 0]
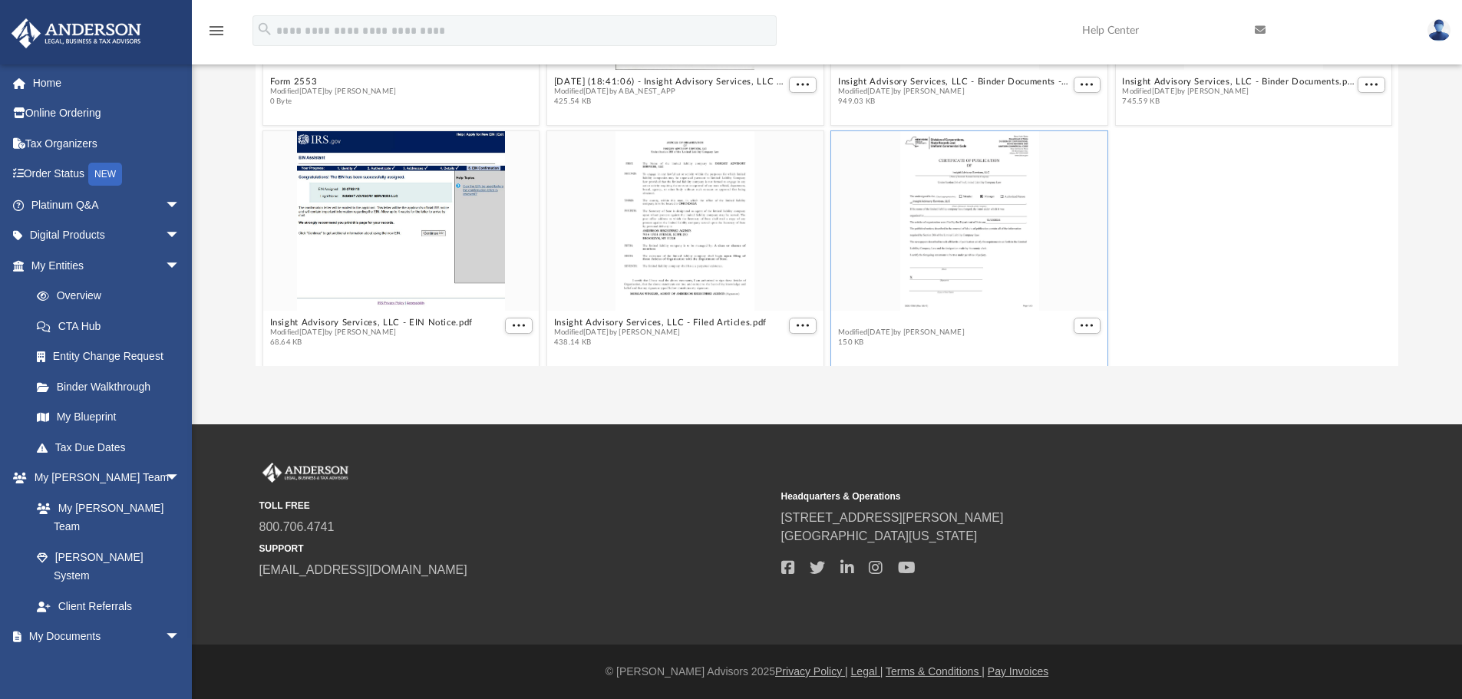
click at [959, 312] on figcaption "Insight Advisory Services, LLC - Publication Packet.pdf Modified [DATE] by [PER…" at bounding box center [969, 332] width 276 height 41
click at [1081, 322] on span "More options" at bounding box center [1087, 326] width 12 height 8
click at [1059, 272] on li "Preview" at bounding box center [1060, 270] width 45 height 16
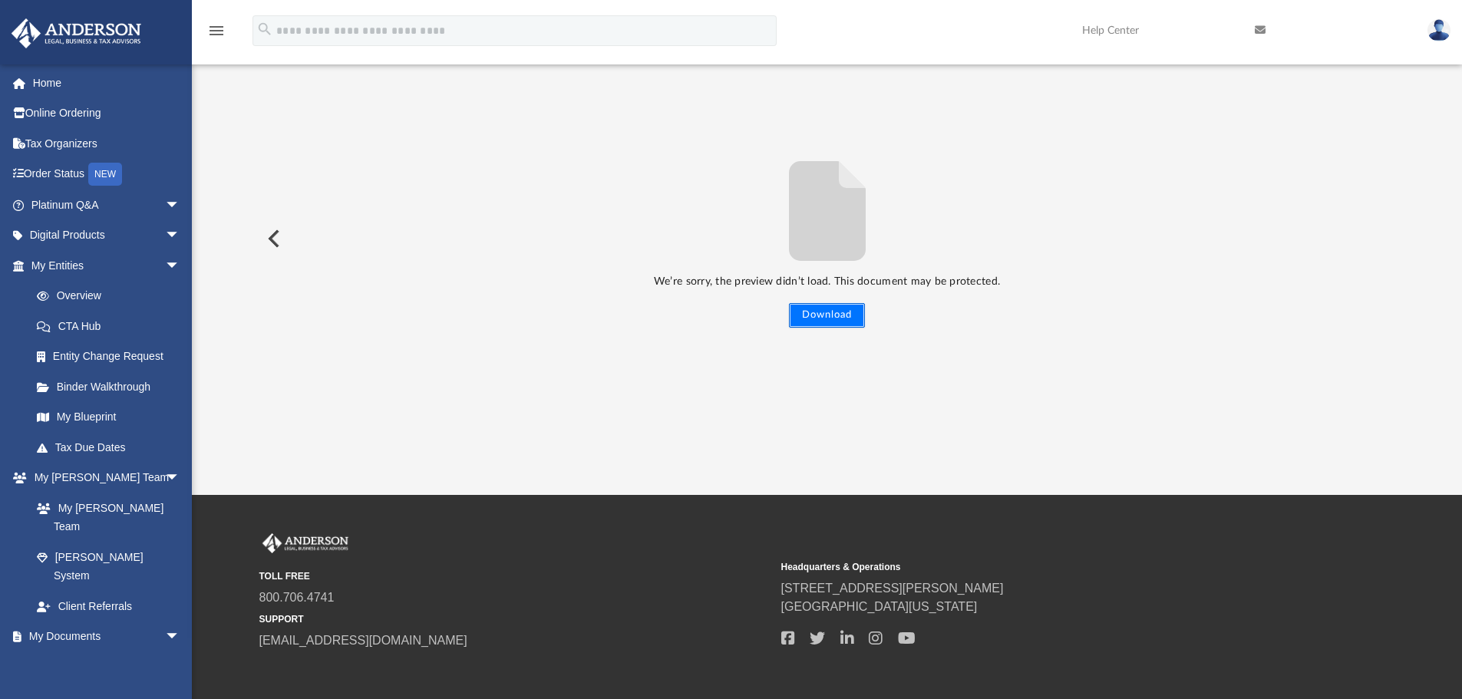
click at [833, 312] on button "Download" at bounding box center [827, 315] width 76 height 25
